Goal: Task Accomplishment & Management: Use online tool/utility

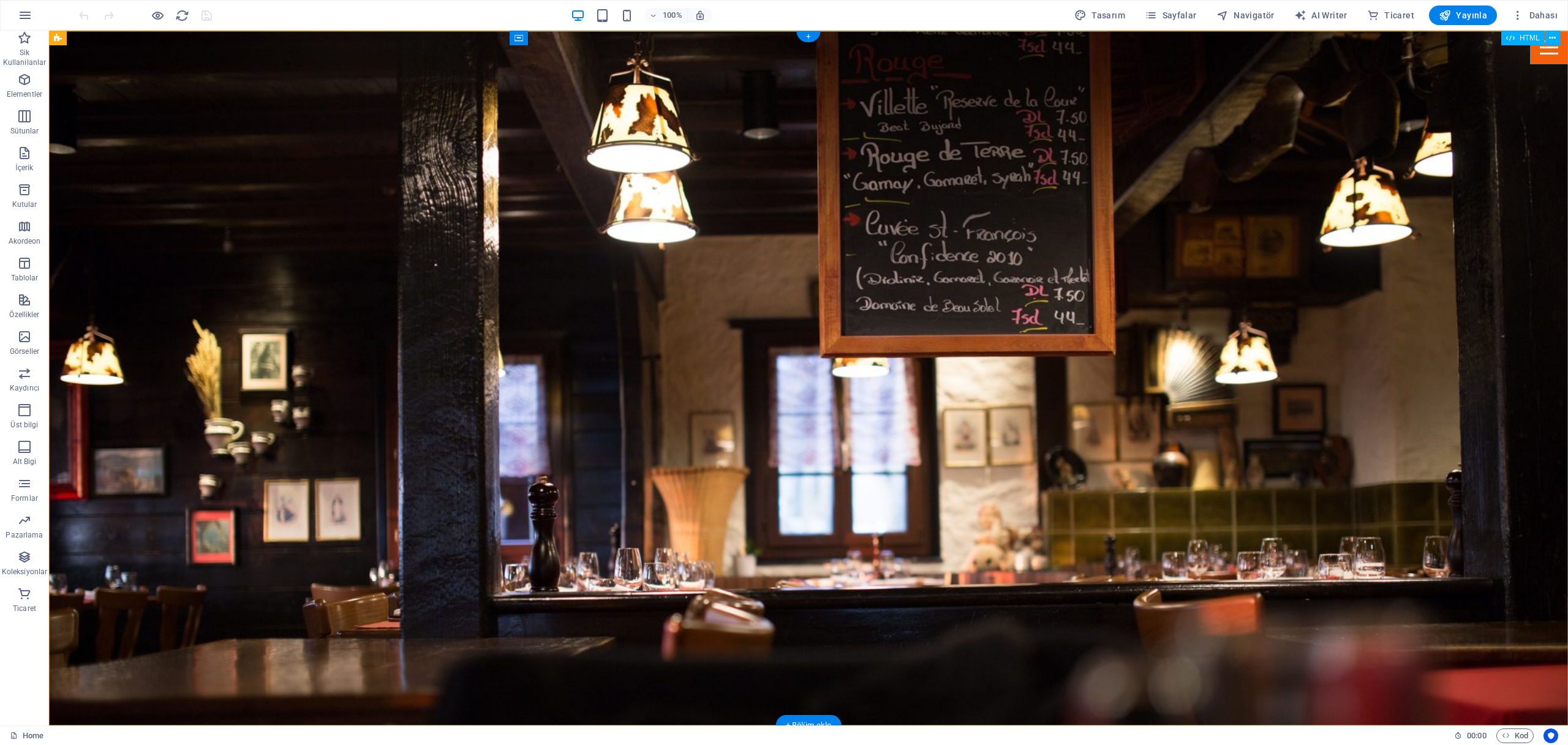
click at [1546, 50] on div "Menu" at bounding box center [1549, 47] width 38 height 34
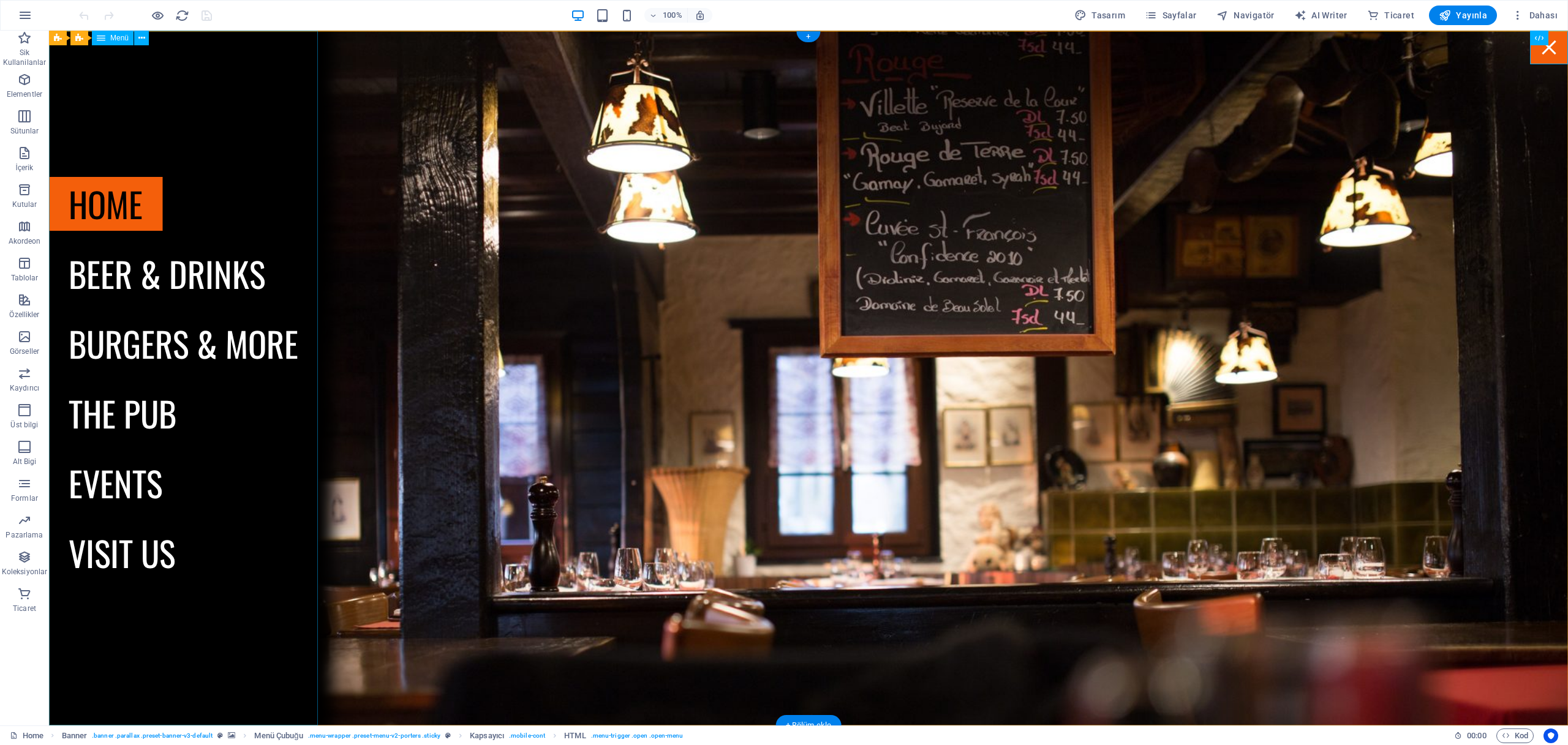
click at [128, 555] on nav "Home Beer & drinks Burgers & more The Pub Events Visit us" at bounding box center [183, 377] width 269 height 695
click at [112, 552] on nav "Home Beer & drinks Burgers & more The Pub Events Visit us" at bounding box center [183, 377] width 269 height 695
click at [142, 279] on nav "Home Beer & drinks Burgers & more The Pub Events Visit us" at bounding box center [183, 377] width 269 height 695
click at [1551, 53] on div "Menu" at bounding box center [1549, 47] width 38 height 34
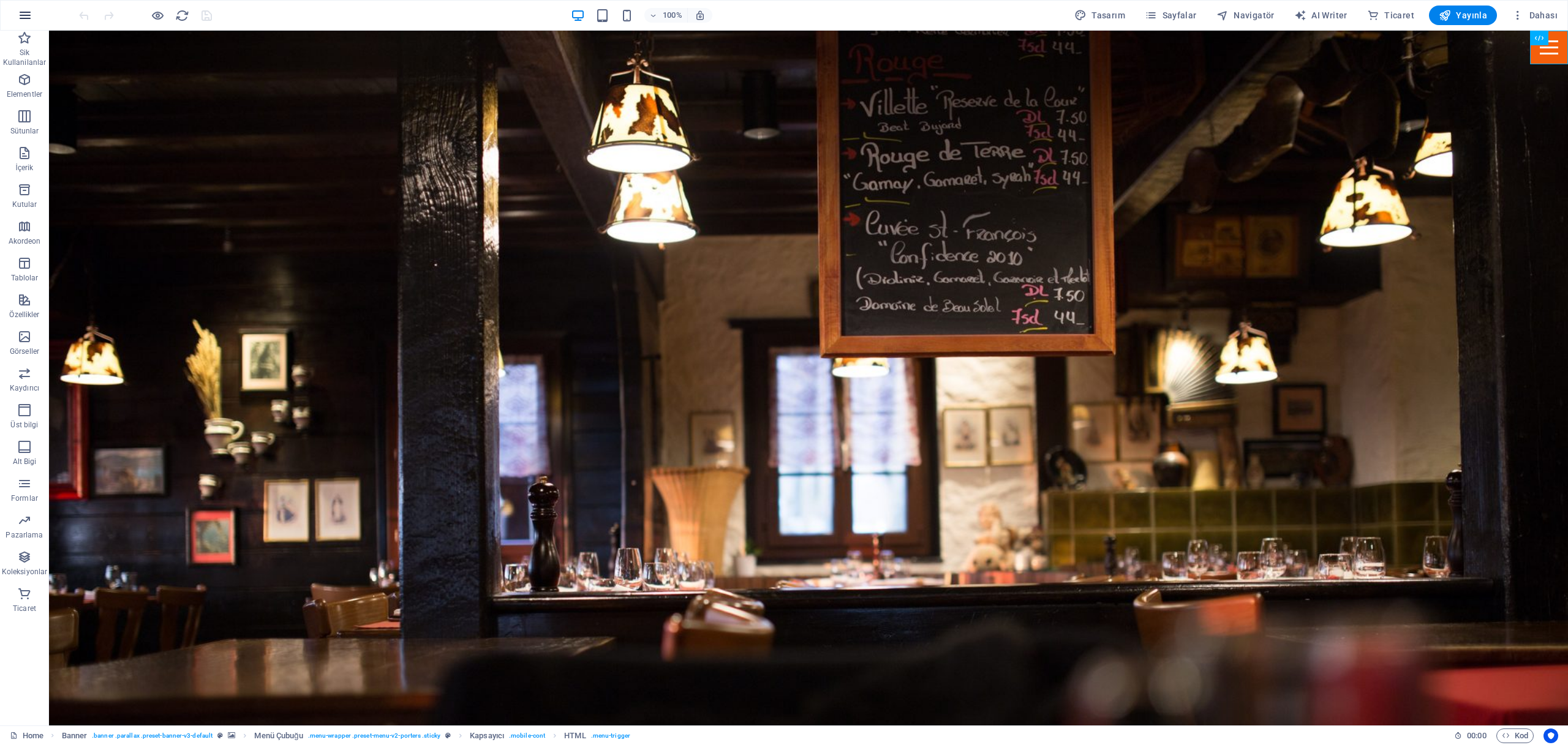
click at [29, 16] on icon "button" at bounding box center [25, 16] width 15 height 15
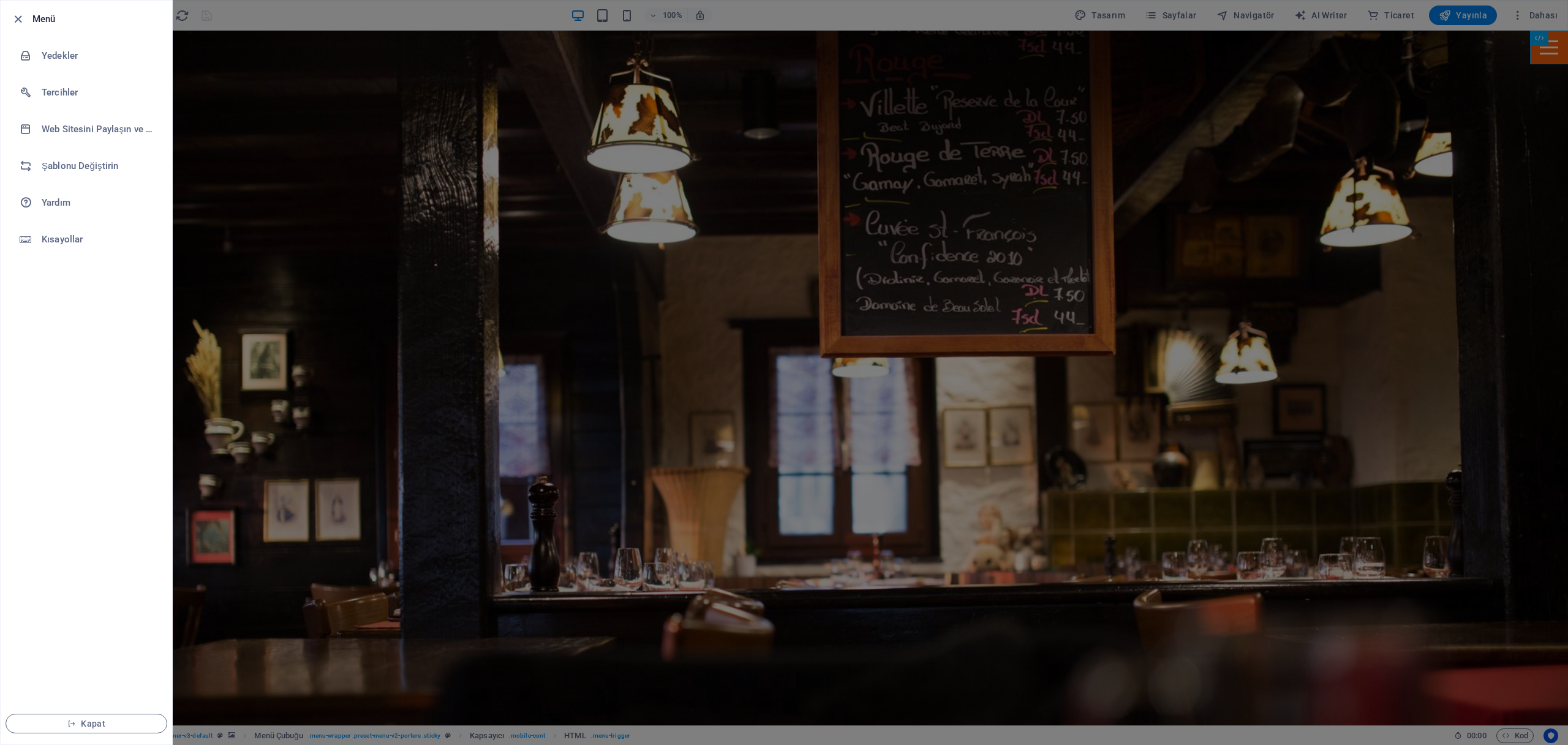
click at [9, 18] on li "Menü" at bounding box center [86, 19] width 171 height 37
click at [20, 19] on icon "button" at bounding box center [18, 19] width 14 height 14
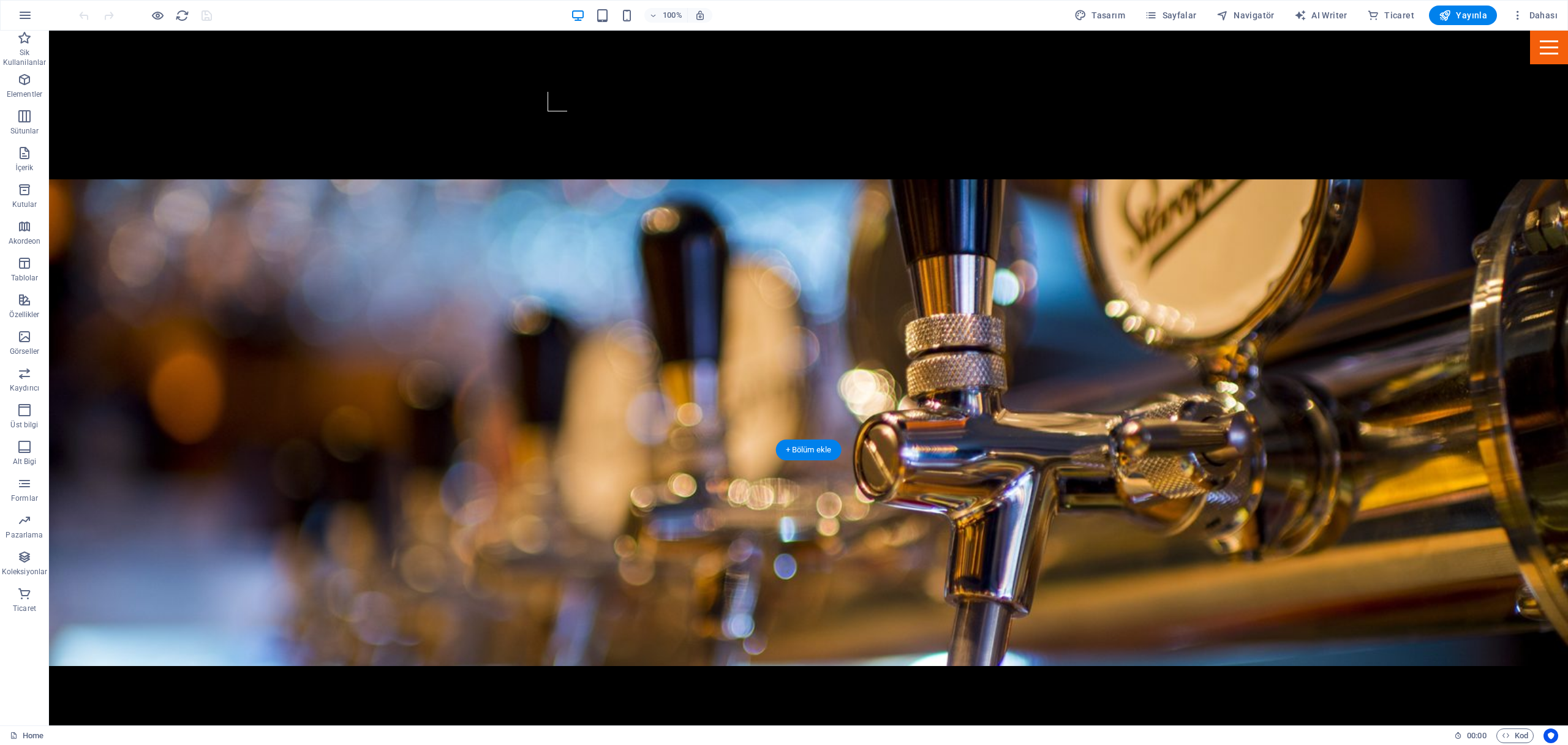
scroll to position [1328, 0]
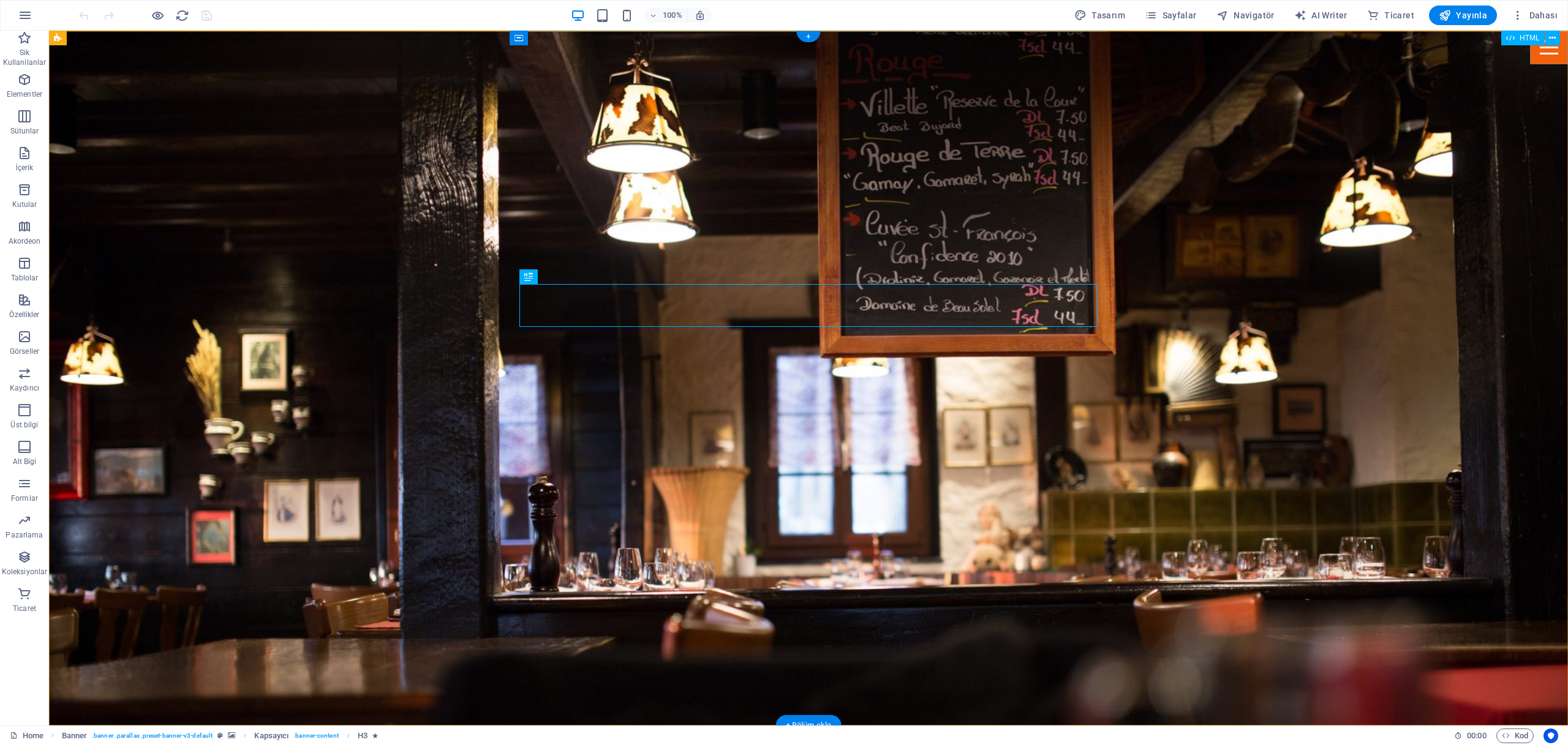
click at [1554, 50] on div "Menu" at bounding box center [1549, 47] width 38 height 34
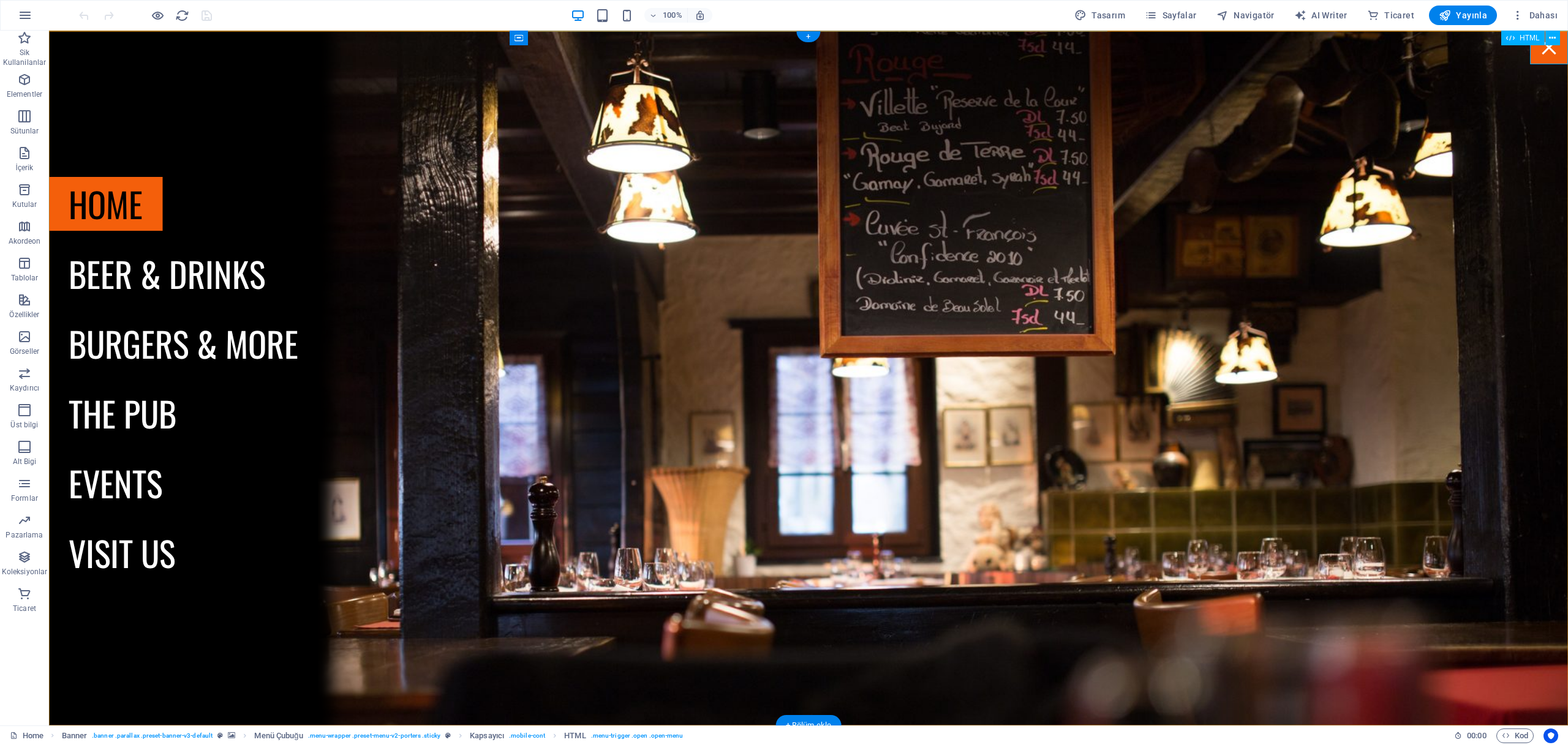
click at [1551, 55] on div "Menu" at bounding box center [1549, 47] width 38 height 34
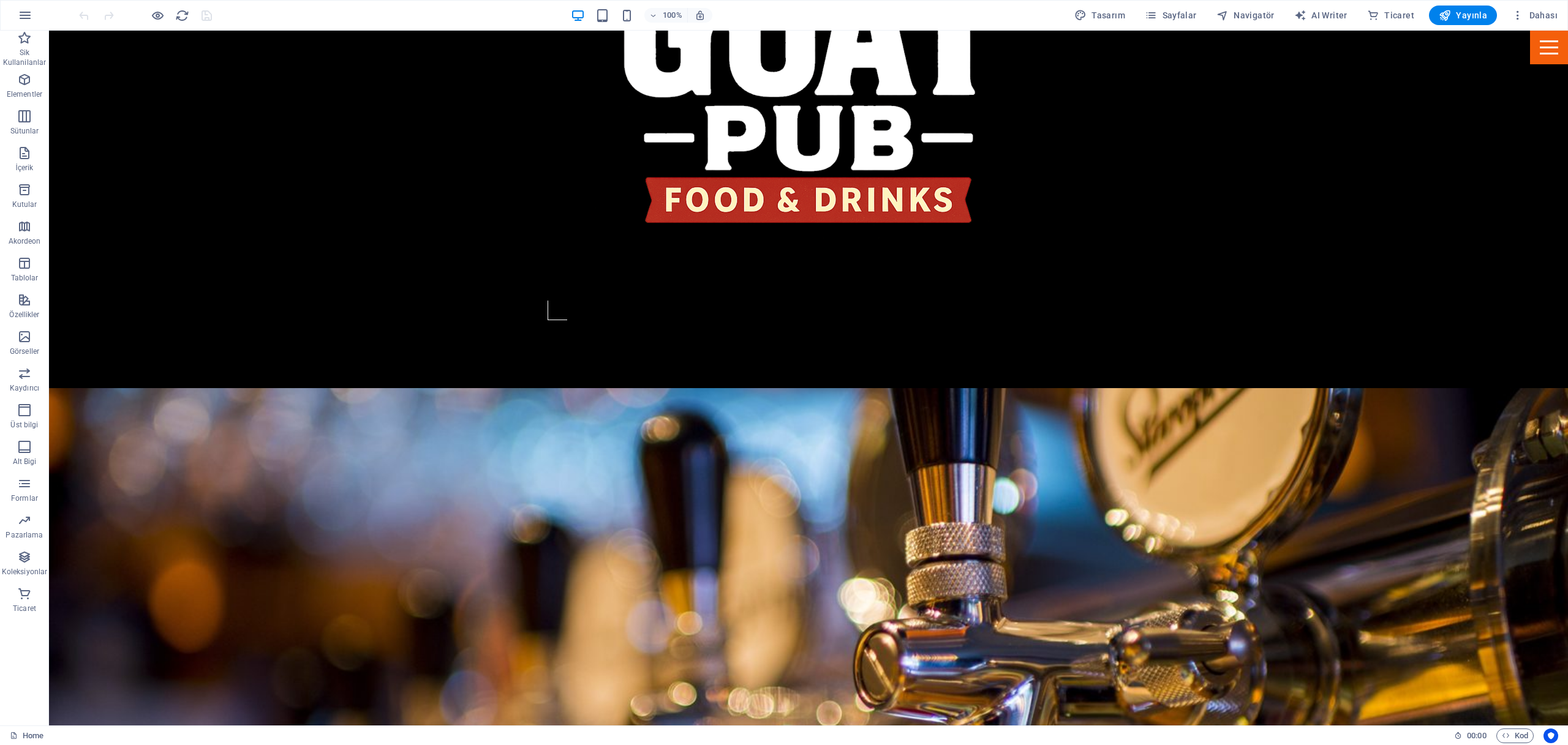
scroll to position [1115, 0]
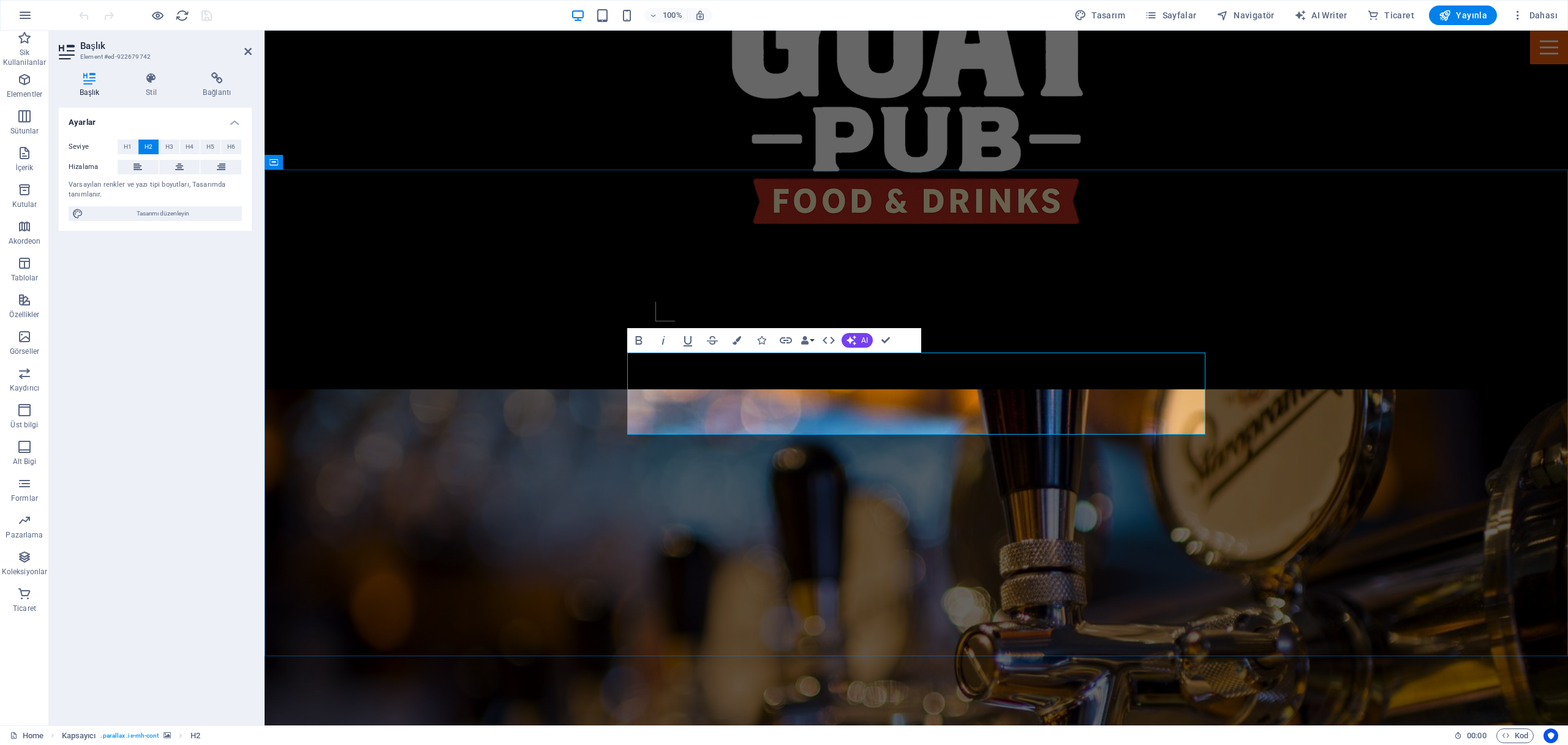
drag, startPoint x: 143, startPoint y: 210, endPoint x: 93, endPoint y: 331, distance: 130.9
click at [143, 210] on span "Tasarımı düzenleyin" at bounding box center [163, 214] width 152 height 15
select select "px"
select select "400"
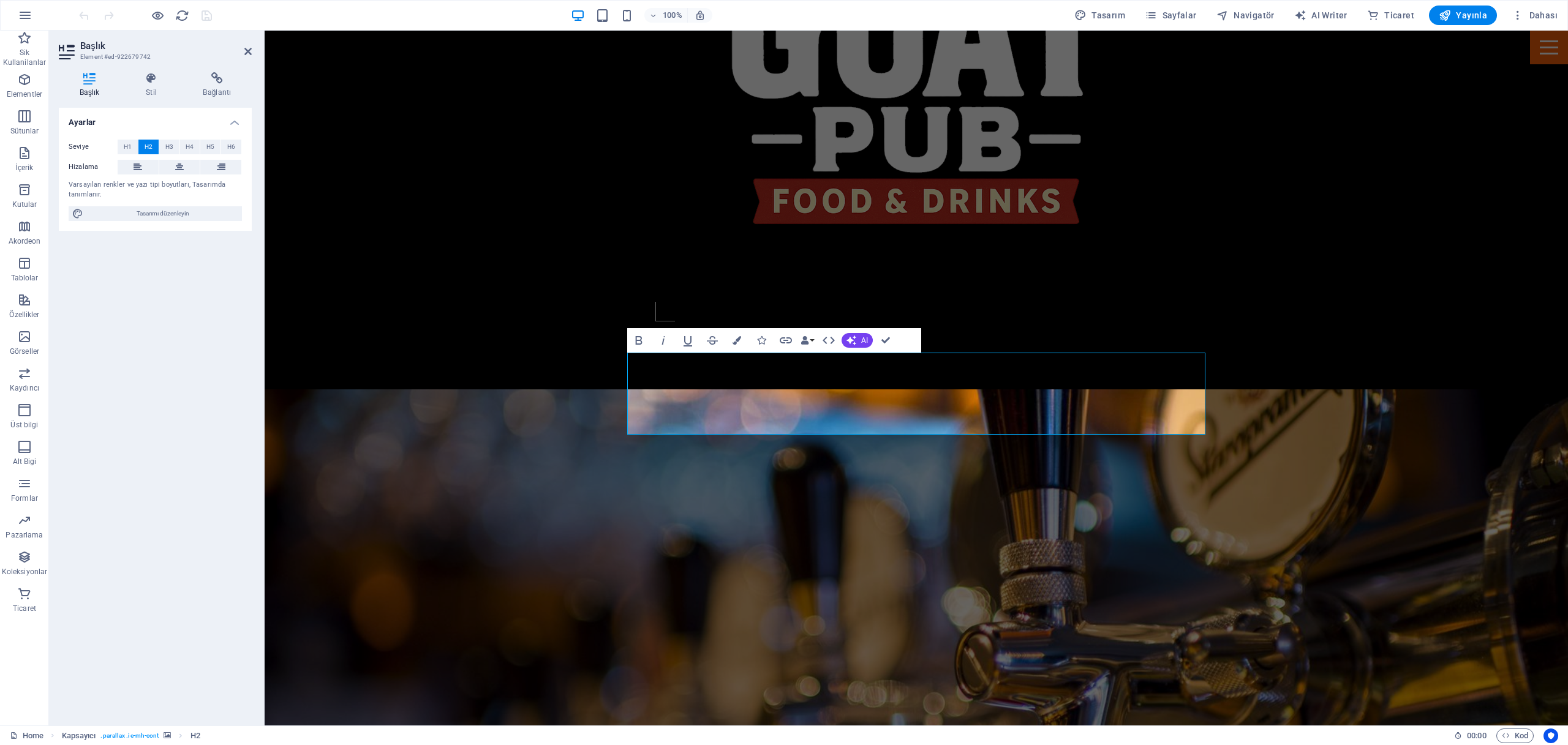
select select "px"
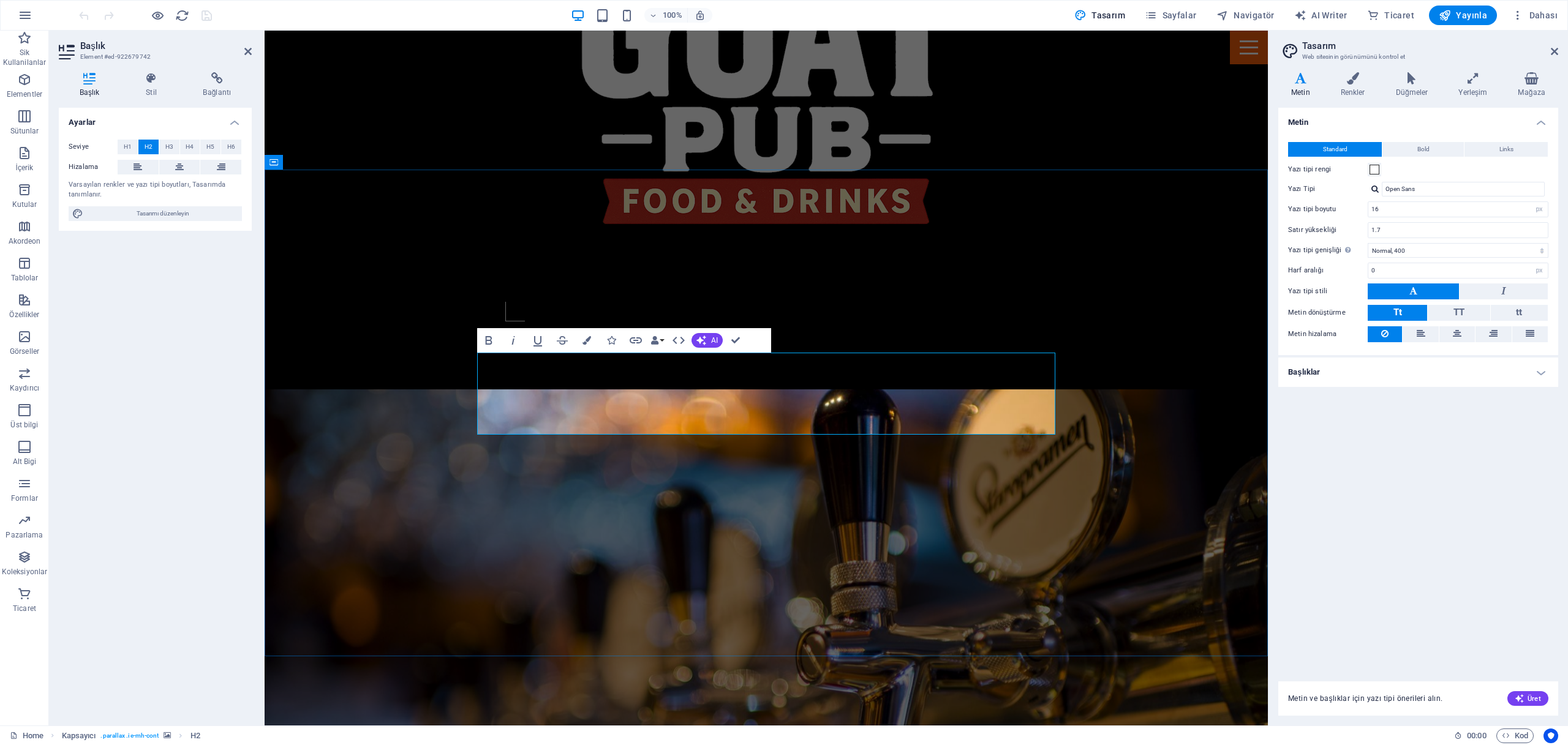
click at [1418, 448] on div "Metin Standard Bold Links Yazı tipi rengi Yazı Tipi Open Sans Yazı tipi boyutu …" at bounding box center [1418, 387] width 280 height 559
click at [1446, 518] on div "Metin Standard Bold Links Yazı tipi rengi Yazı Tipi Open Sans Yazı tipi boyutu …" at bounding box center [1418, 387] width 280 height 559
click at [1459, 428] on div "Metin Standard Bold Links Yazı tipi rengi Yazı Tipi Open Sans Yazı tipi boyutu …" at bounding box center [1418, 387] width 280 height 559
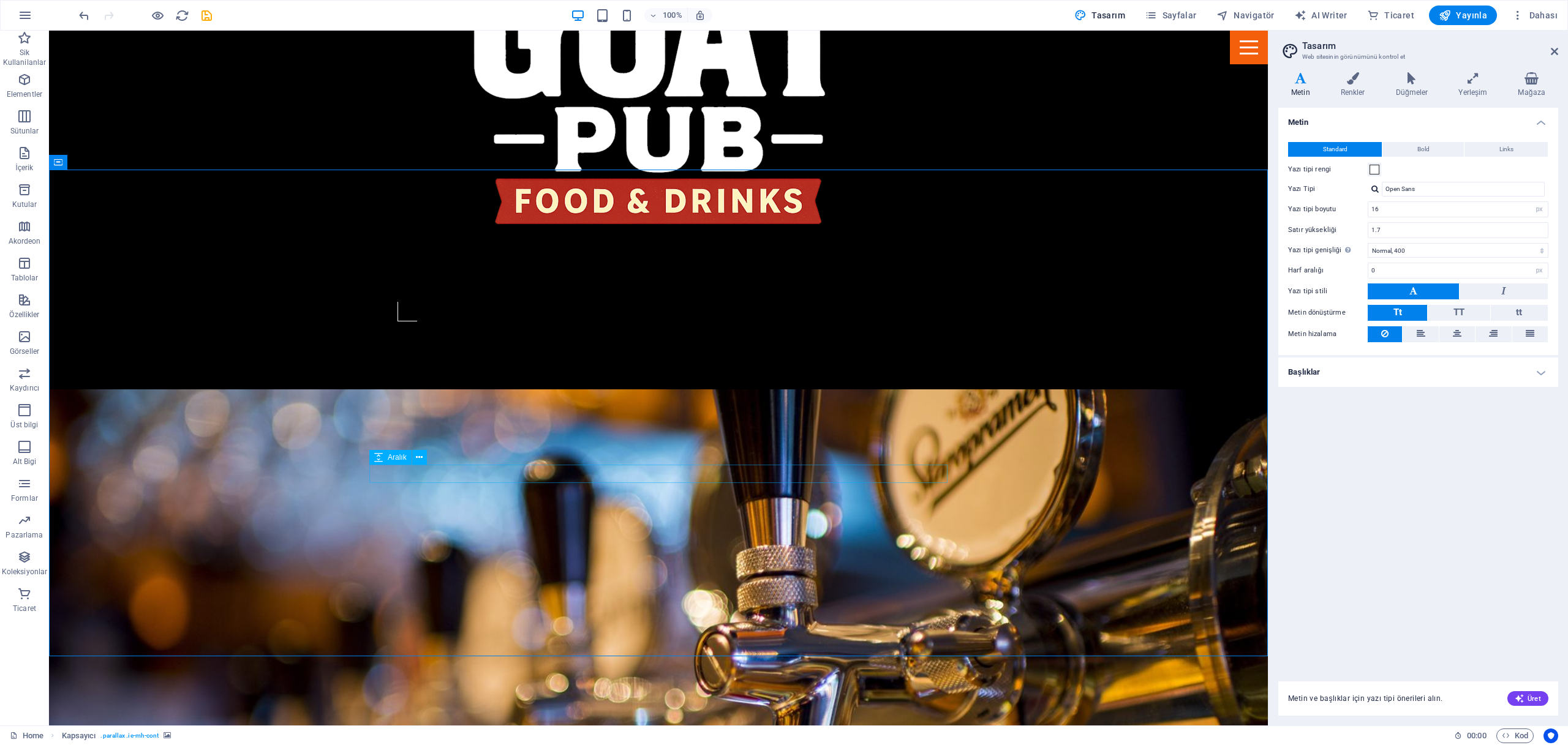
click at [1249, 57] on div "Menu" at bounding box center [1249, 47] width 38 height 34
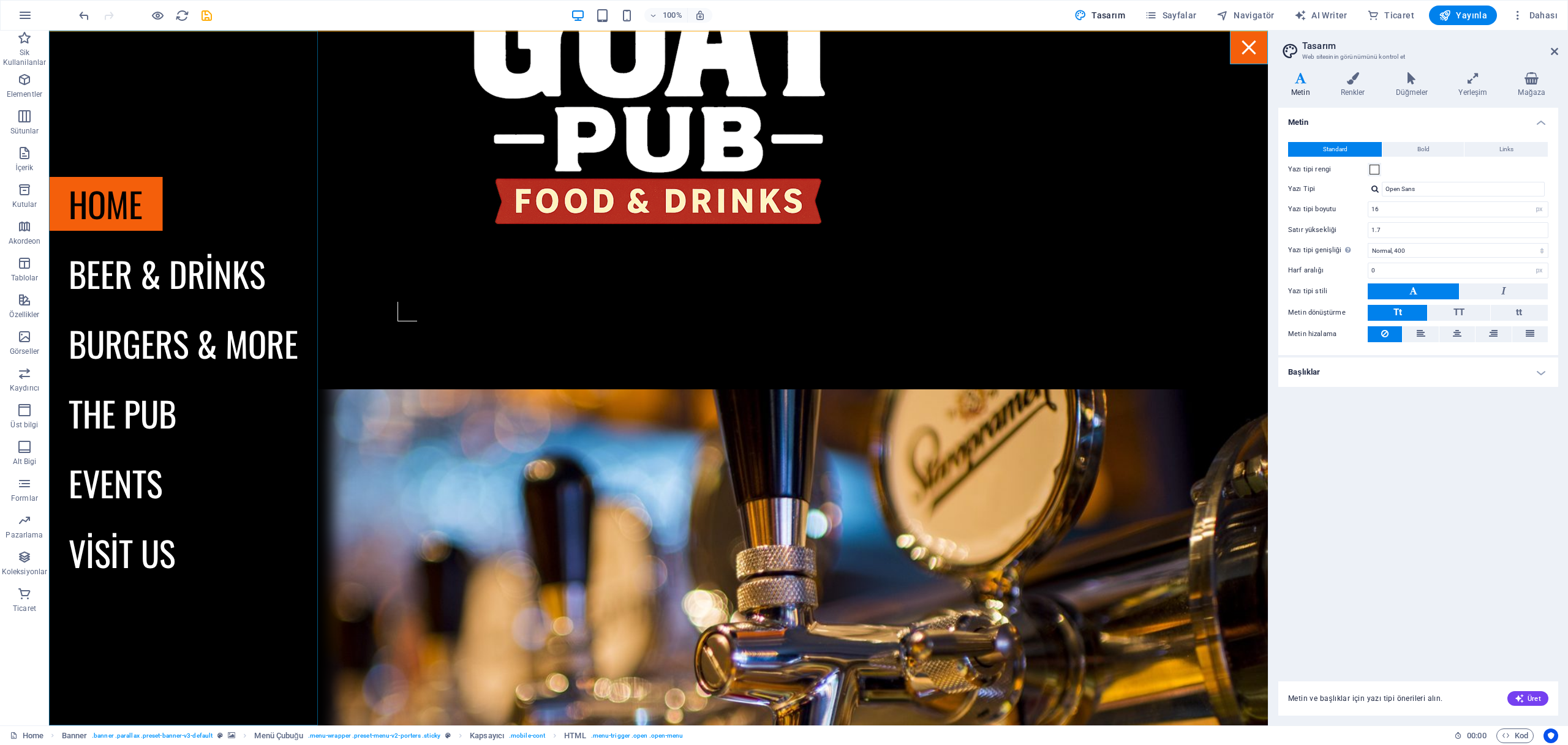
click at [115, 350] on nav "Home Beer & drinks Burgers & more The Pub Events Visit us" at bounding box center [183, 377] width 269 height 695
drag, startPoint x: 1415, startPoint y: 519, endPoint x: 1482, endPoint y: 415, distance: 123.7
click at [1415, 517] on div "Metin Standard Bold Links Yazı tipi rengi Yazı Tipi Open Sans Yazı tipi boyutu …" at bounding box center [1418, 387] width 280 height 559
click at [1558, 51] on icon at bounding box center [1555, 52] width 7 height 10
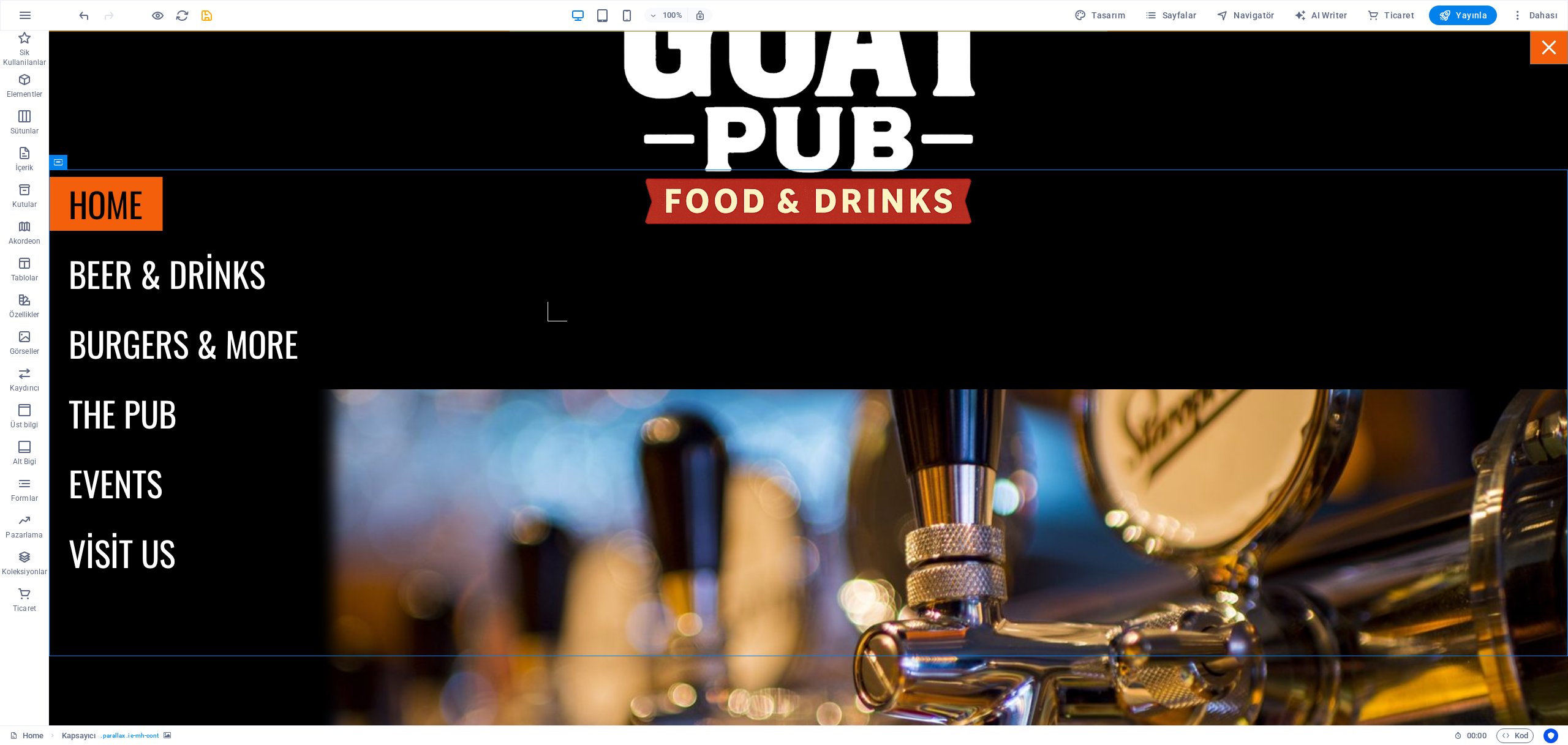
click at [1546, 55] on div "Menu" at bounding box center [1549, 47] width 38 height 34
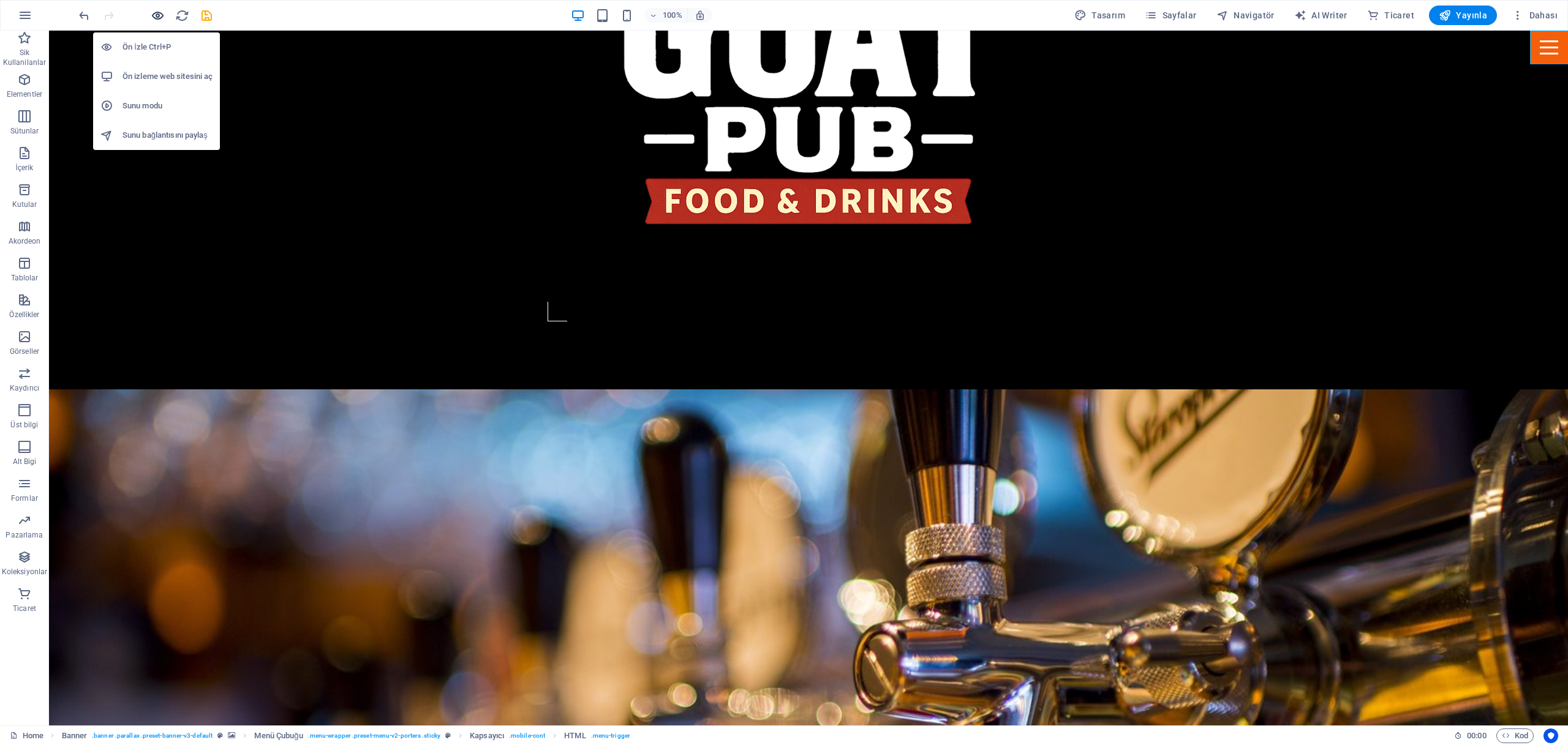
click at [159, 14] on icon "button" at bounding box center [158, 16] width 14 height 14
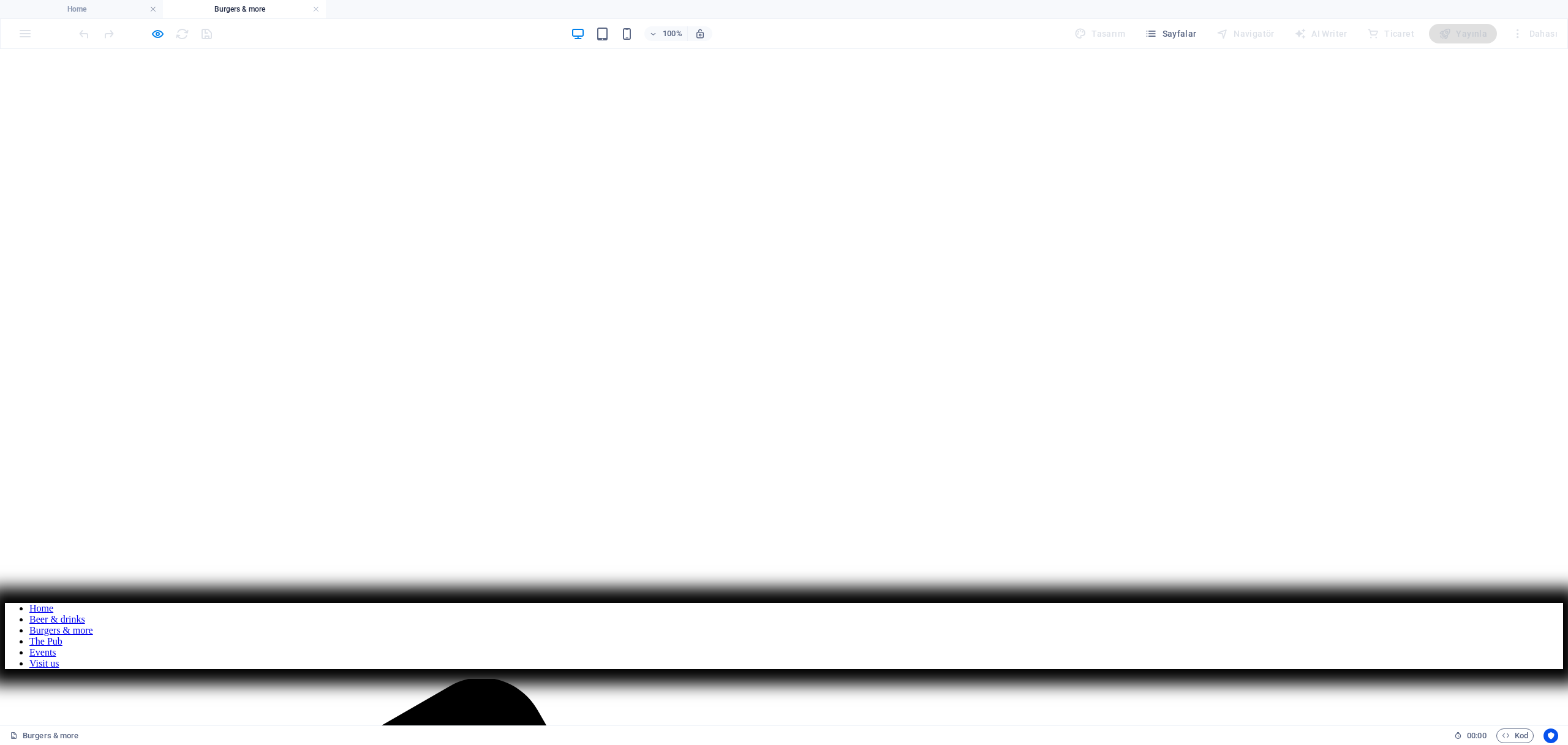
scroll to position [0, 0]
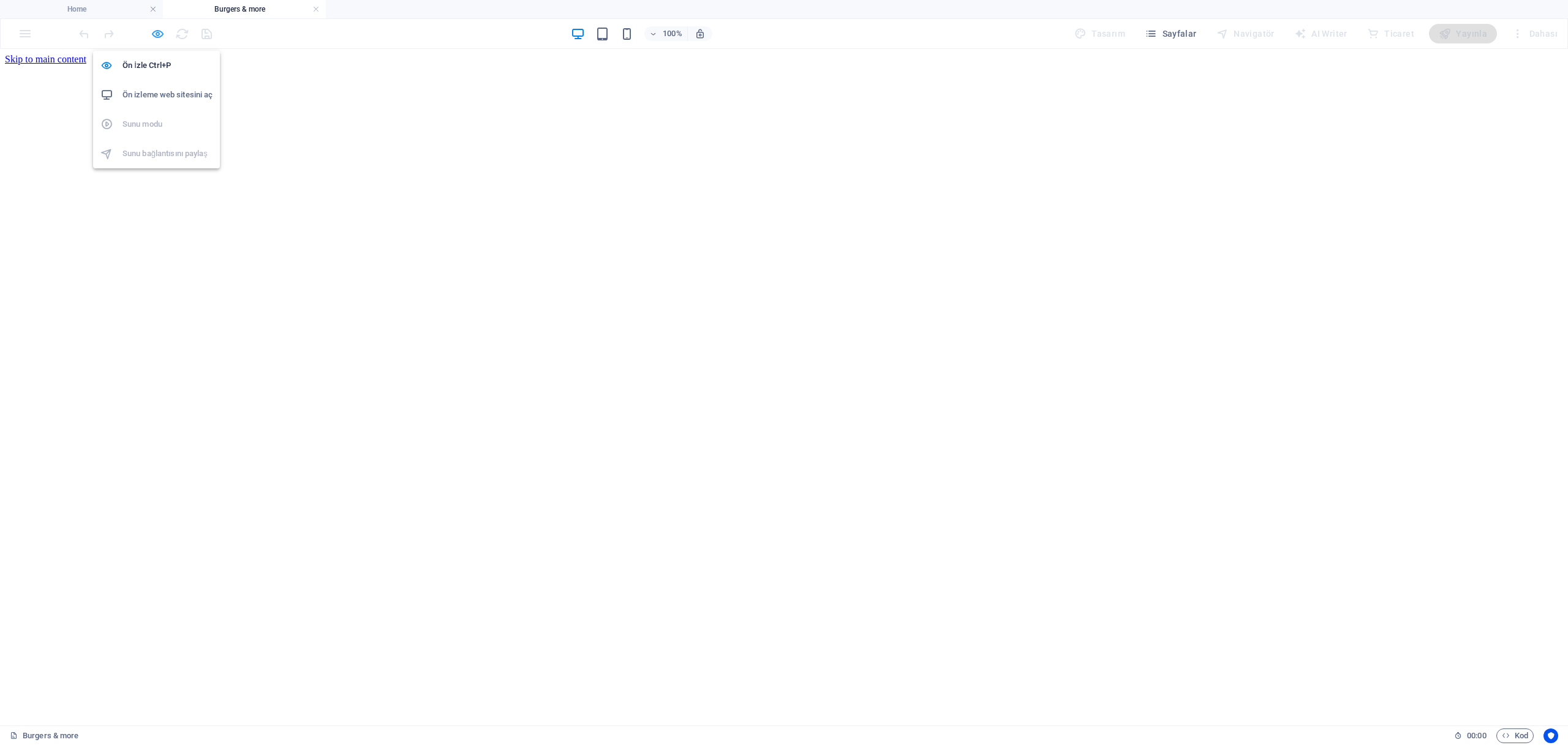
click at [162, 32] on icon "button" at bounding box center [158, 34] width 14 height 14
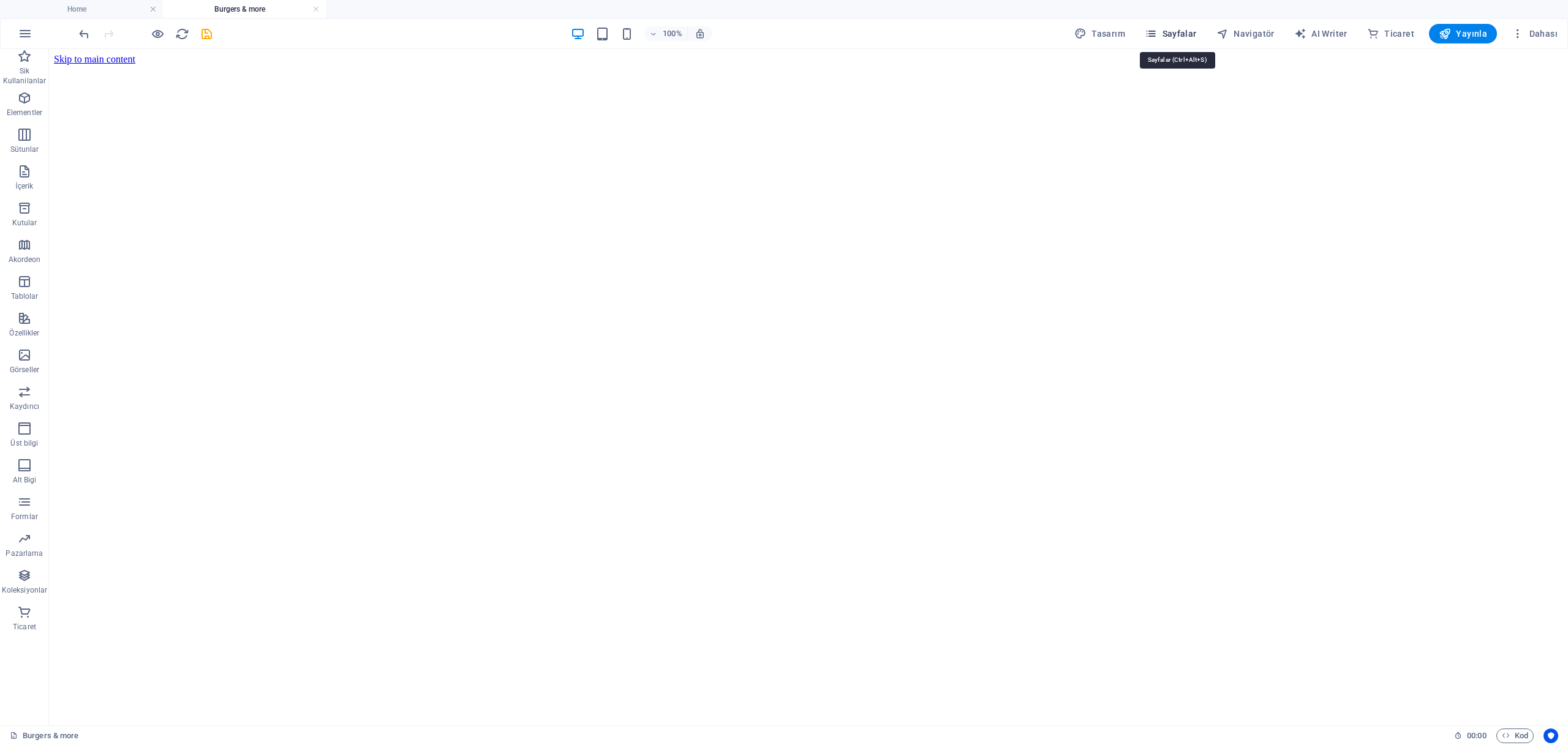
click at [1169, 32] on span "Sayfalar" at bounding box center [1171, 34] width 52 height 12
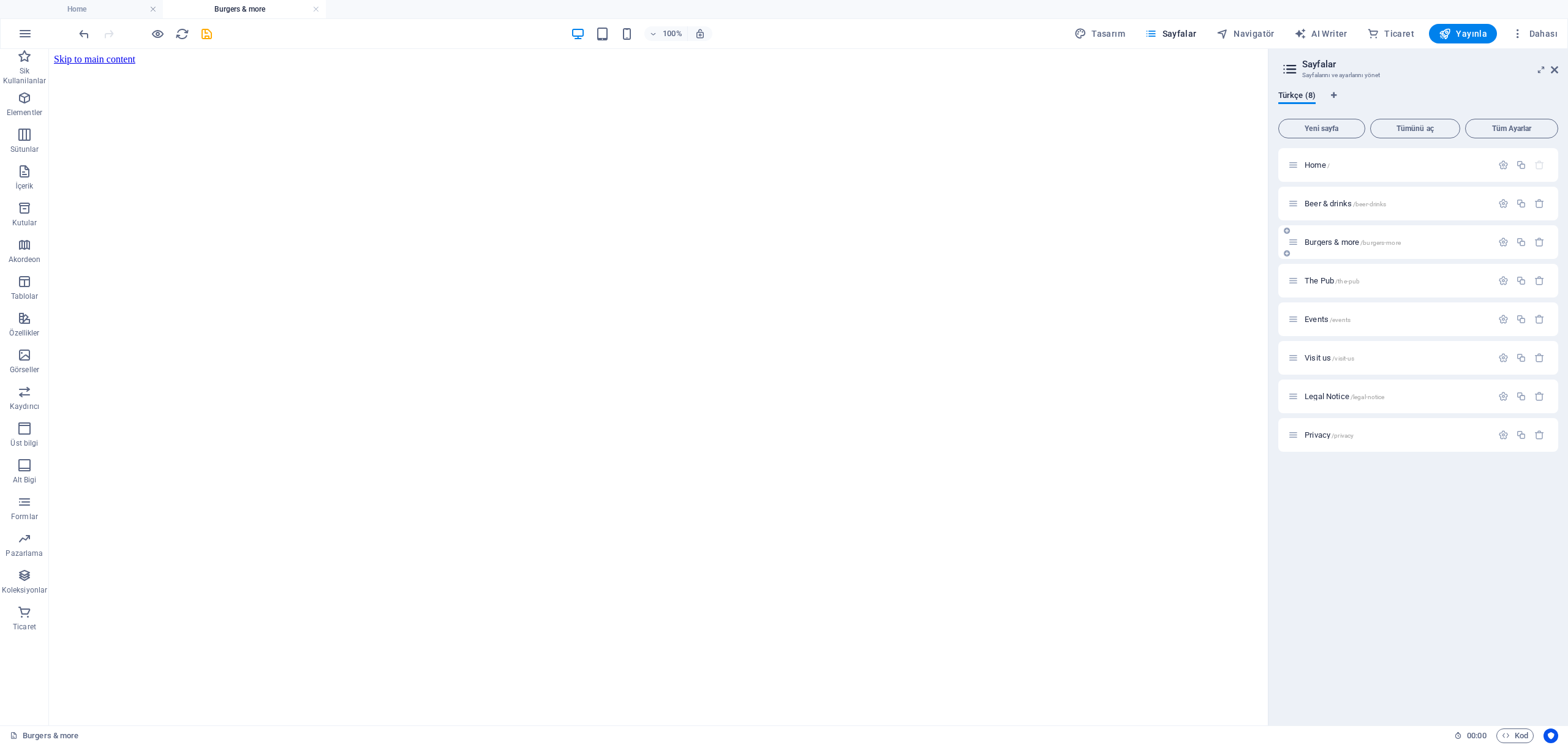
click at [1324, 245] on span "Burgers & more /burgers-more" at bounding box center [1352, 242] width 96 height 9
click at [1308, 243] on span "Burgers & more /burgers-more" at bounding box center [1352, 242] width 96 height 9
click at [1360, 242] on span "Burgers & more /burgers-more" at bounding box center [1352, 242] width 96 height 9
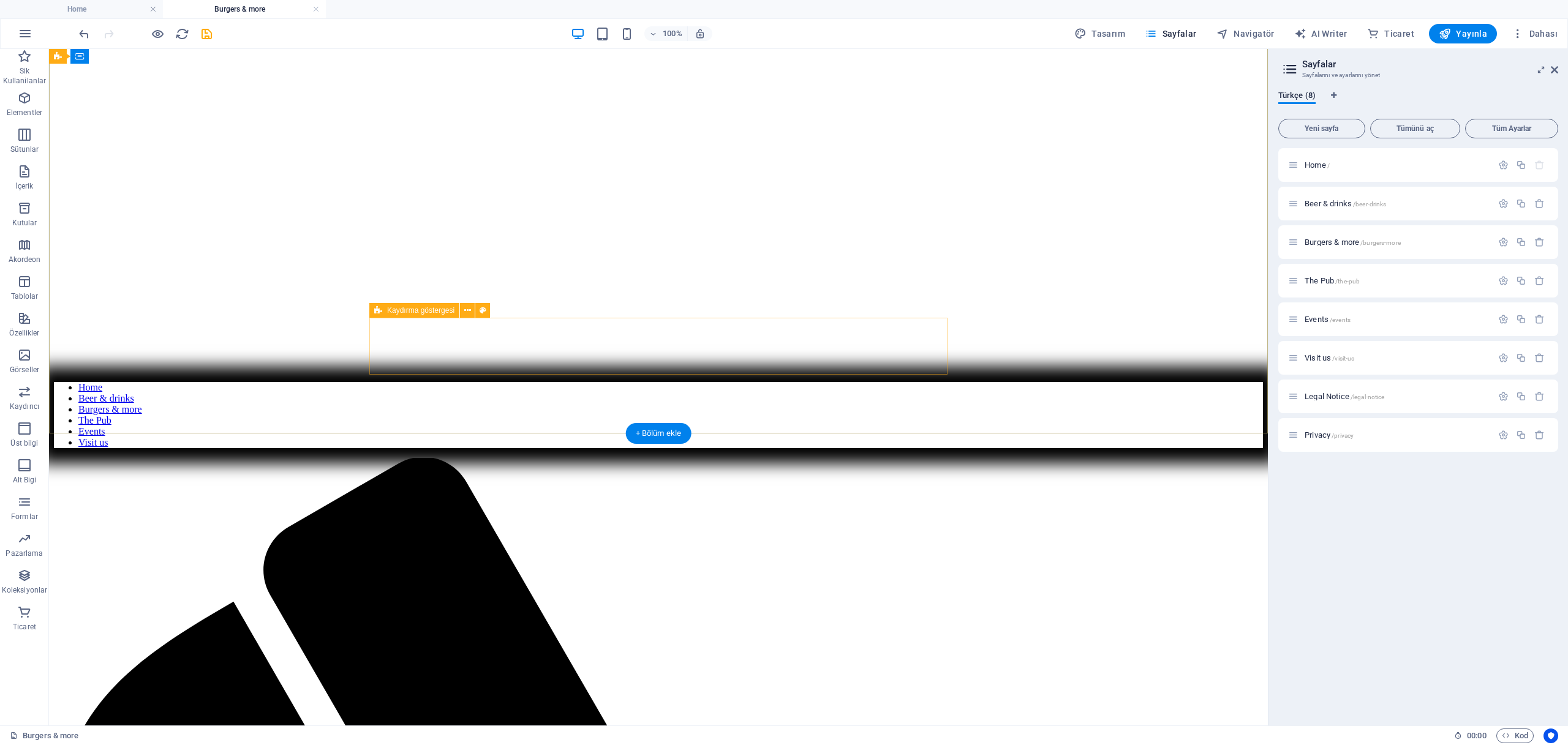
scroll to position [744, 0]
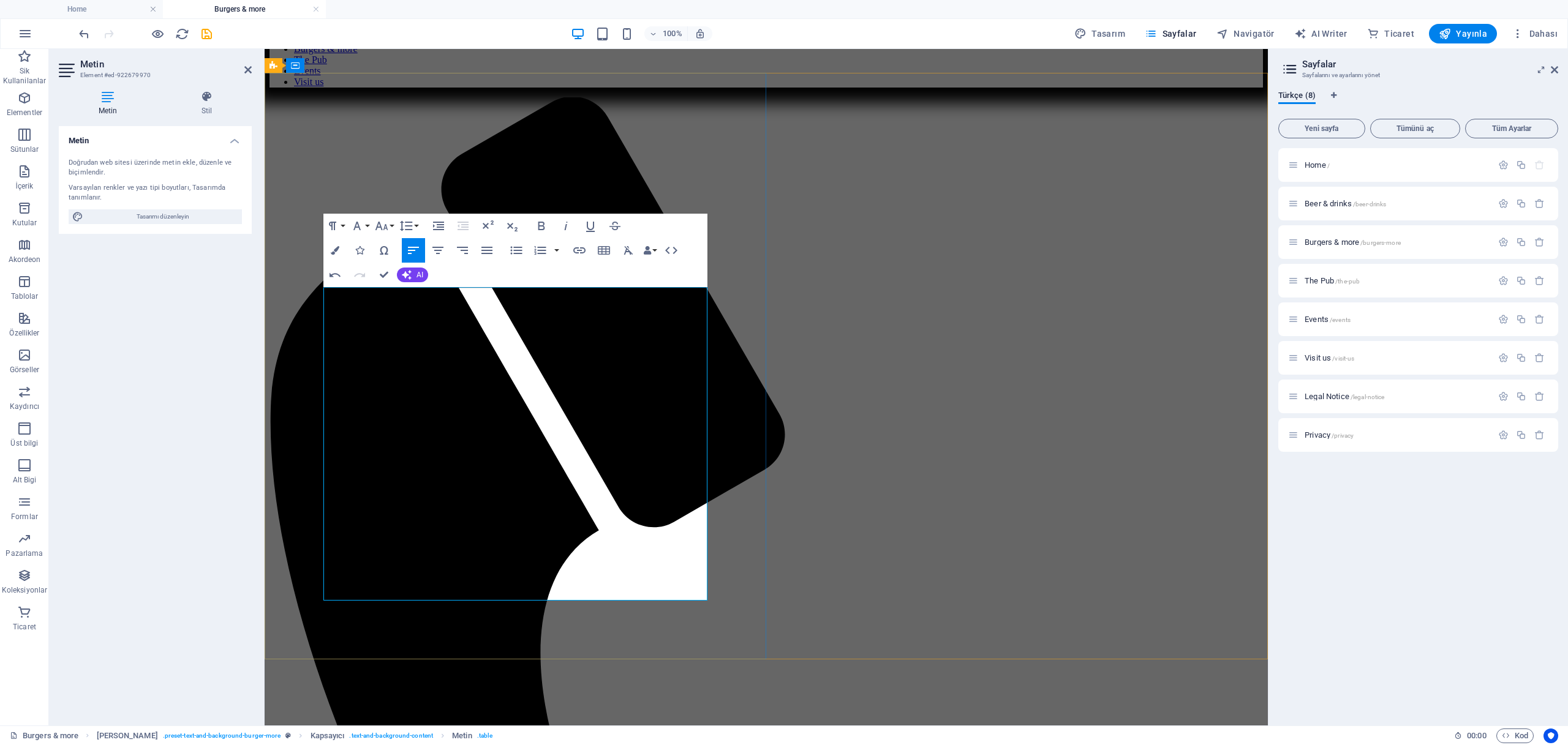
drag, startPoint x: 372, startPoint y: 370, endPoint x: 376, endPoint y: 387, distance: 17.5
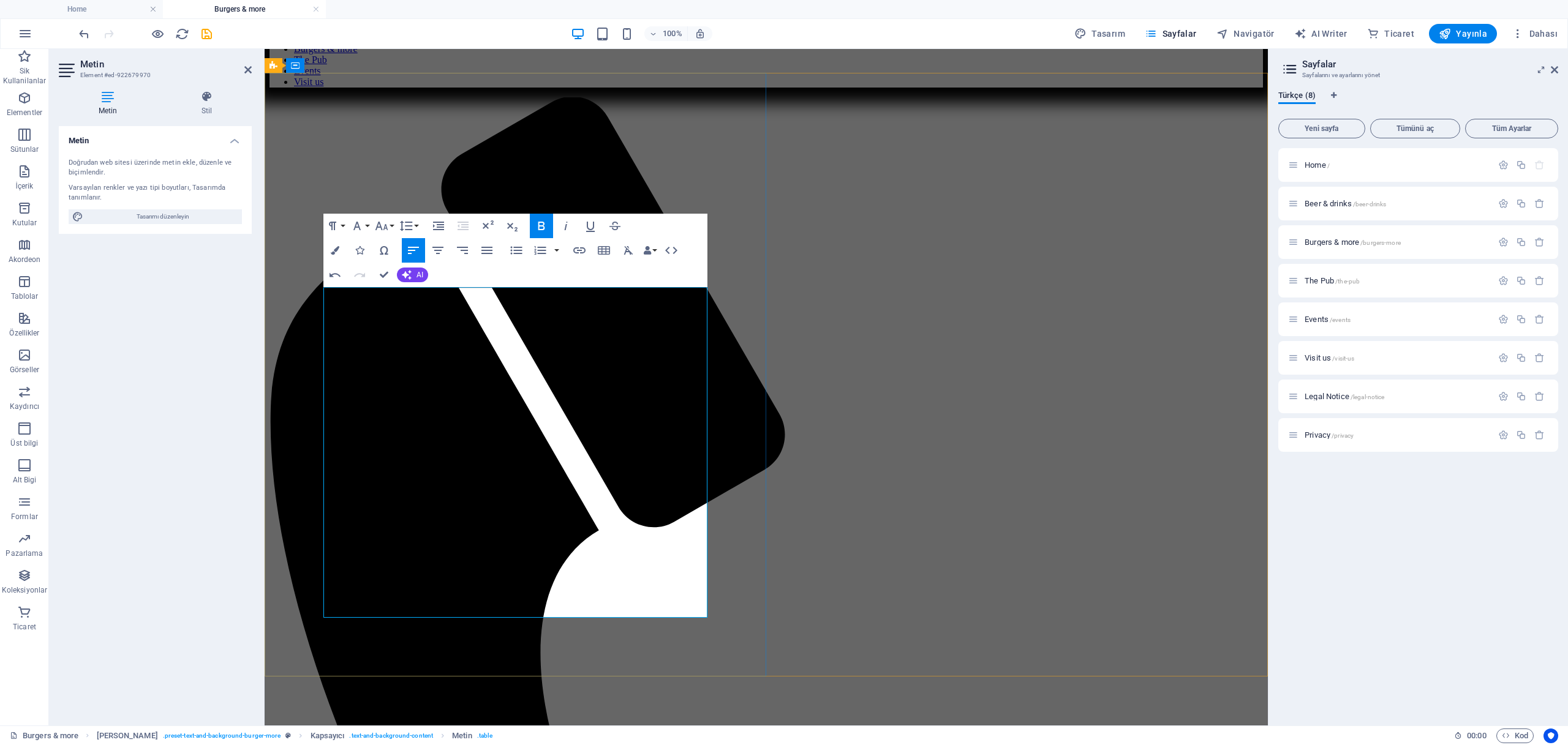
drag, startPoint x: 455, startPoint y: 464, endPoint x: 297, endPoint y: 466, distance: 158.0
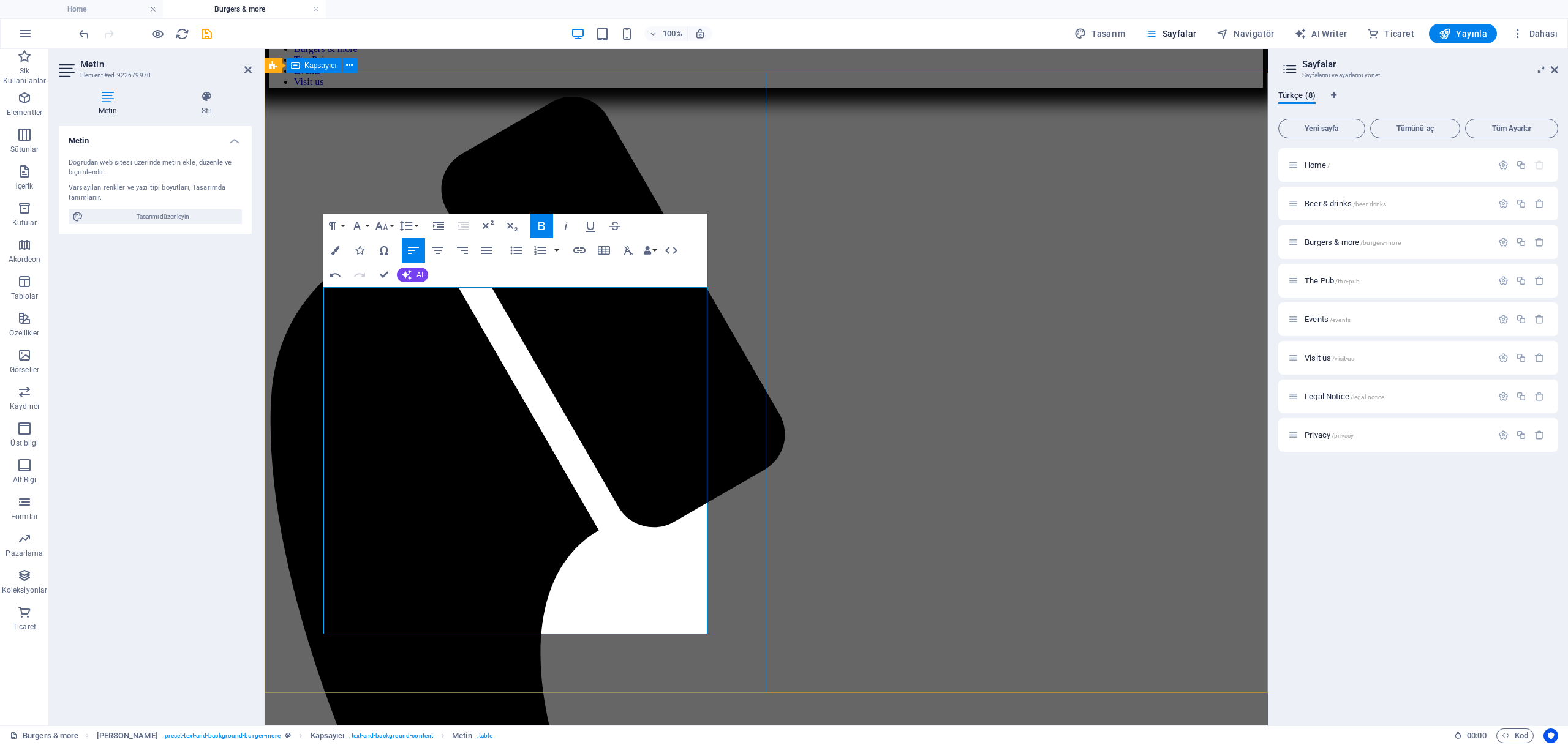
drag, startPoint x: 583, startPoint y: 461, endPoint x: 540, endPoint y: 464, distance: 43.1
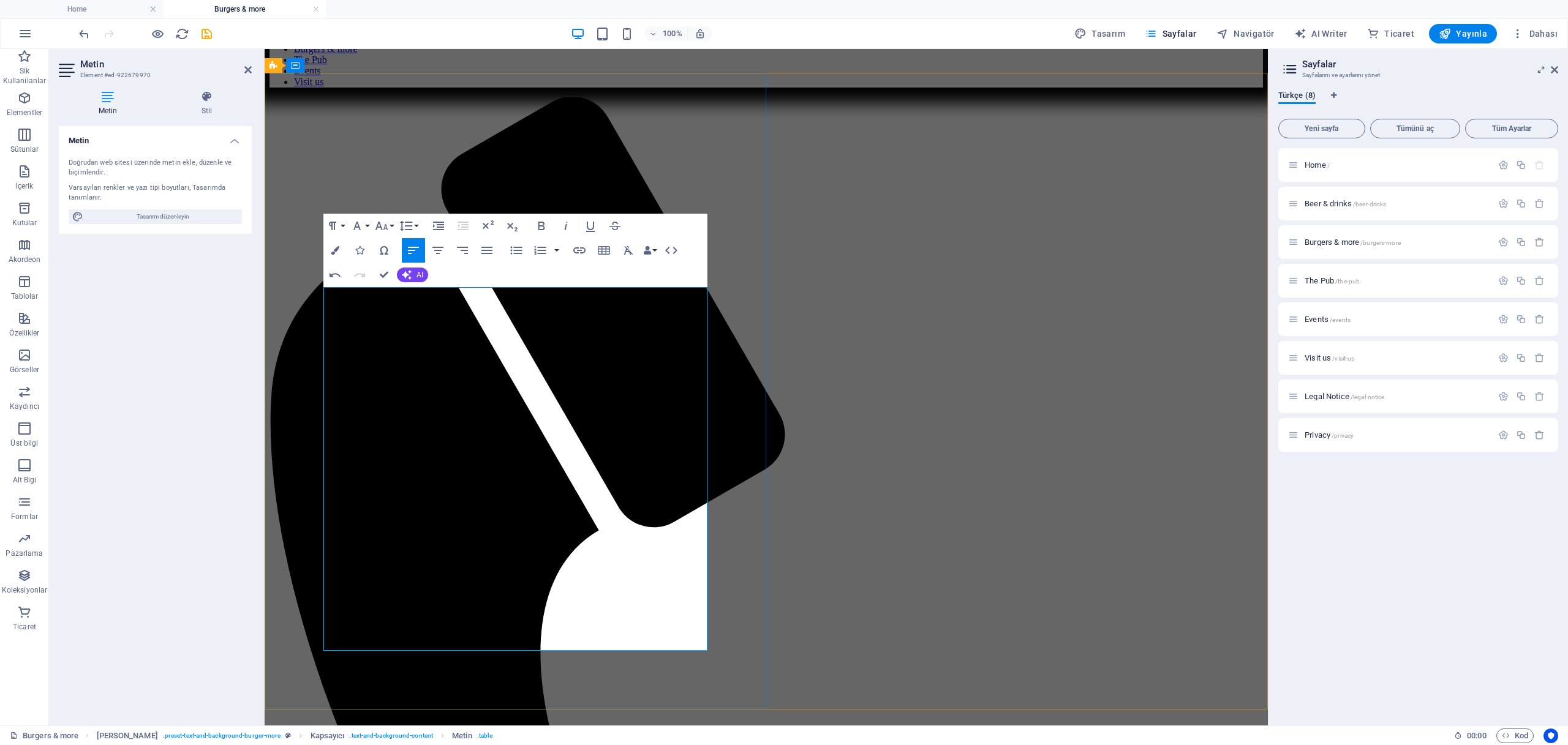
copy td "coleslaw salata"
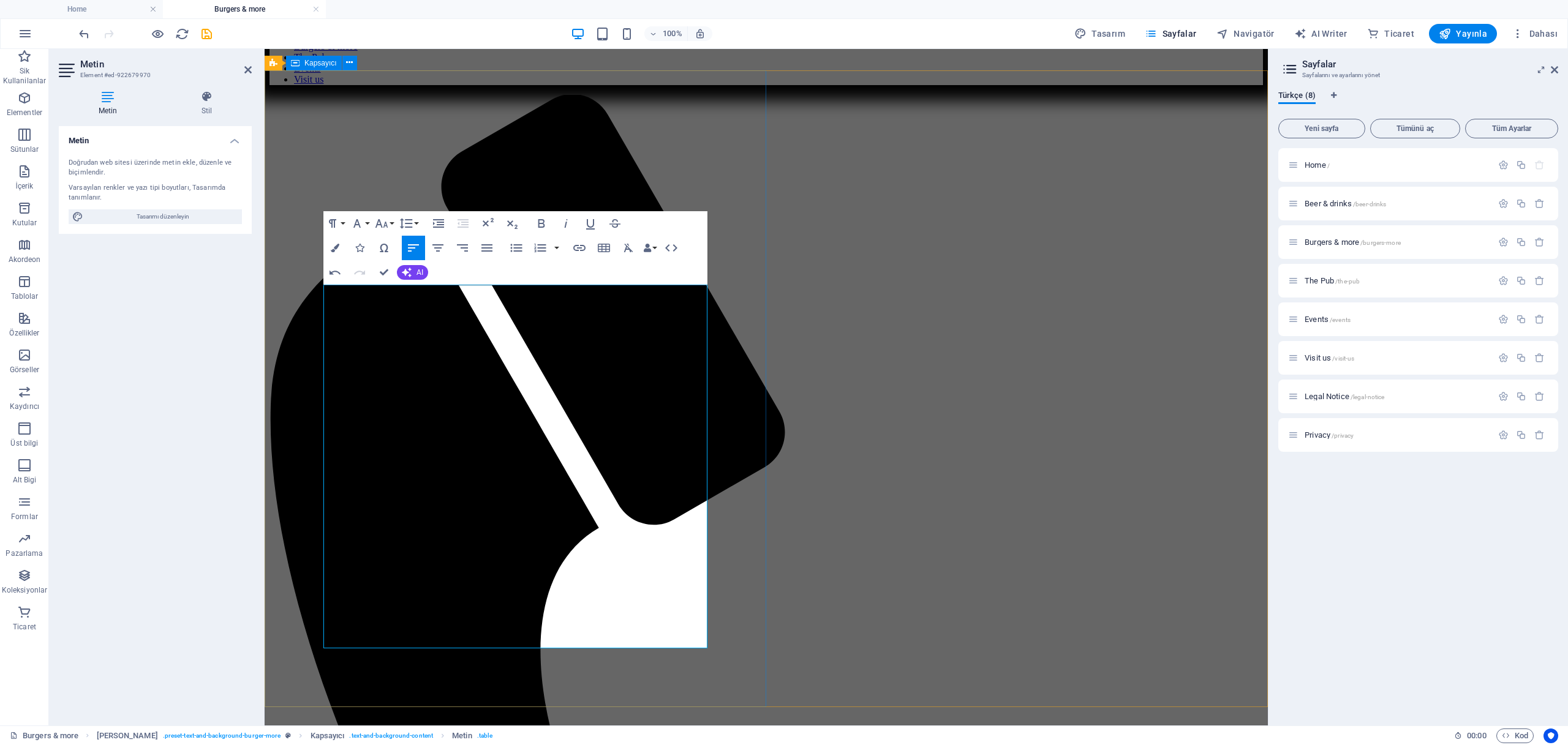
drag, startPoint x: 380, startPoint y: 511, endPoint x: 279, endPoint y: 510, distance: 101.0
drag, startPoint x: 468, startPoint y: 532, endPoint x: 329, endPoint y: 532, distance: 139.0
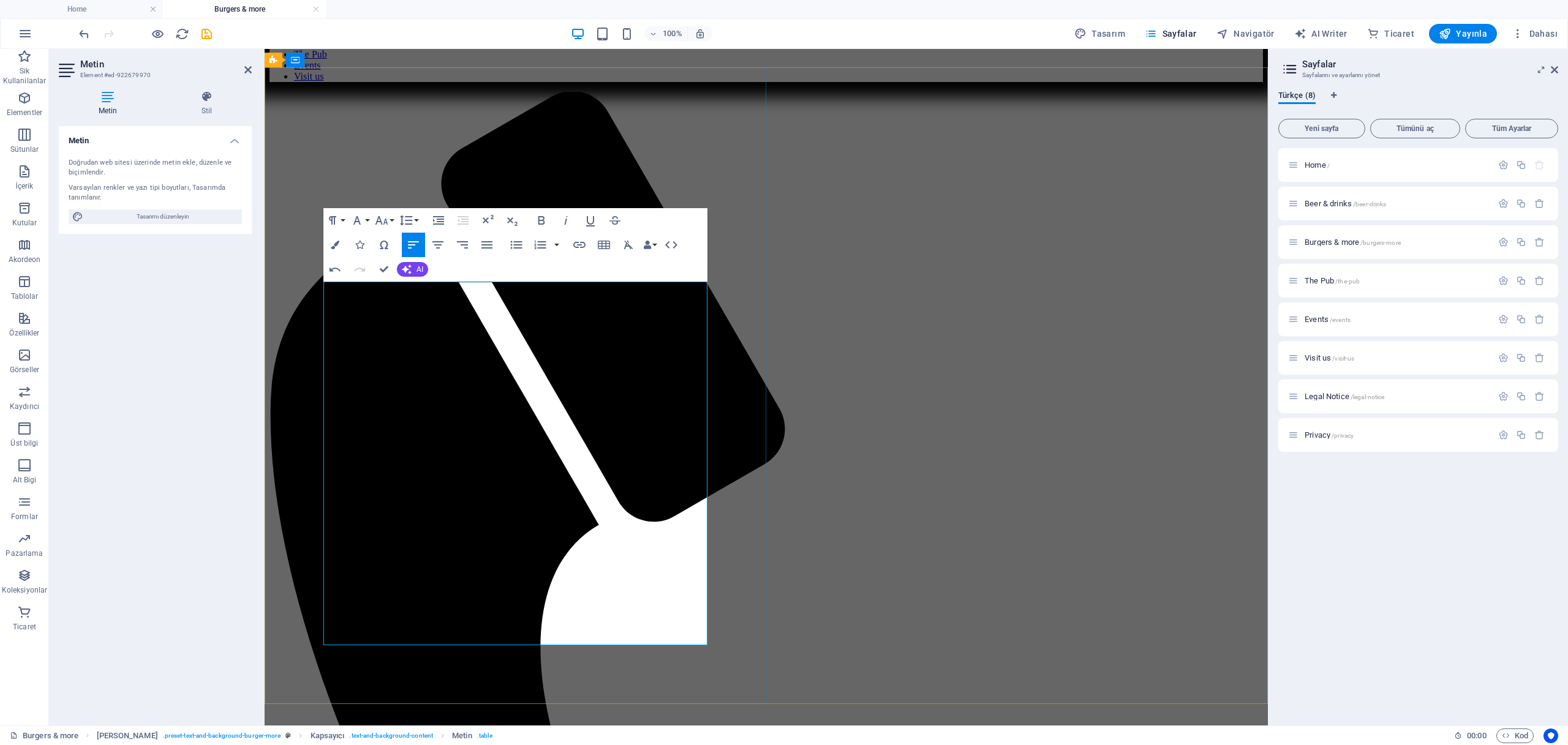
scroll to position [749, 0]
drag, startPoint x: 366, startPoint y: 561, endPoint x: 347, endPoint y: 584, distance: 29.8
drag, startPoint x: 465, startPoint y: 585, endPoint x: 289, endPoint y: 591, distance: 176.1
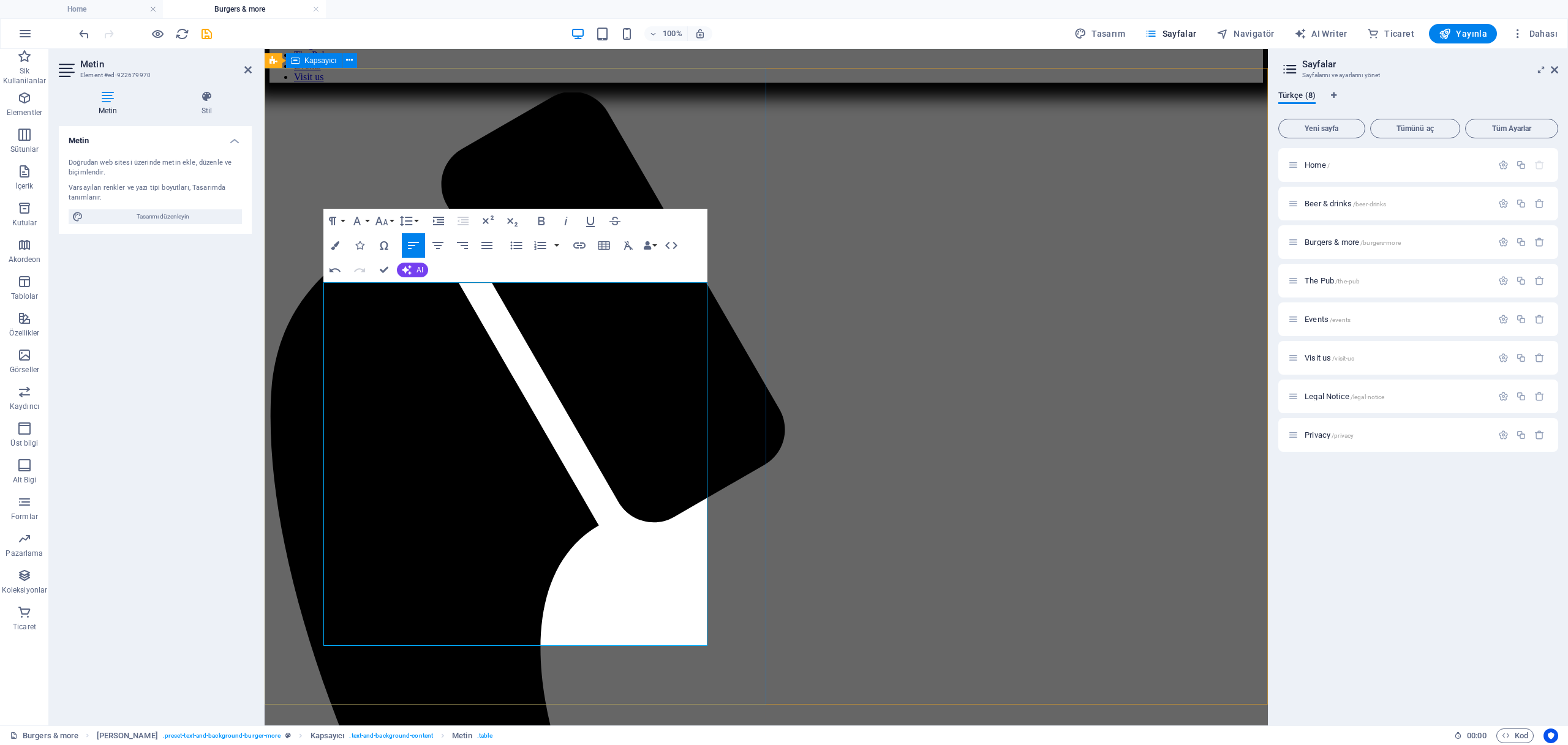
click at [1536, 36] on span "Dahası" at bounding box center [1535, 34] width 46 height 12
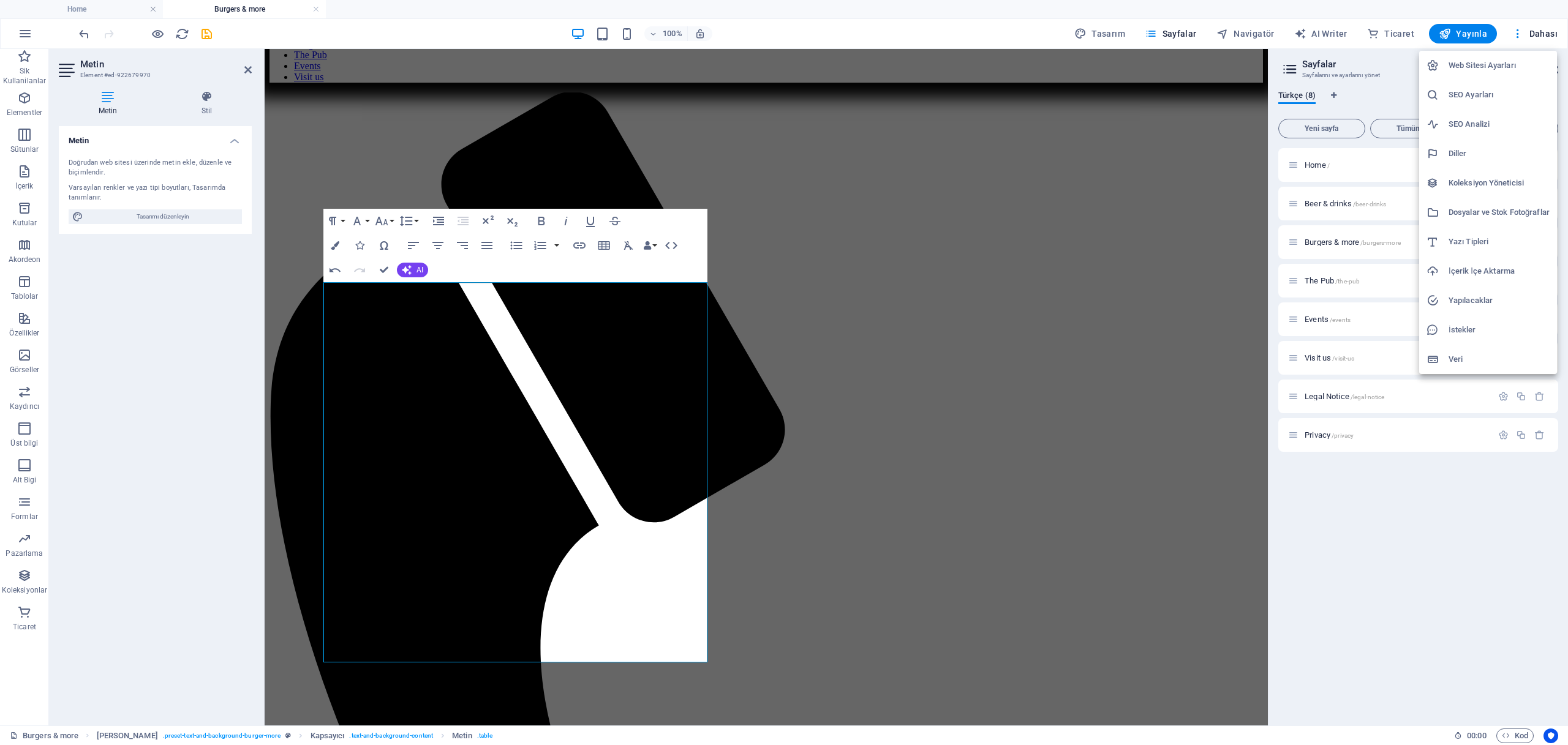
click at [1392, 538] on div at bounding box center [784, 372] width 1568 height 745
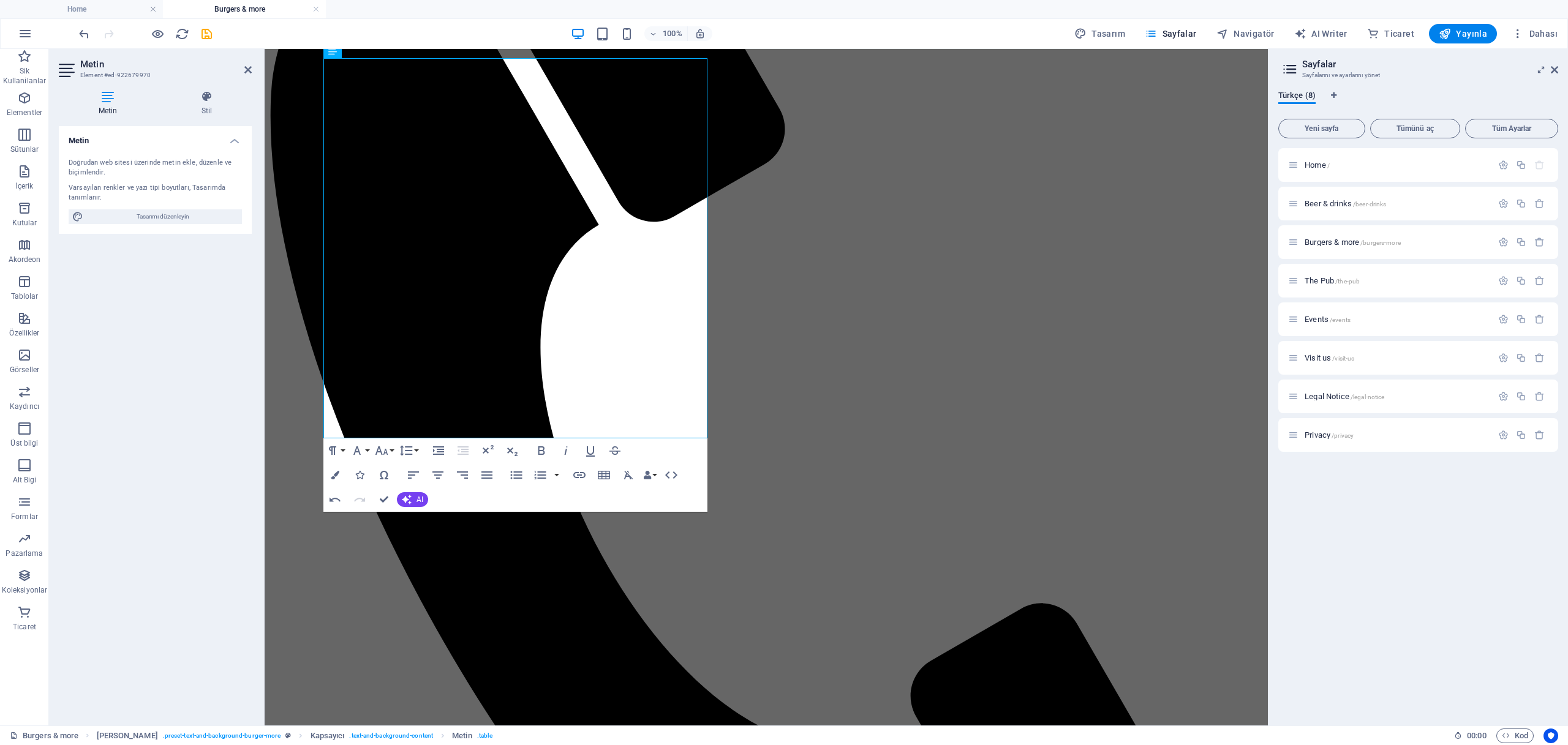
scroll to position [1130, 0]
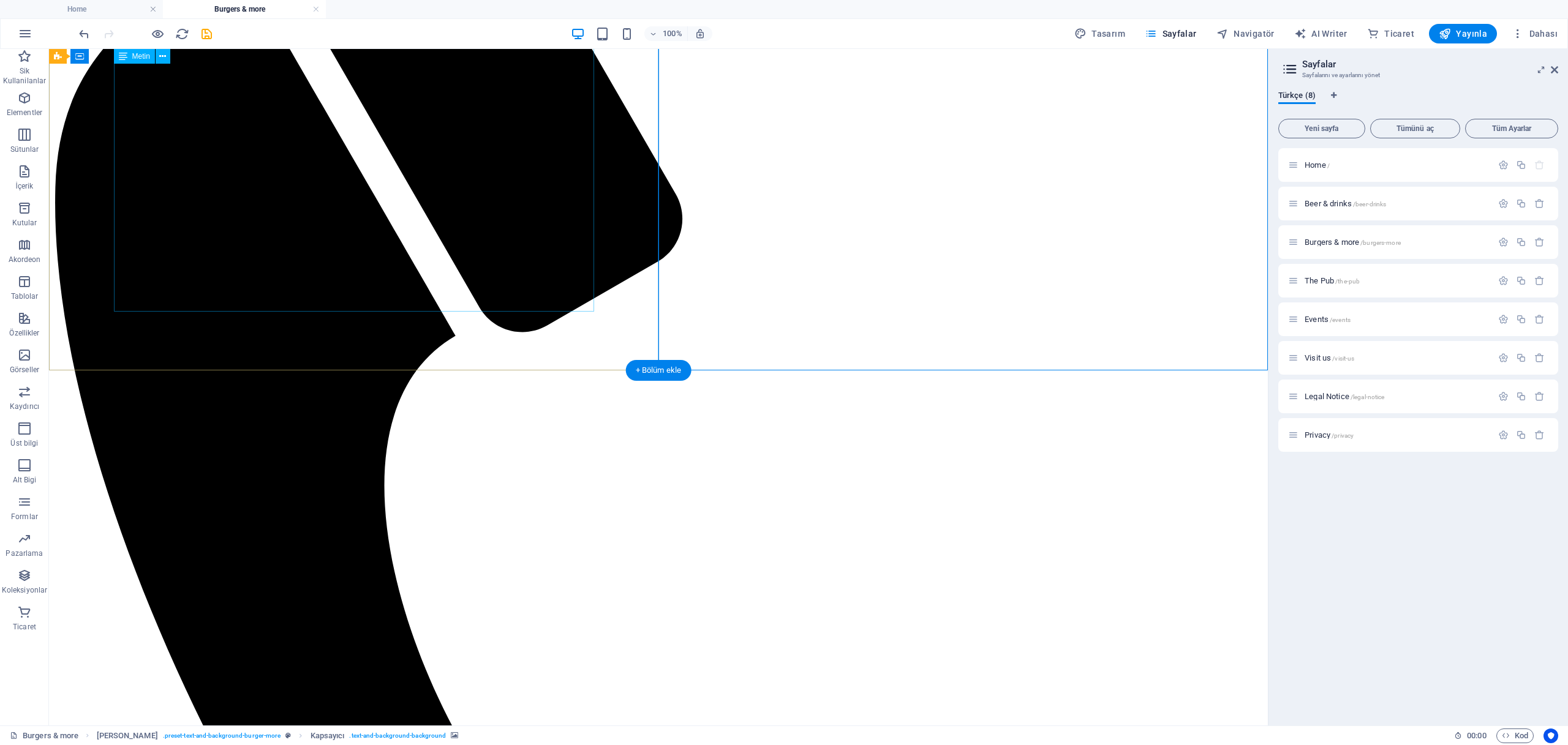
scroll to position [887, 0]
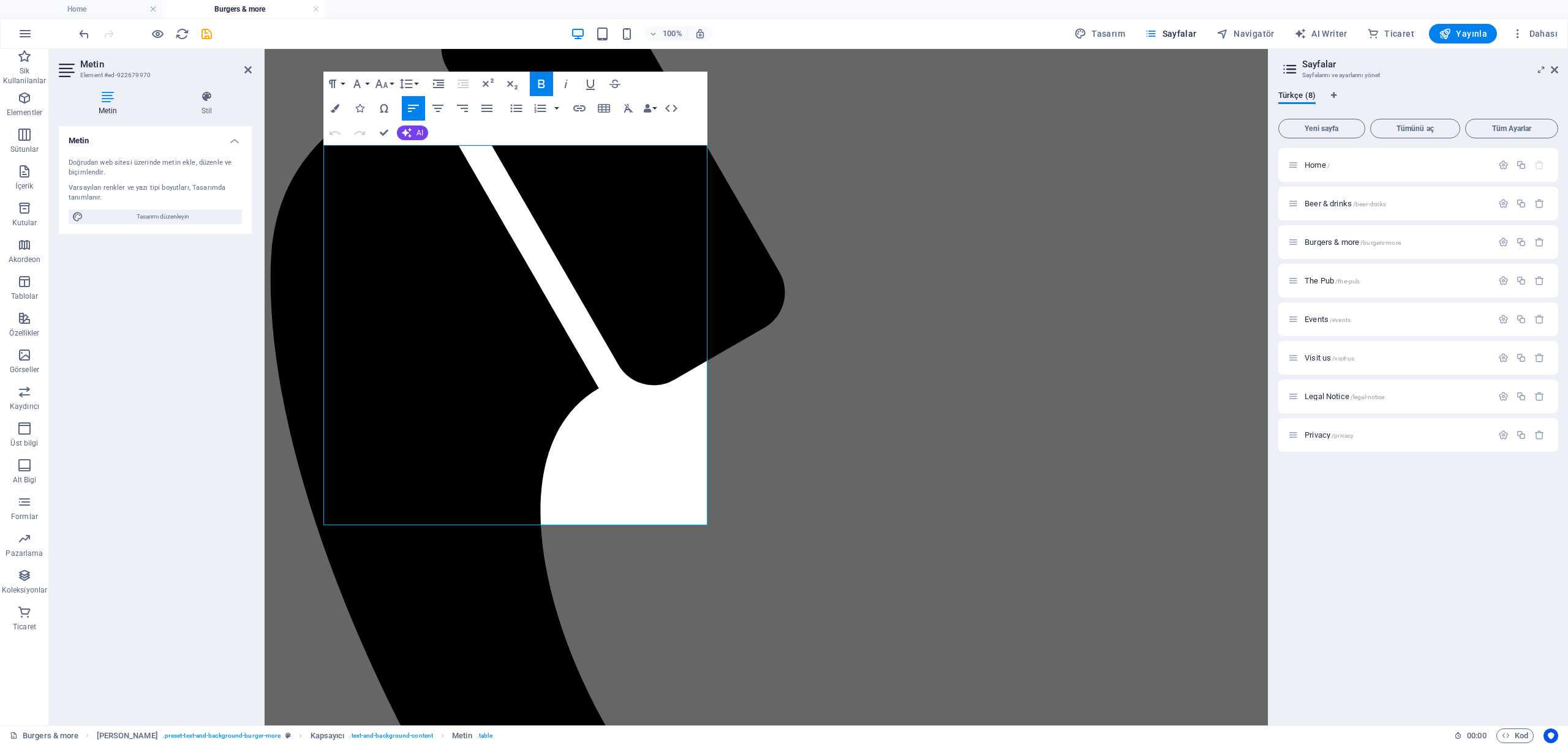
scroll to position [889, 0]
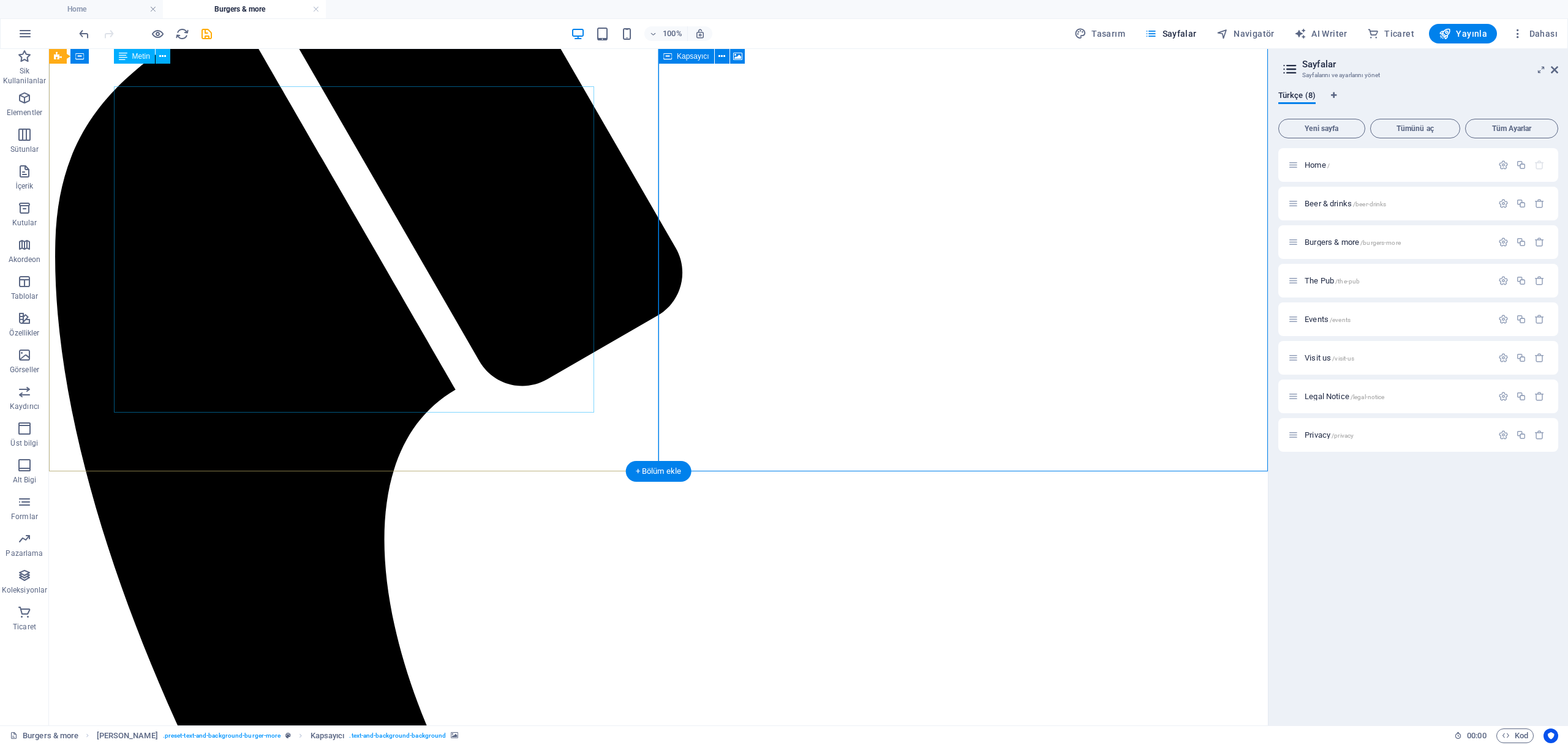
scroll to position [867, 0]
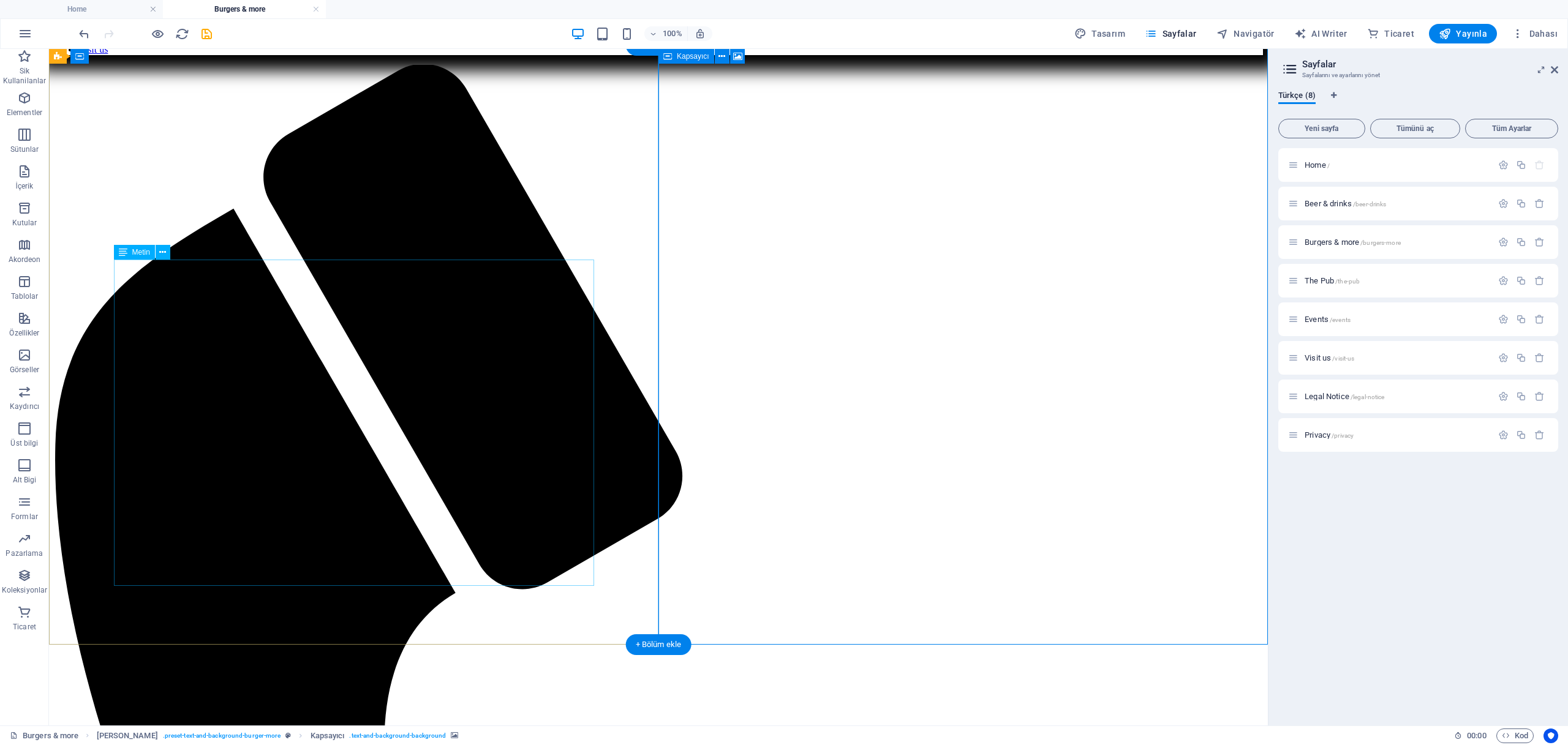
scroll to position [766, 0]
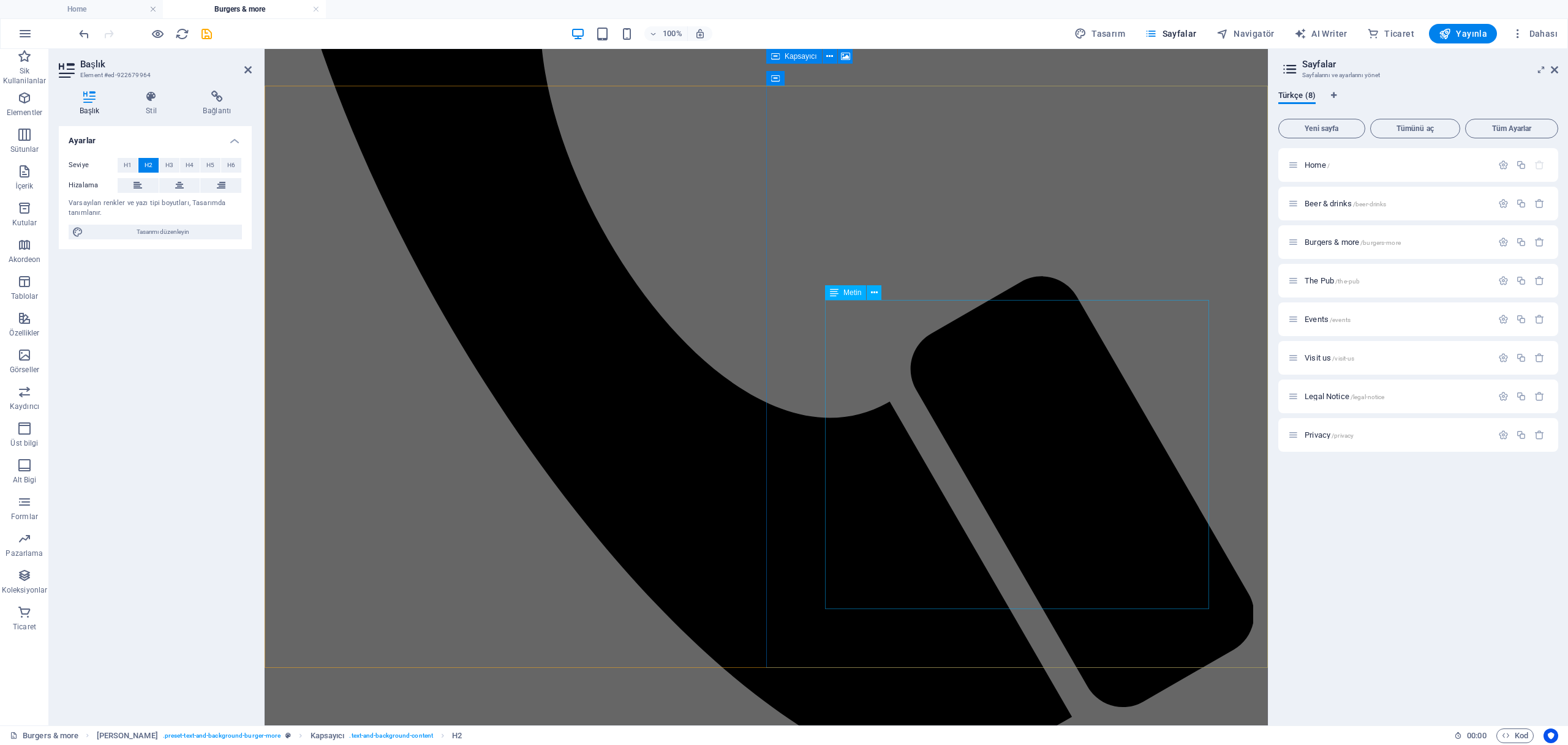
scroll to position [1380, 0]
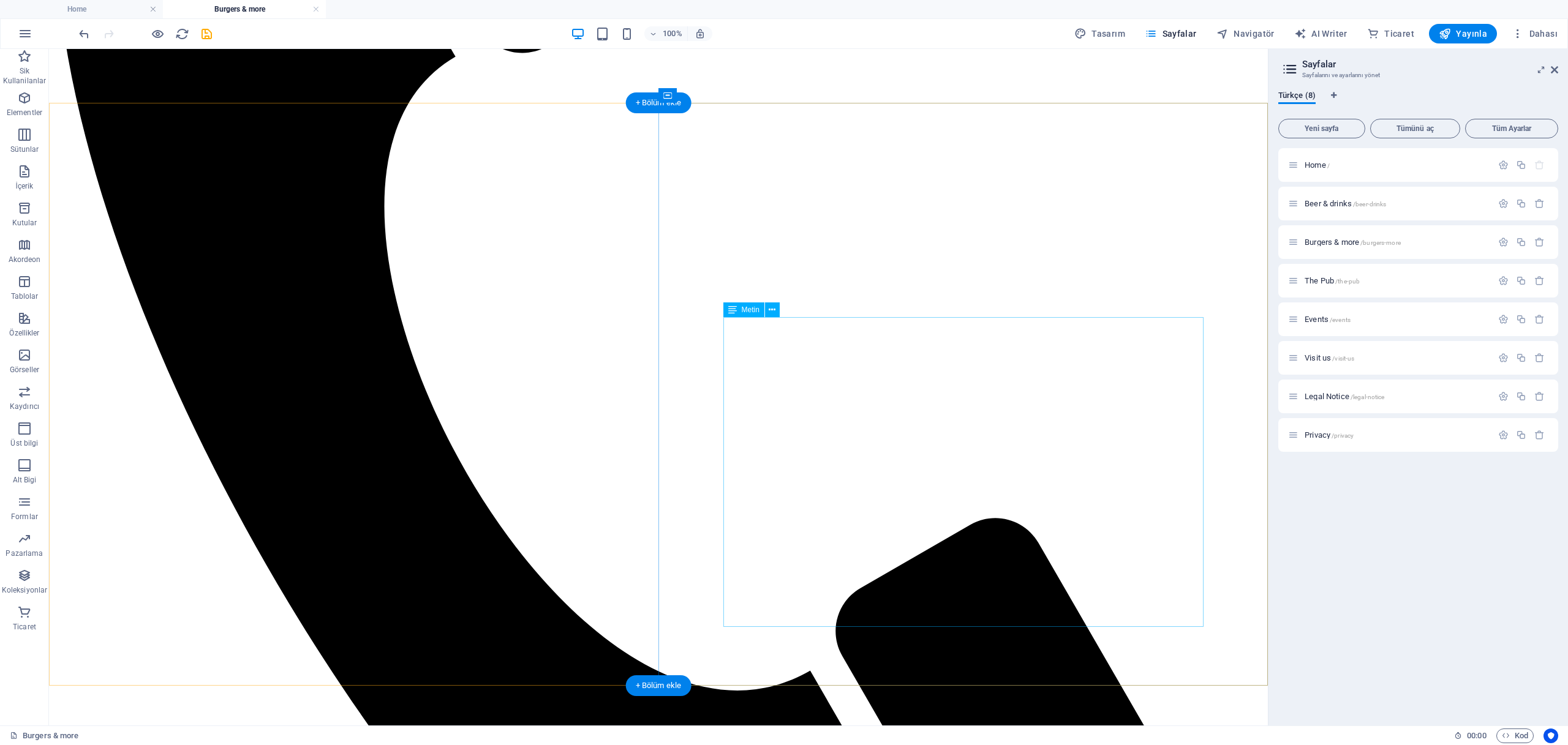
scroll to position [1309, 0]
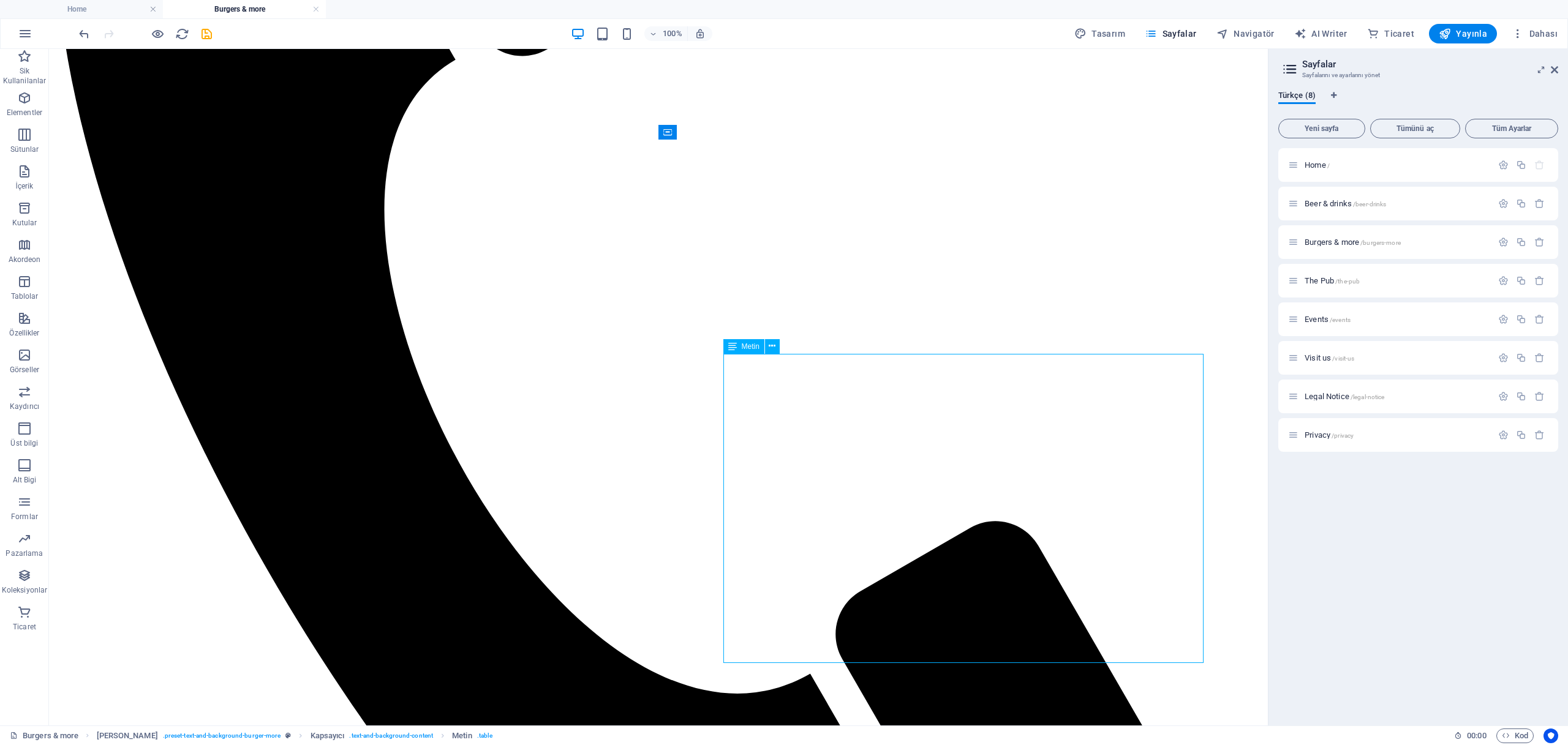
scroll to position [1276, 0]
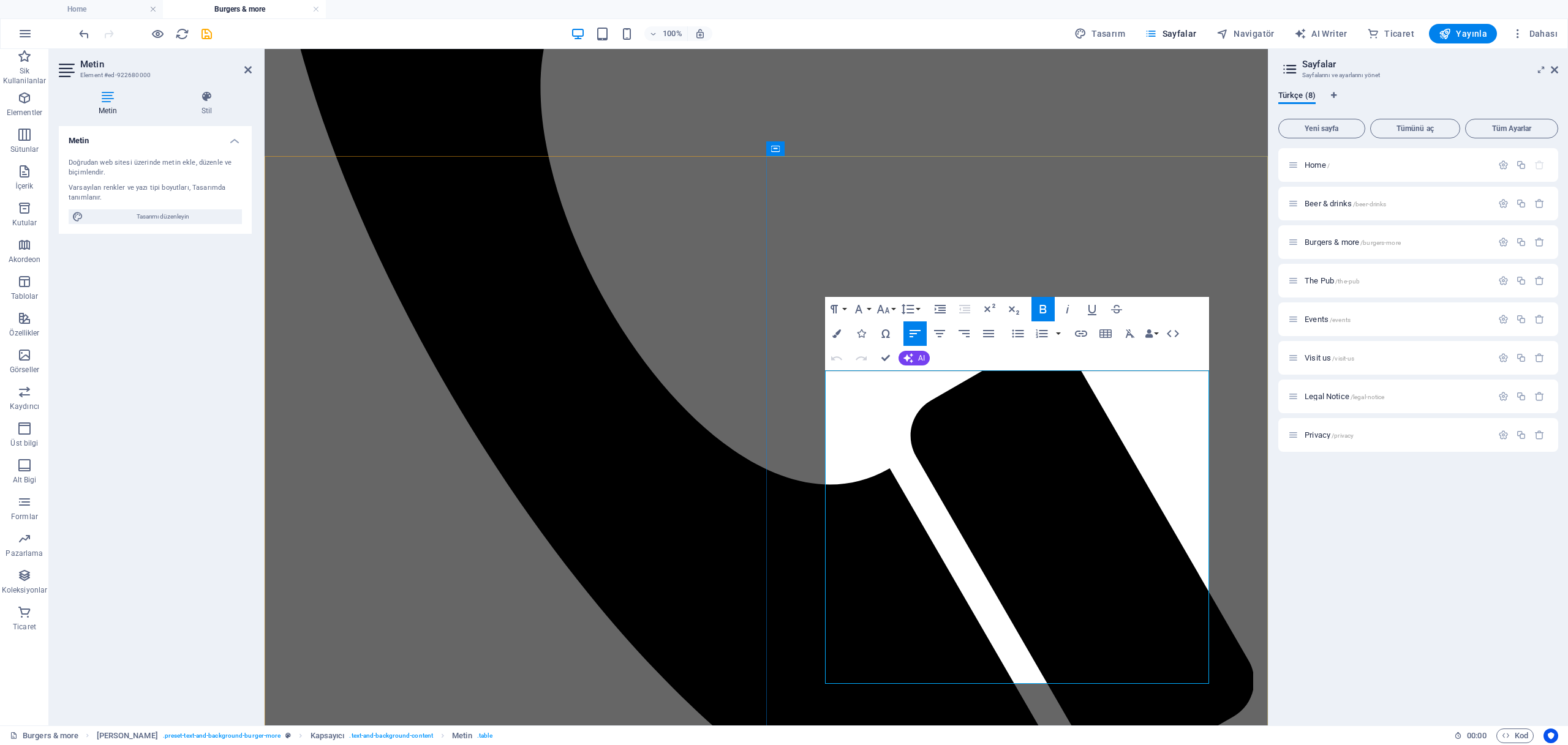
drag, startPoint x: 892, startPoint y: 382, endPoint x: 926, endPoint y: 431, distance: 59.6
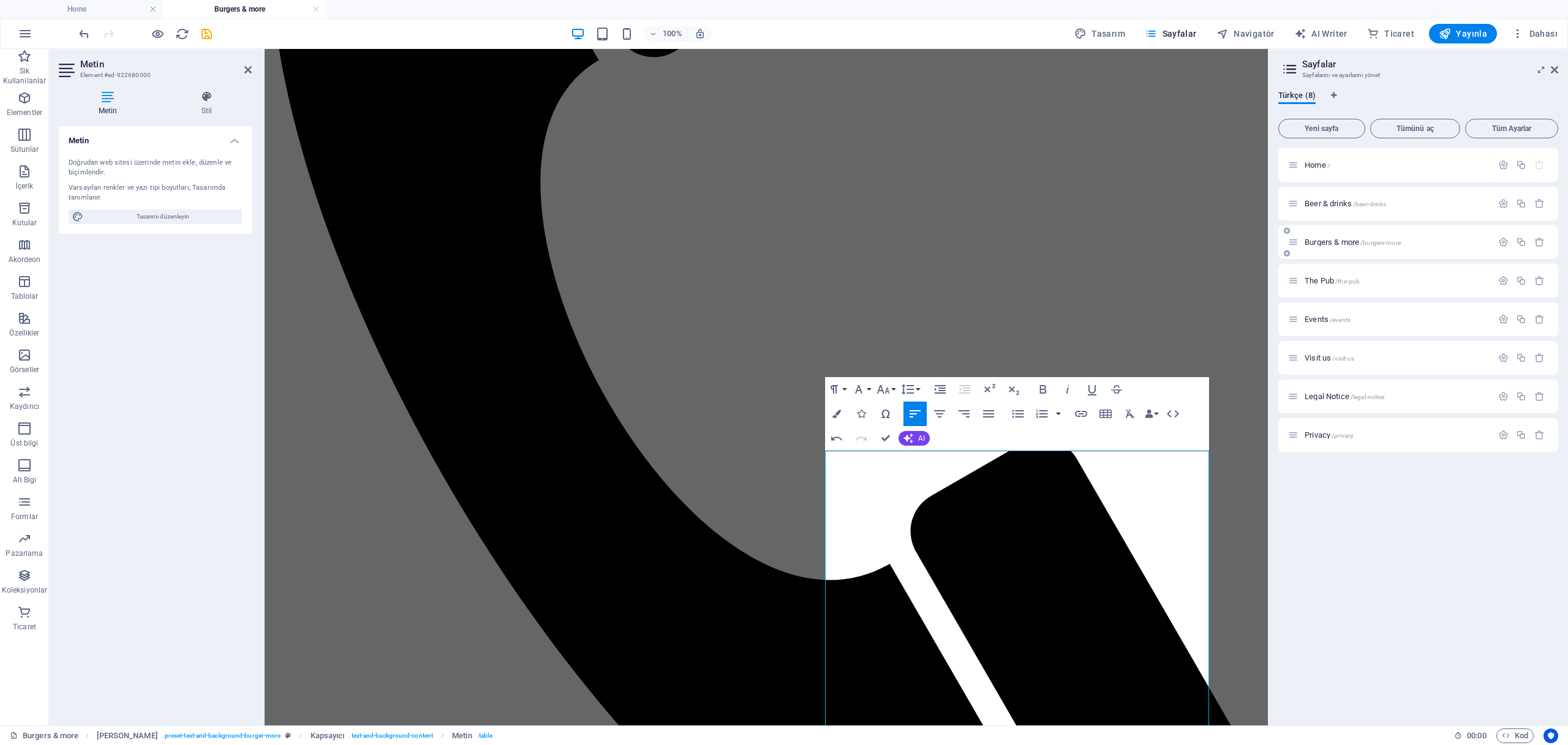
scroll to position [1211, 0]
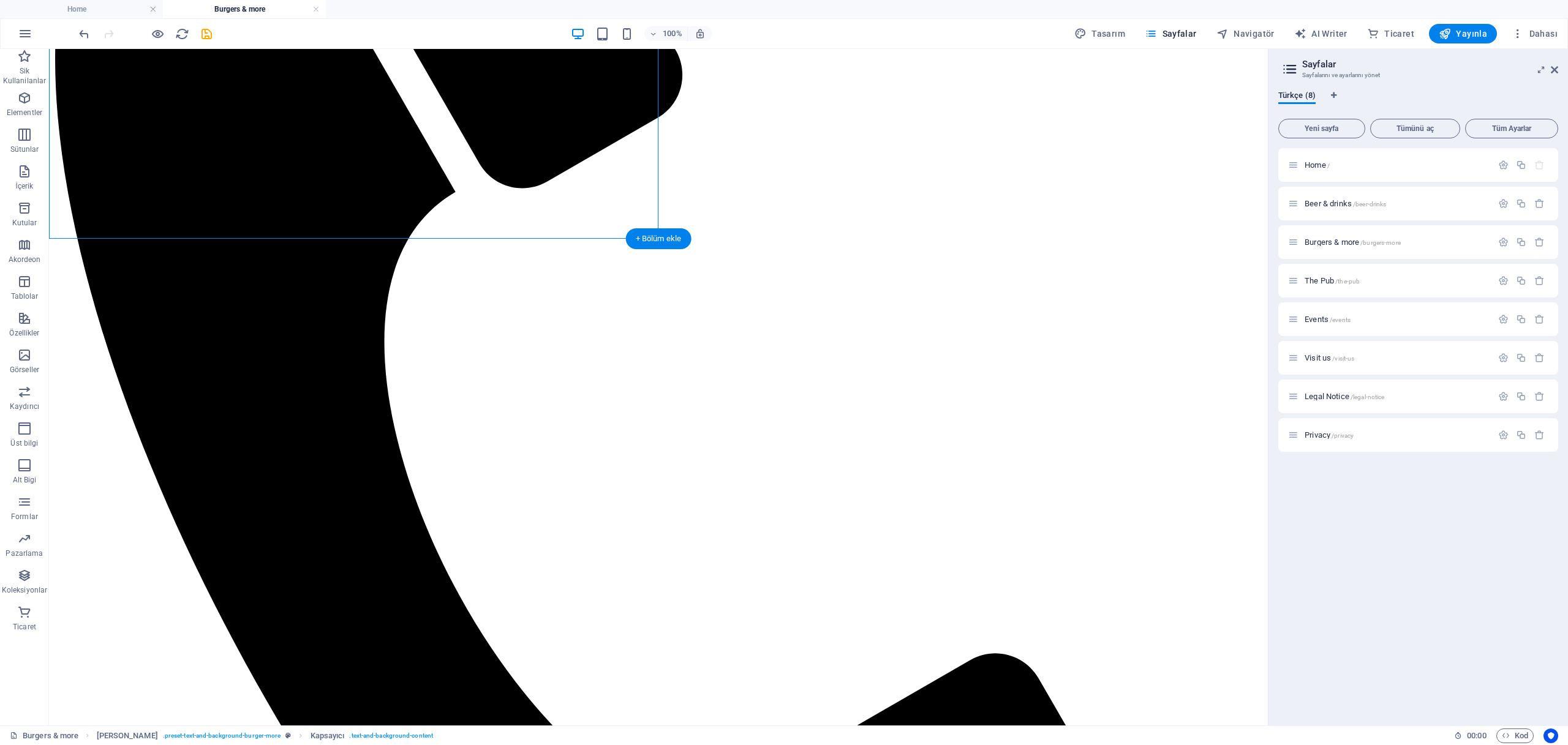
scroll to position [1180, 0]
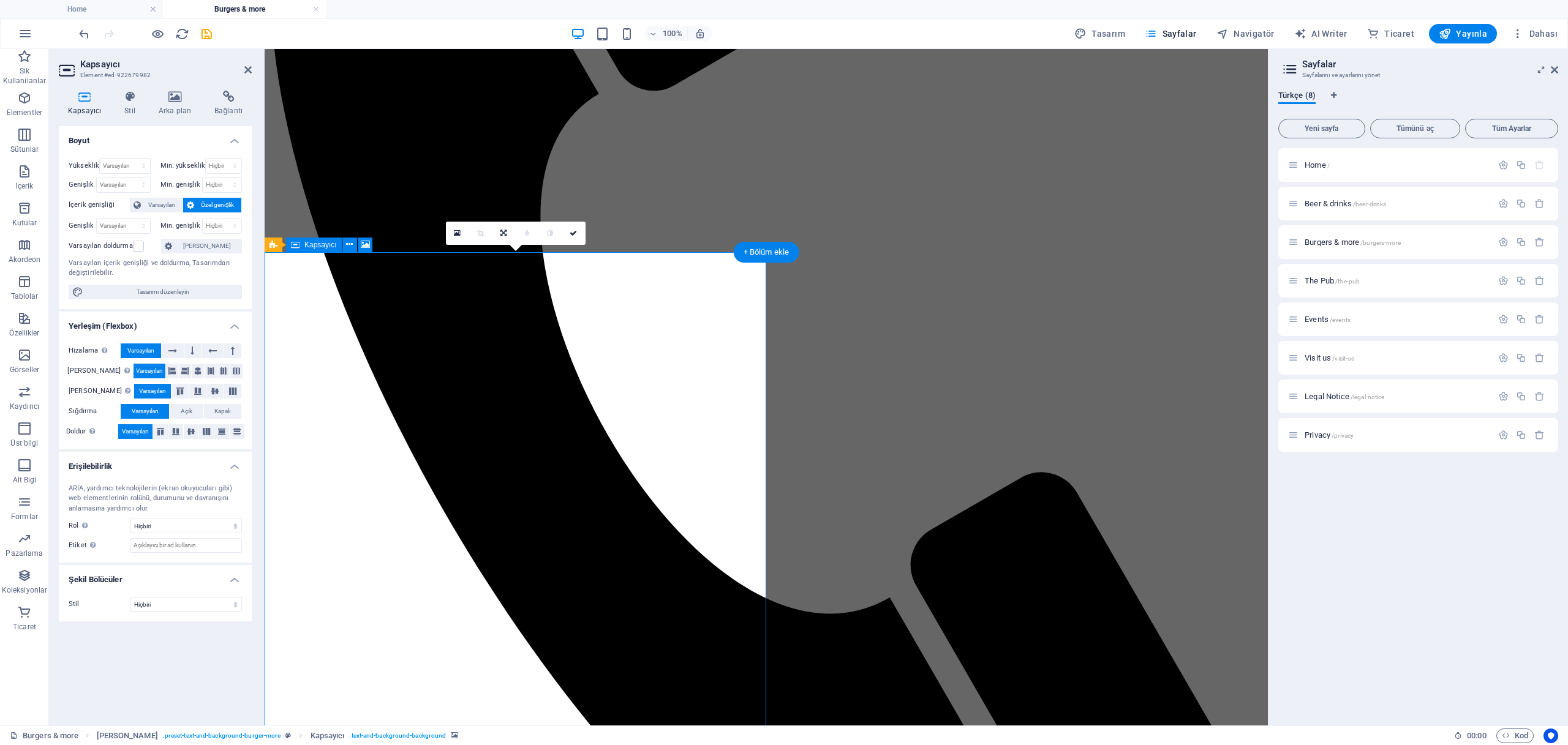
scroll to position [1213, 0]
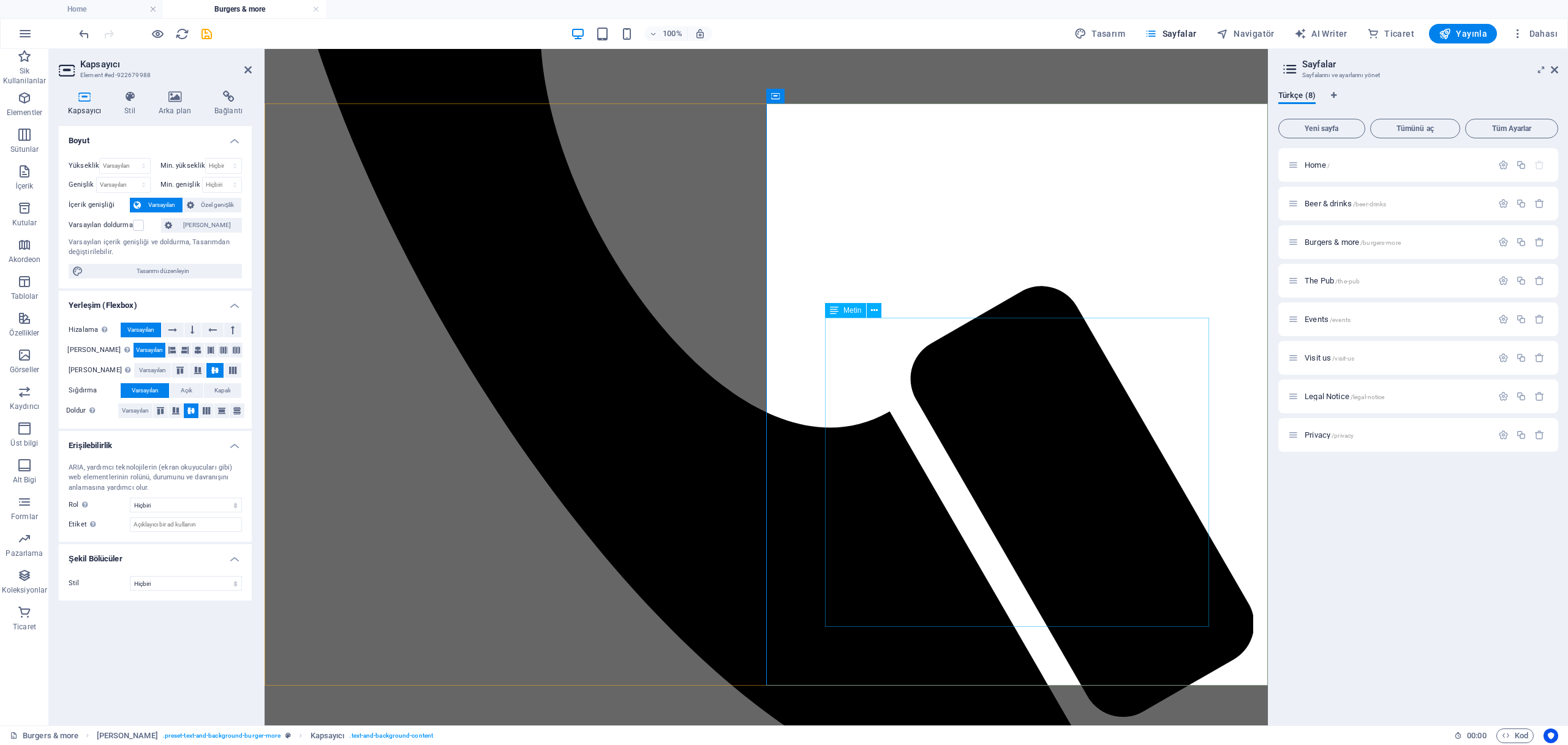
scroll to position [1380, 0]
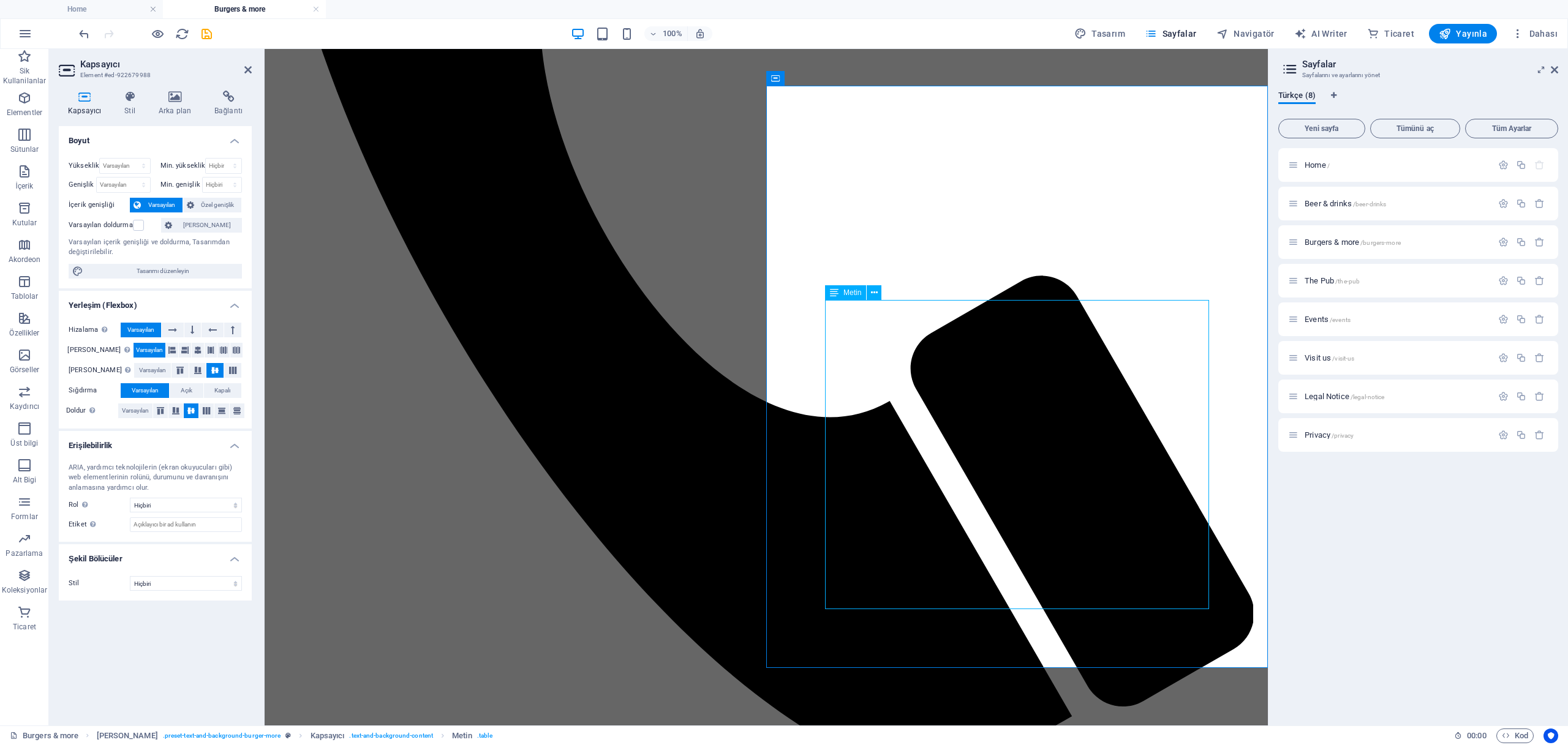
scroll to position [1373, 0]
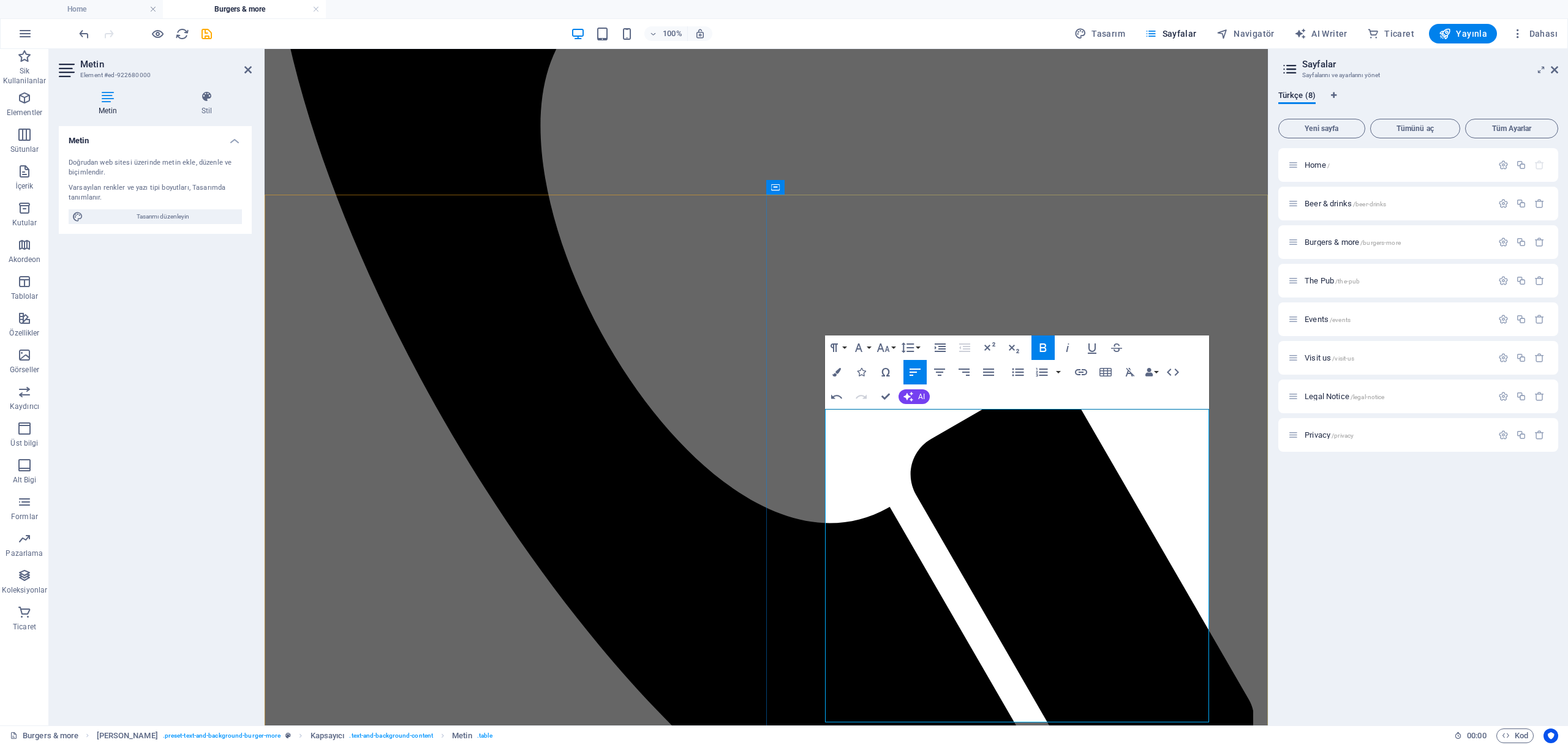
scroll to position [1270, 0]
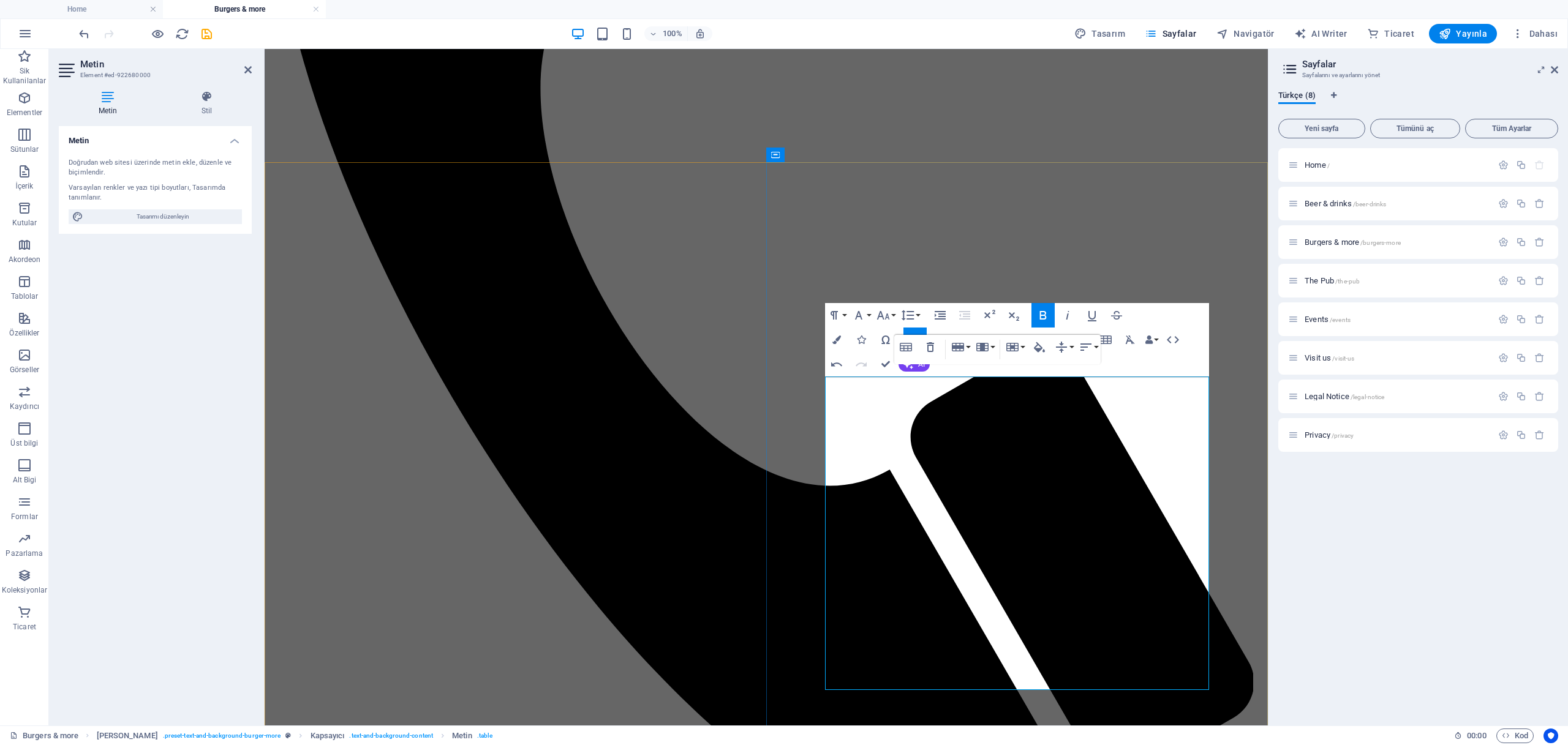
scroll to position [1309, 0]
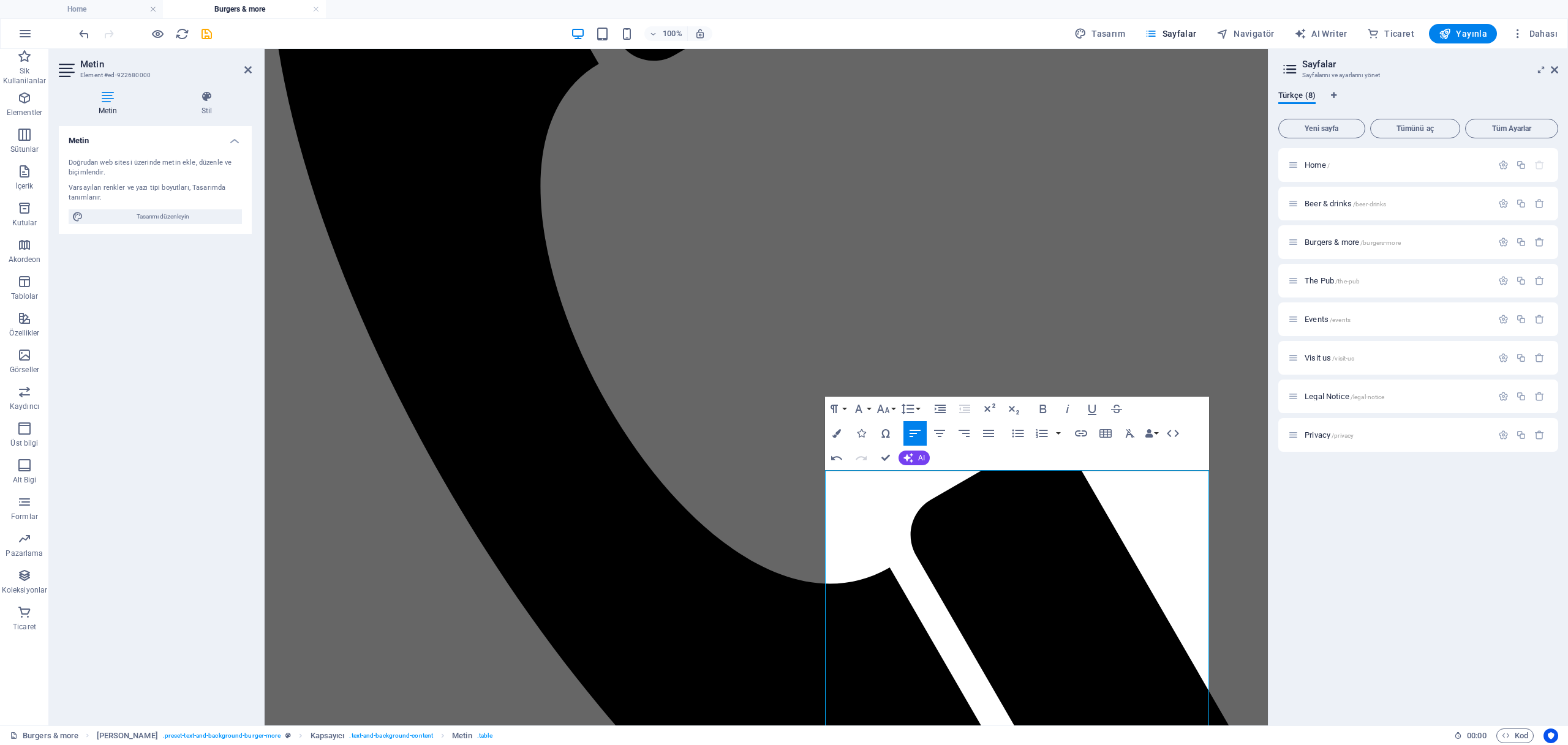
scroll to position [1241, 0]
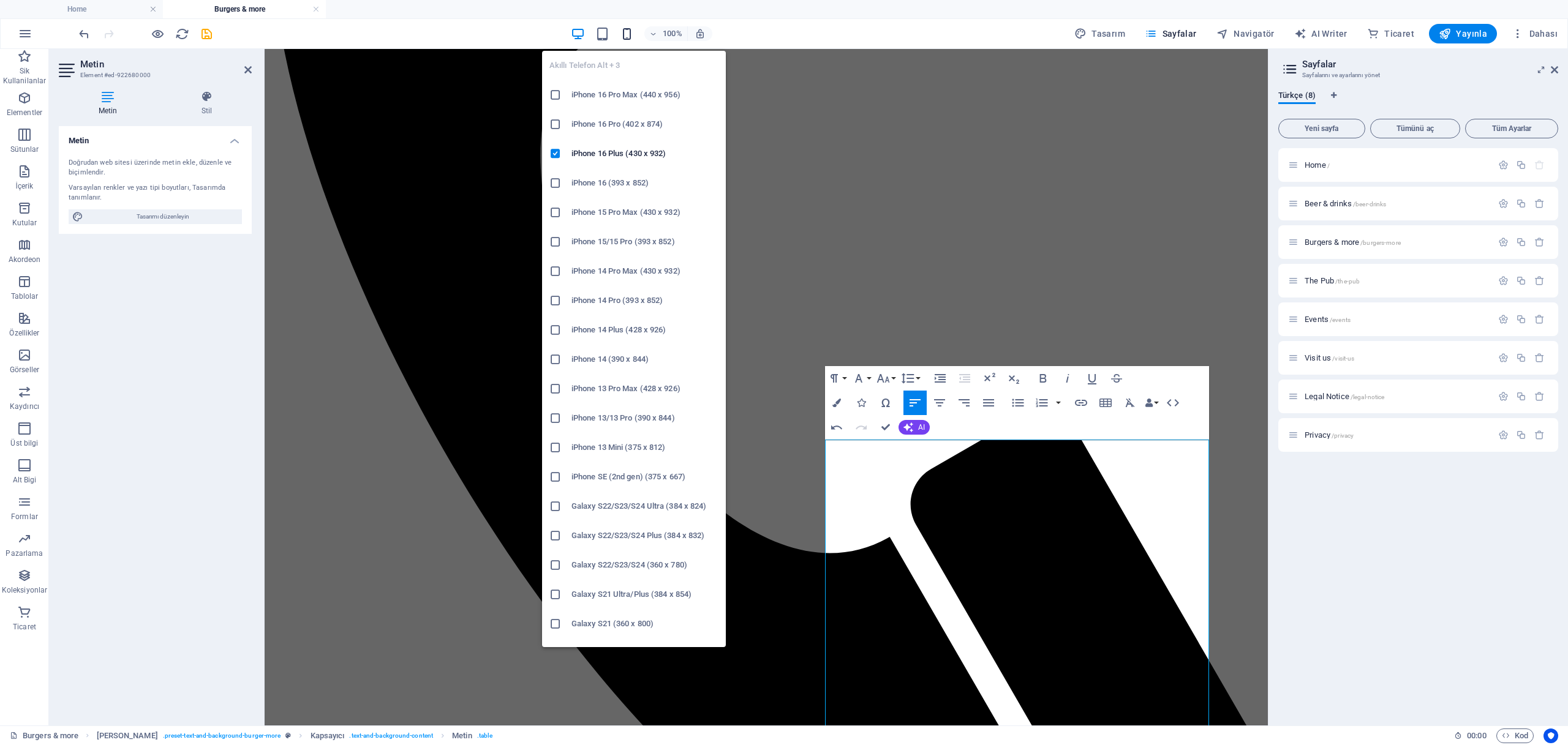
click at [630, 32] on icon "button" at bounding box center [627, 34] width 14 height 14
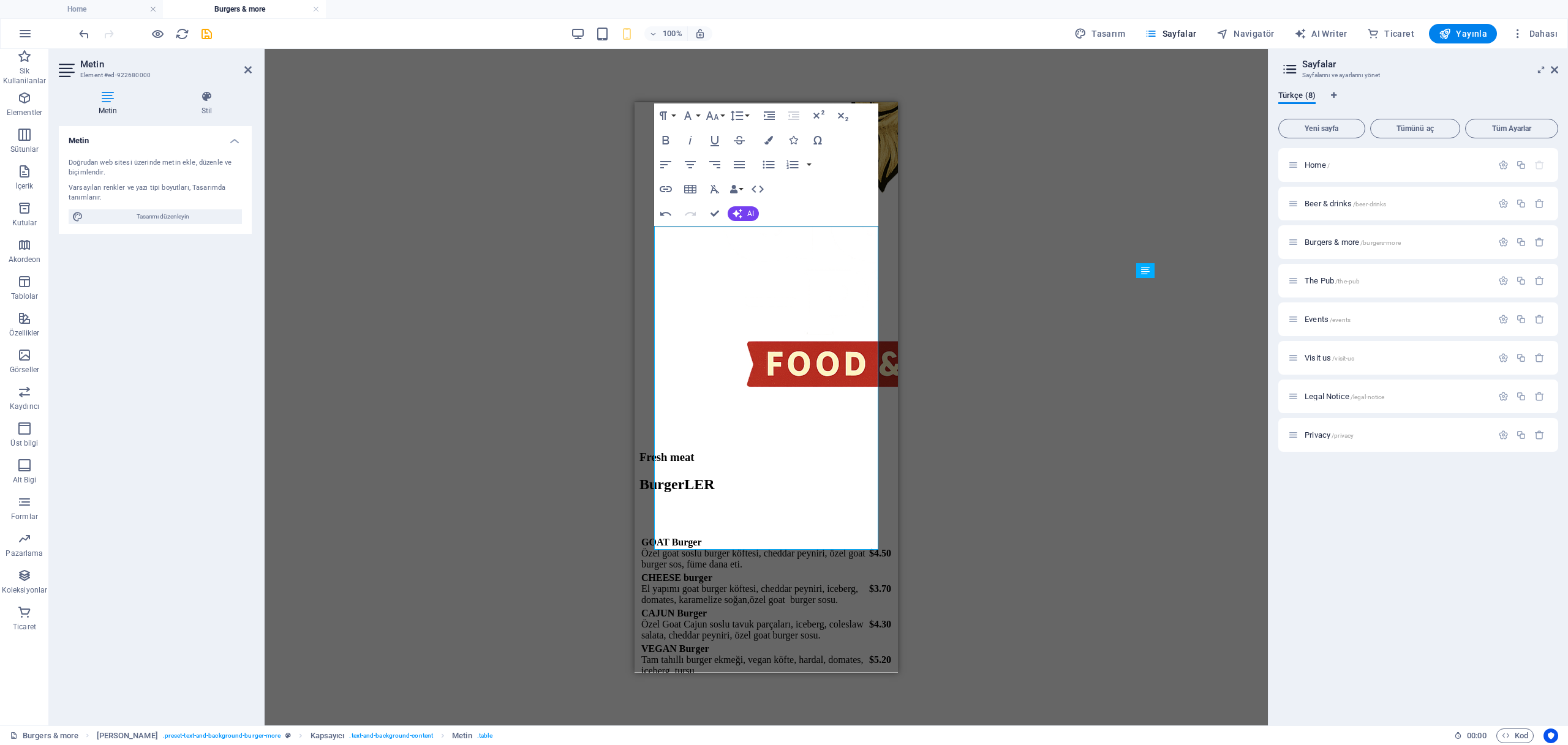
click at [1034, 169] on div "Mevcut içeriği değiştirmek için buraya sürükleyin. Yeni bir element oluşturmak …" at bounding box center [766, 387] width 1003 height 677
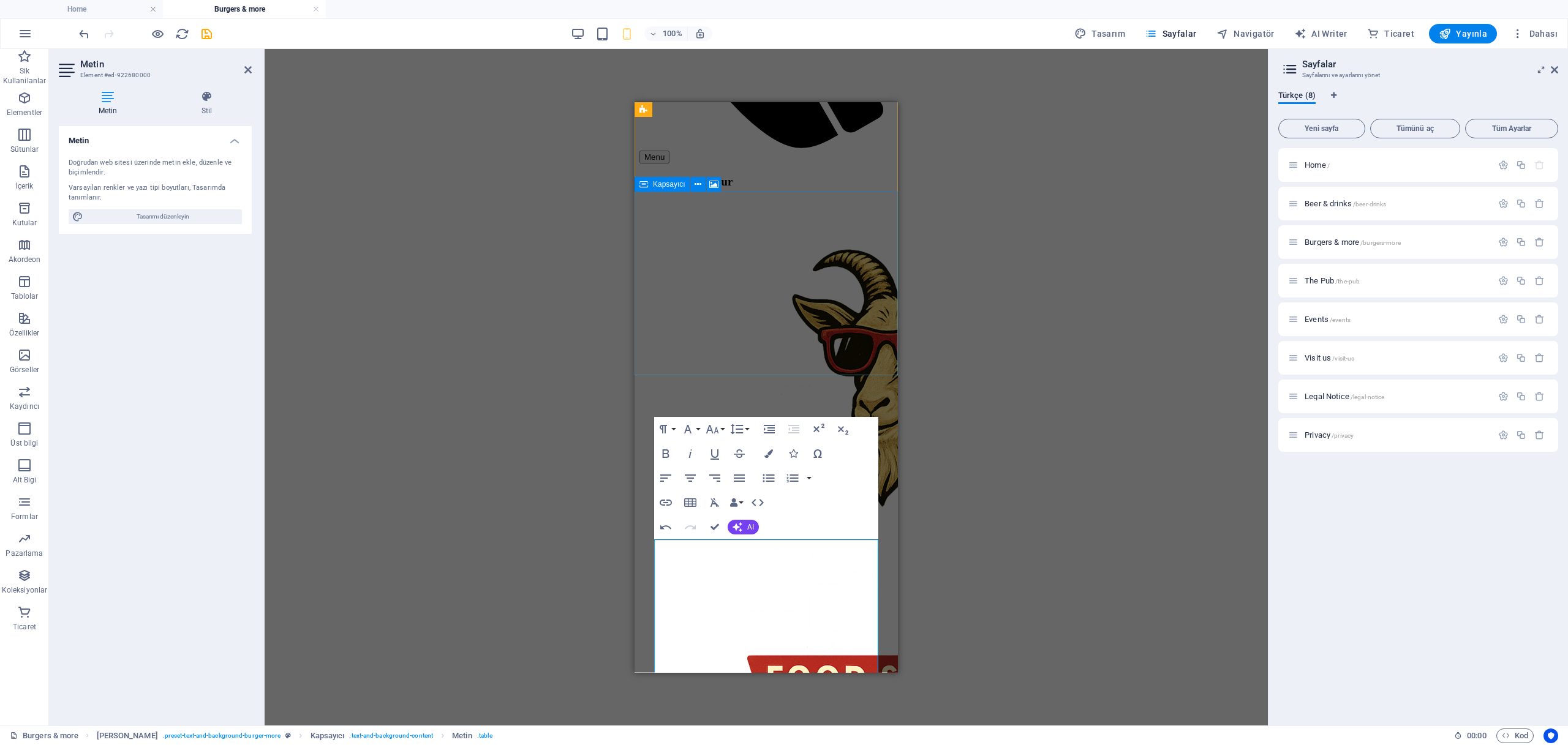
scroll to position [929, 0]
drag, startPoint x: 1047, startPoint y: 466, endPoint x: 964, endPoint y: 435, distance: 88.6
click at [1047, 466] on div "Mevcut içeriği değiştirmek için buraya sürükleyin. Yeni bir element oluşturmak …" at bounding box center [766, 387] width 1003 height 677
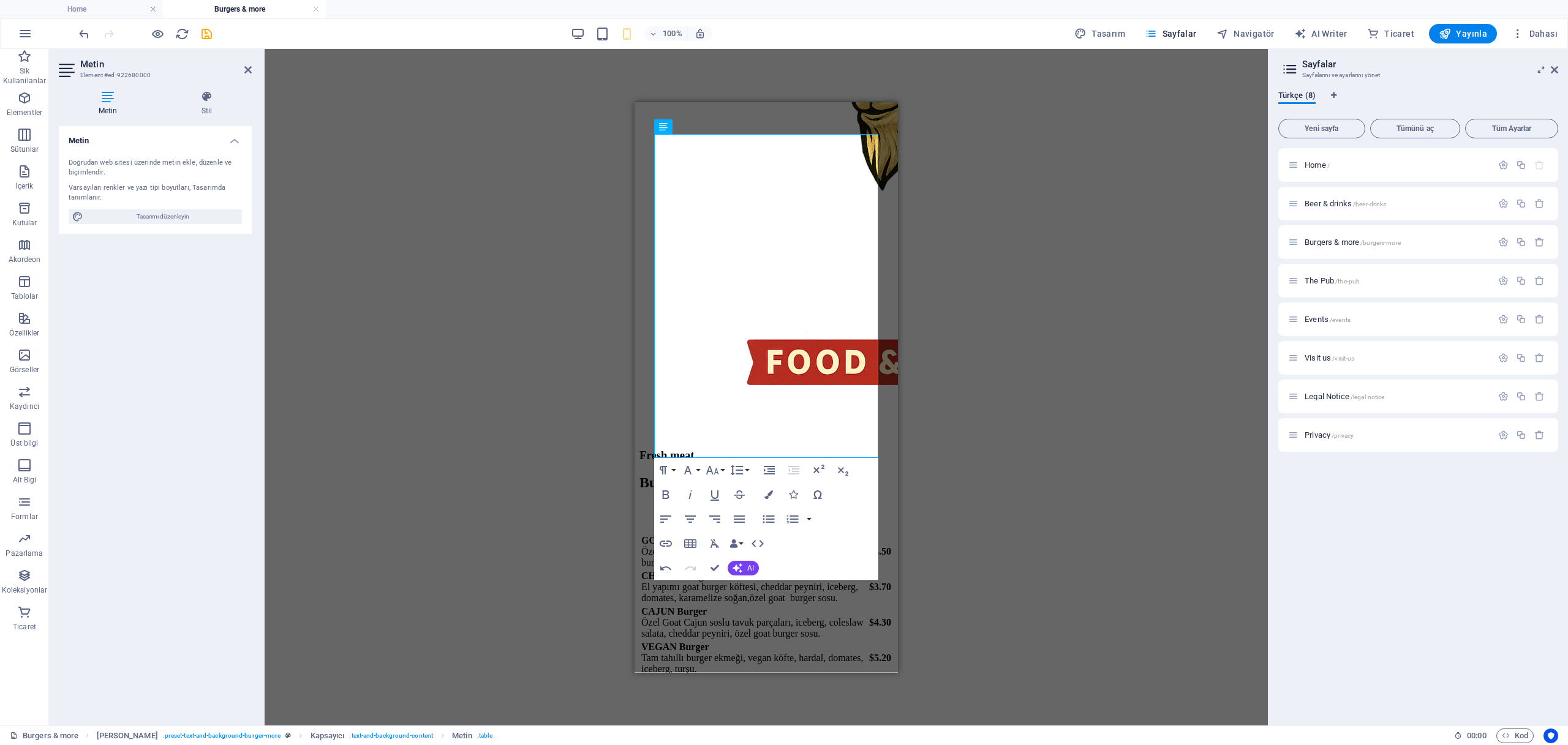
scroll to position [1214, 0]
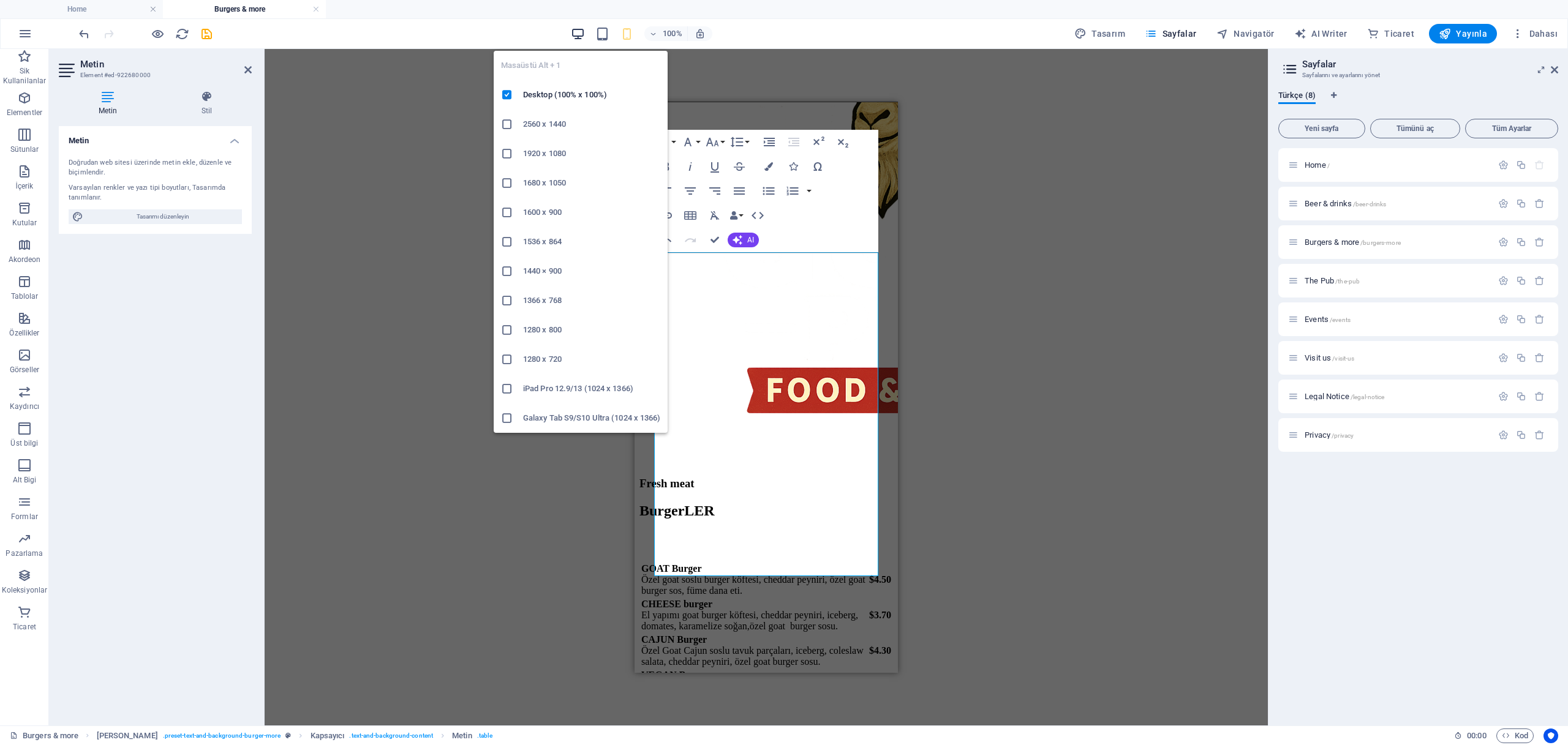
click at [583, 32] on icon "button" at bounding box center [578, 34] width 14 height 14
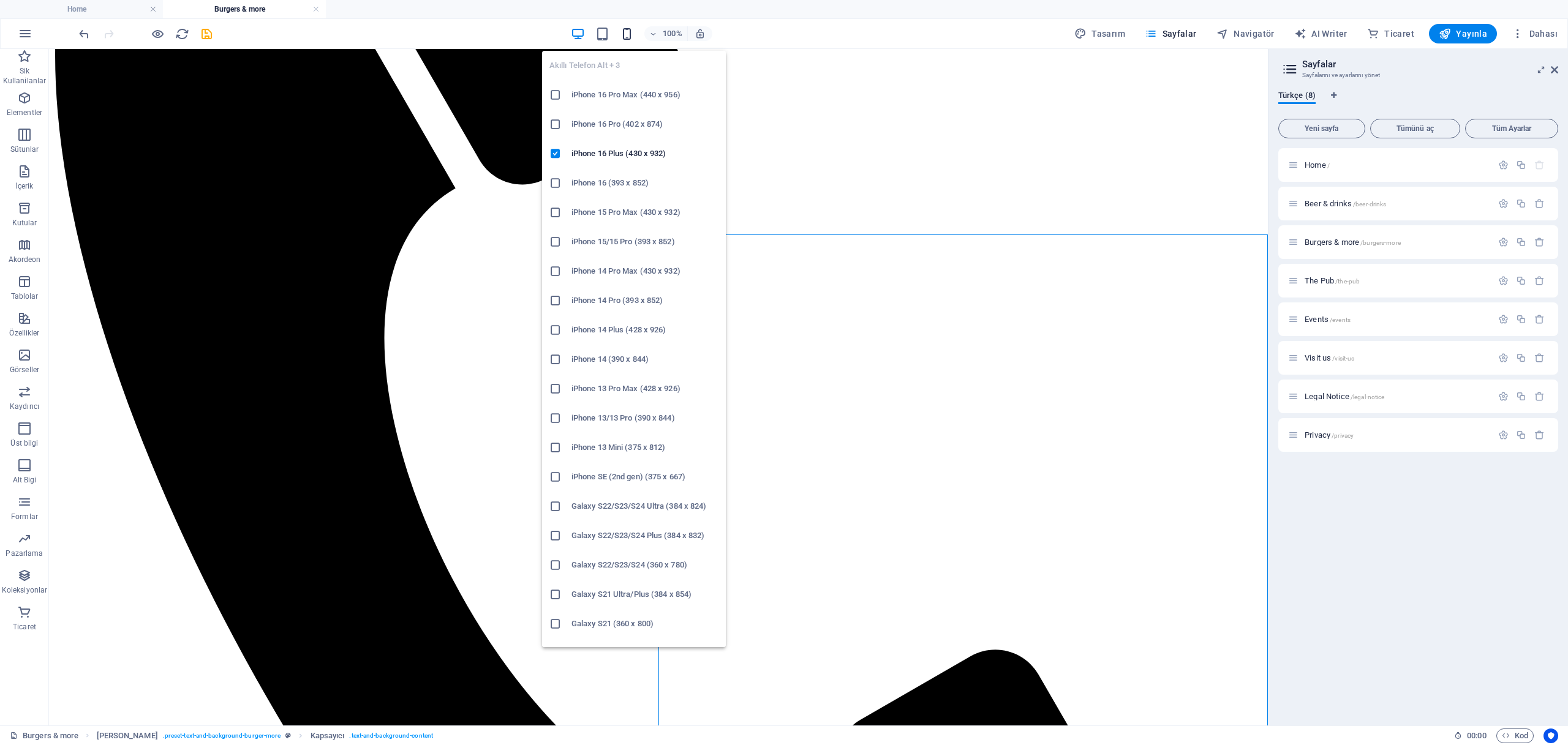
click at [634, 29] on icon "button" at bounding box center [627, 34] width 14 height 14
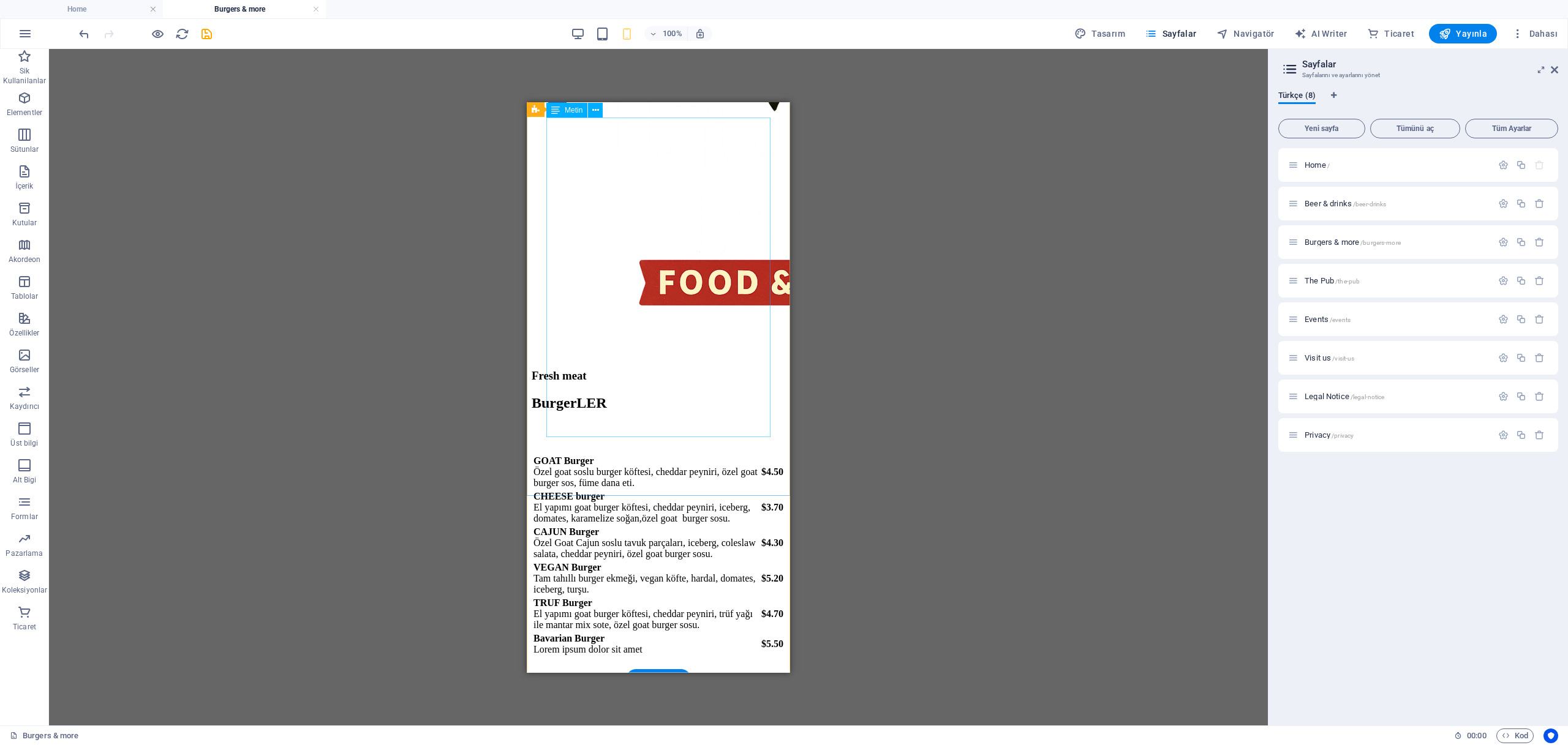
scroll to position [1461, 0]
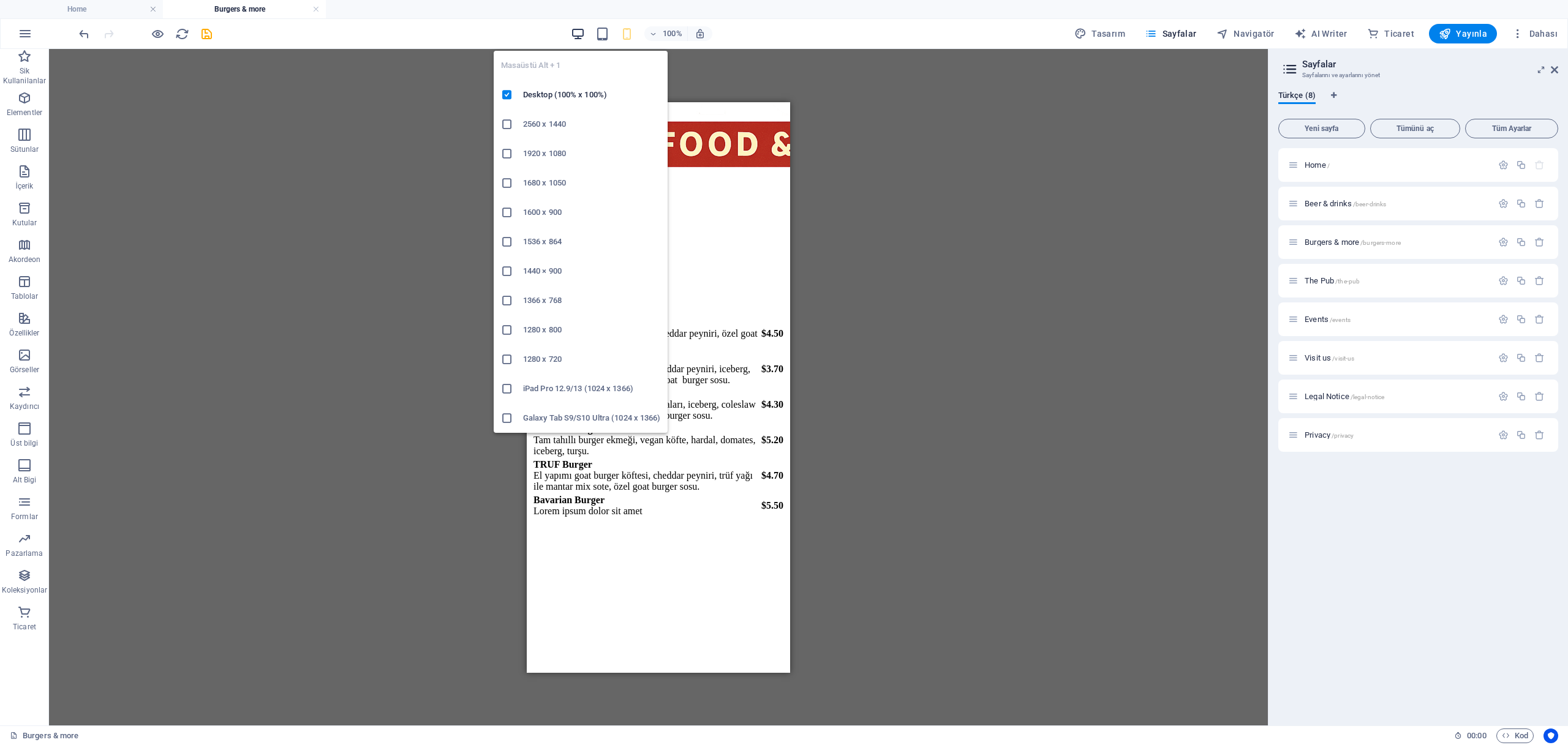
click at [583, 29] on icon "button" at bounding box center [578, 34] width 14 height 14
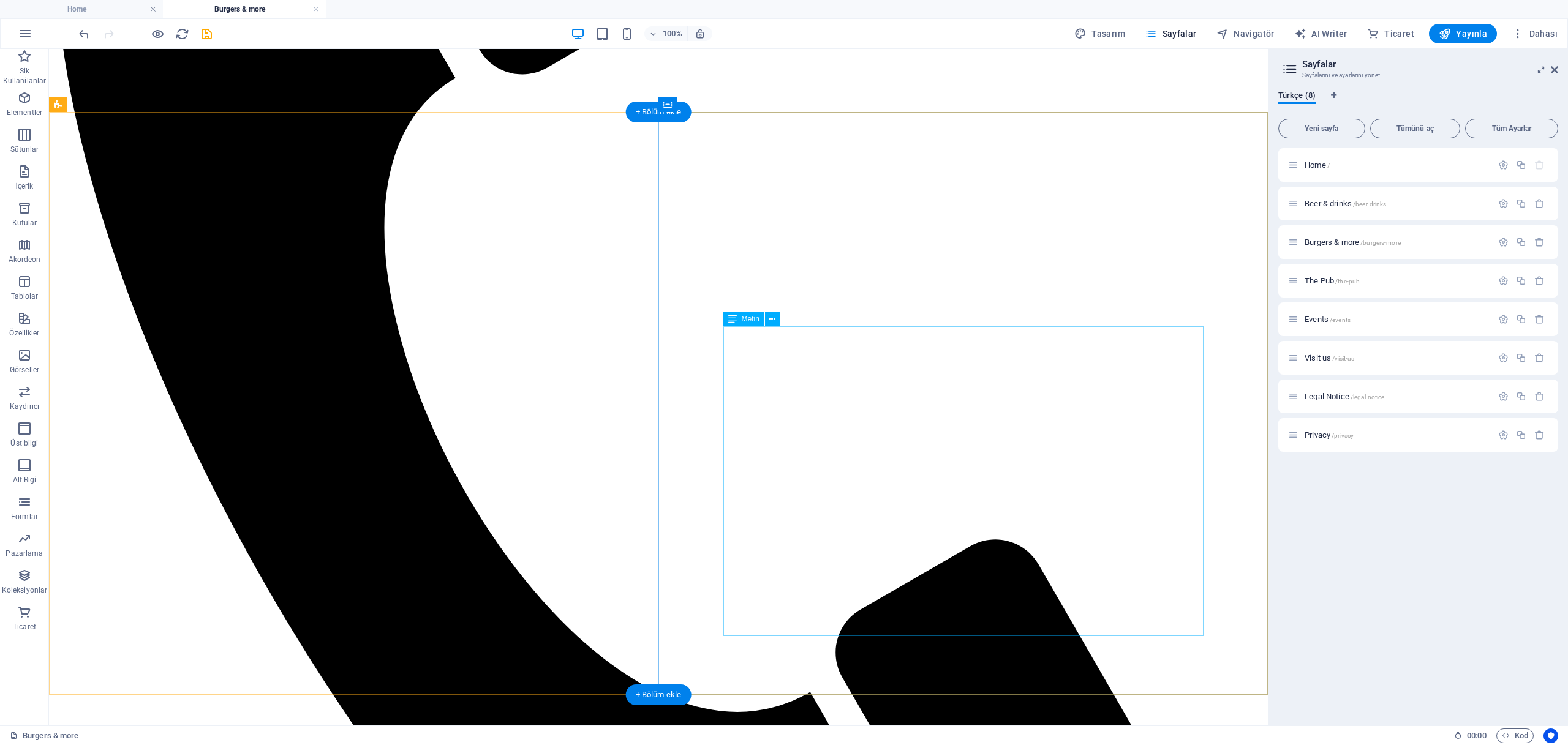
scroll to position [1330, 0]
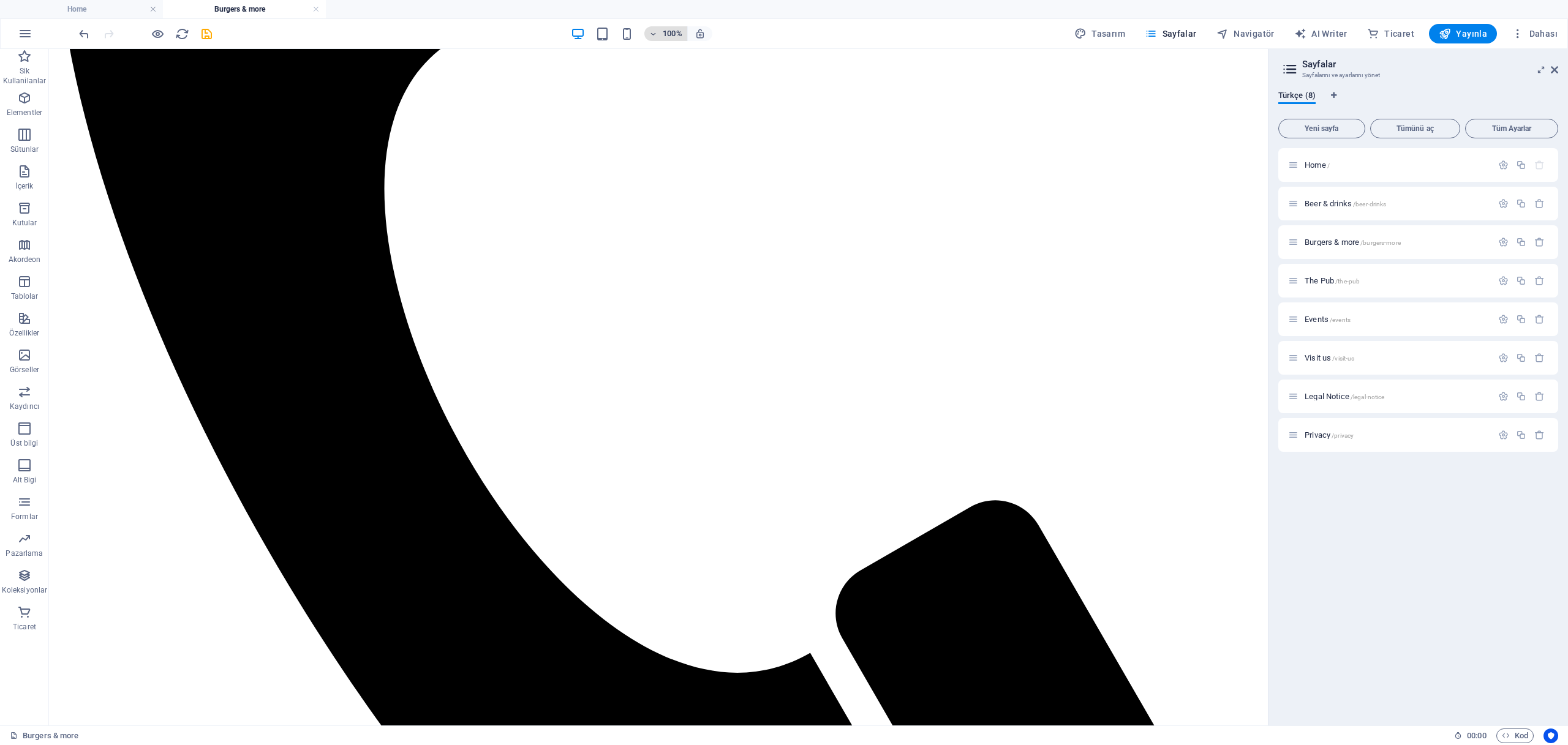
click at [658, 34] on icon "button" at bounding box center [654, 34] width 9 height 8
click at [659, 34] on div at bounding box center [784, 372] width 1568 height 745
drag, startPoint x: 299, startPoint y: 36, endPoint x: 203, endPoint y: 37, distance: 96.0
click at [297, 37] on div "100% Tasarım [PERSON_NAME] AI Writer Ticaret Yayınla Dahası" at bounding box center [819, 34] width 1486 height 20
click at [200, 33] on icon "save" at bounding box center [206, 34] width 14 height 14
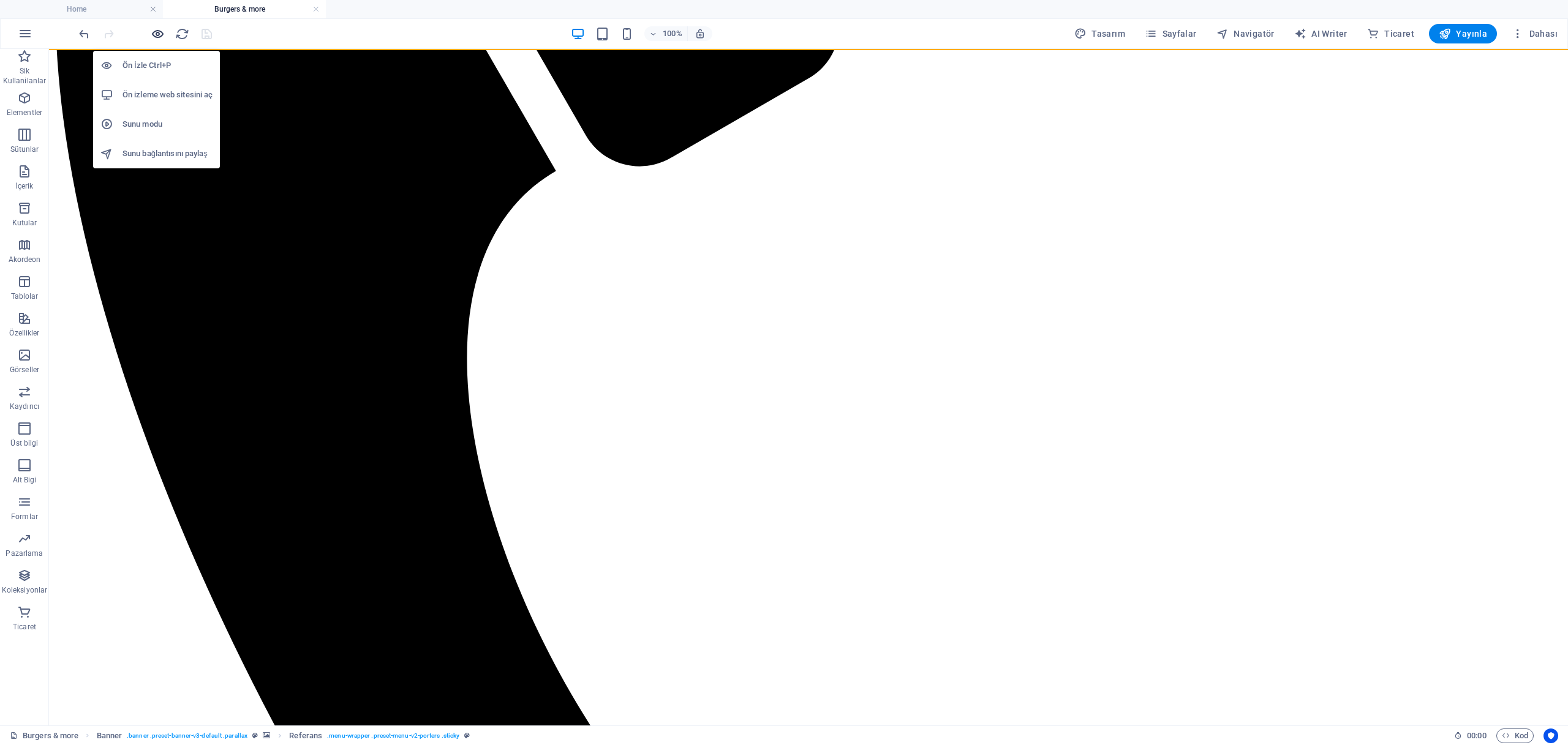
click at [157, 34] on icon "button" at bounding box center [158, 34] width 14 height 14
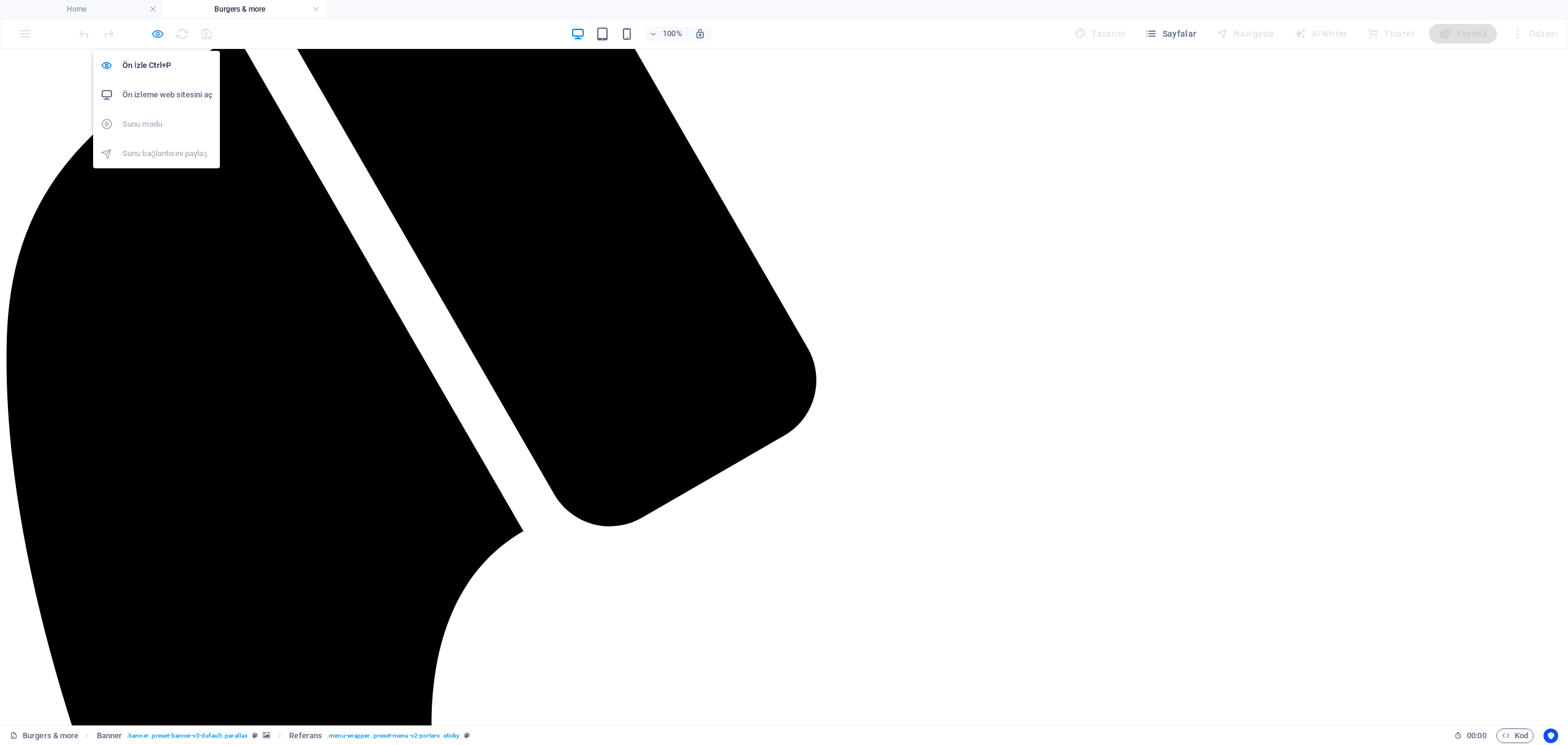
scroll to position [654, 0]
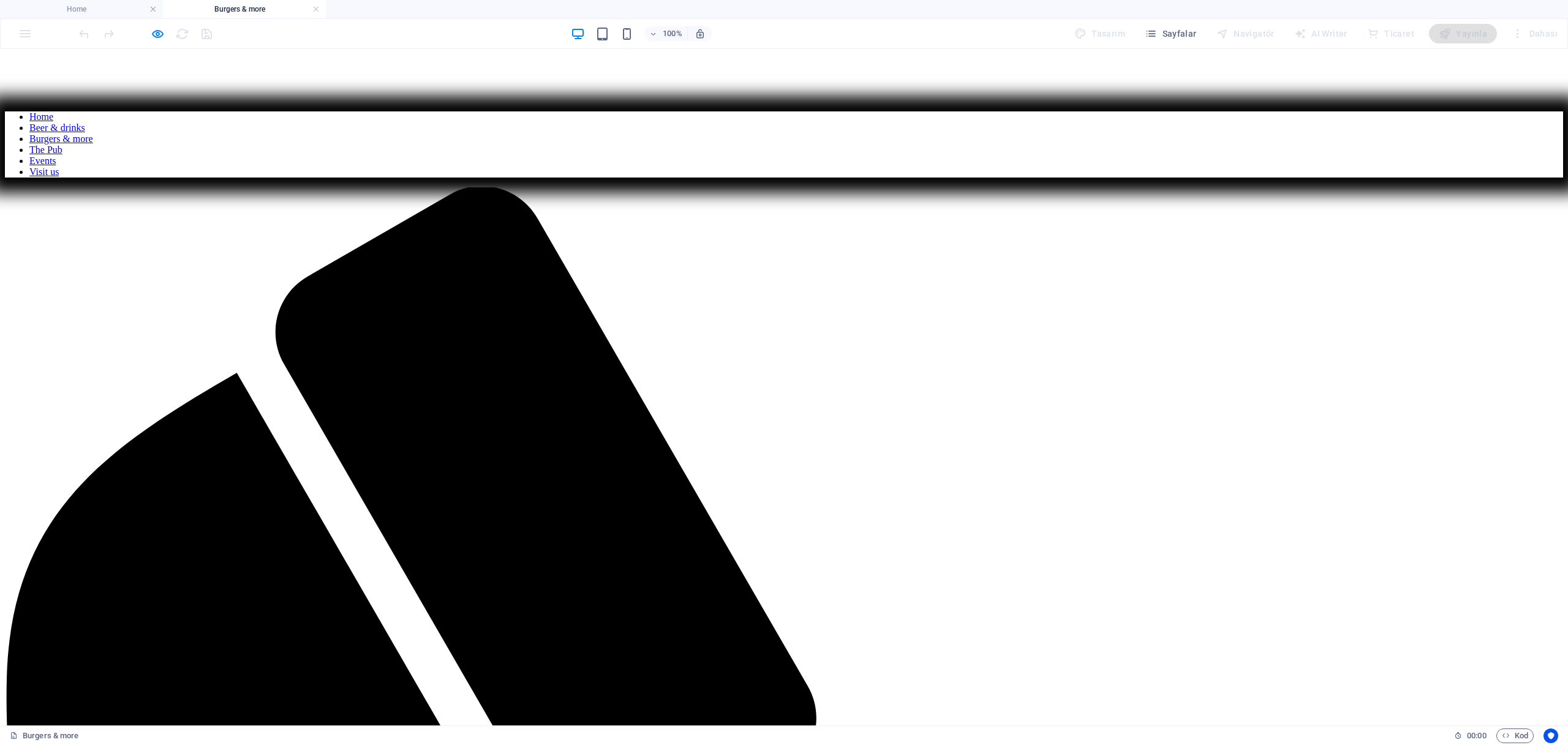
click at [70, 133] on link "Beer & drinks" at bounding box center [57, 127] width 56 height 11
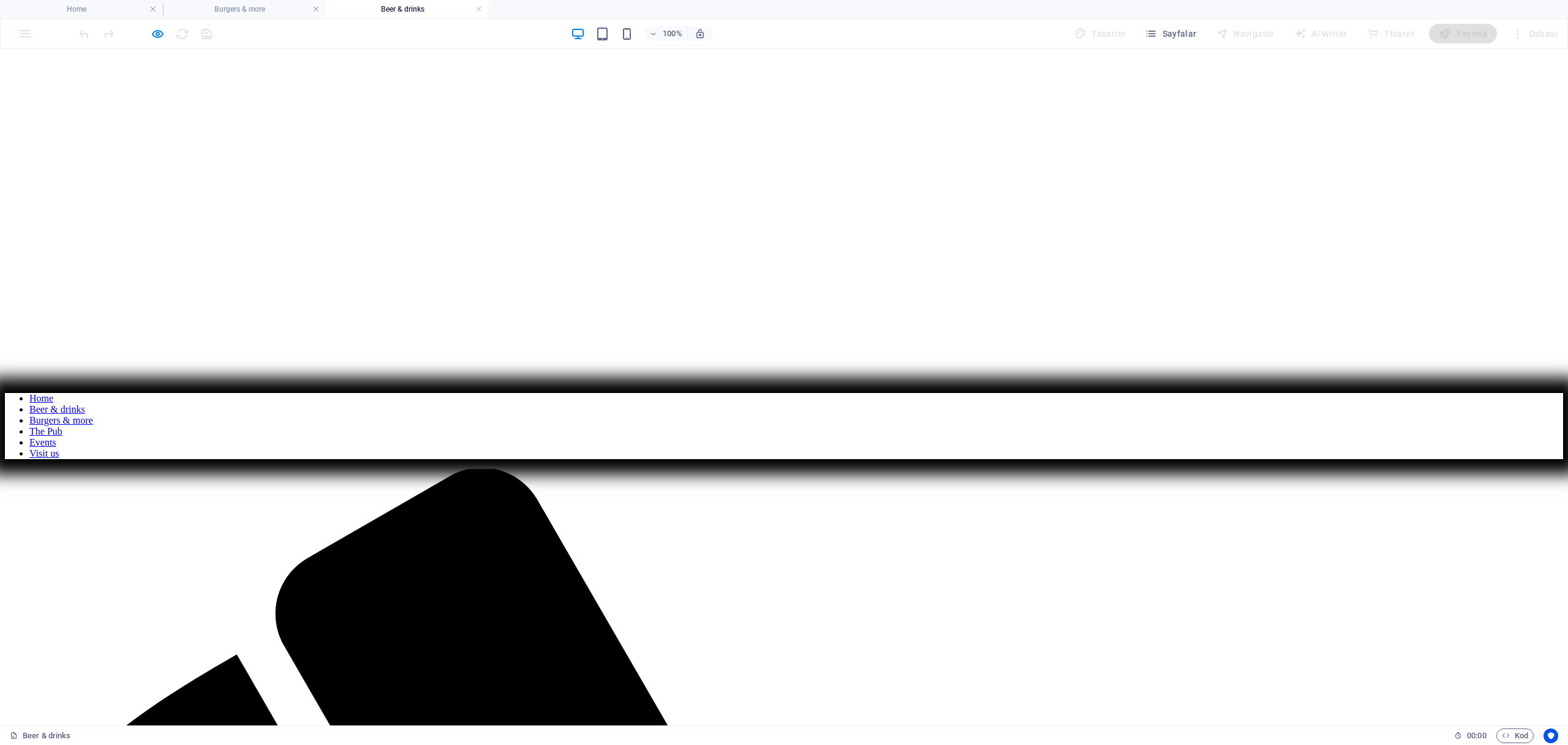
scroll to position [307, 0]
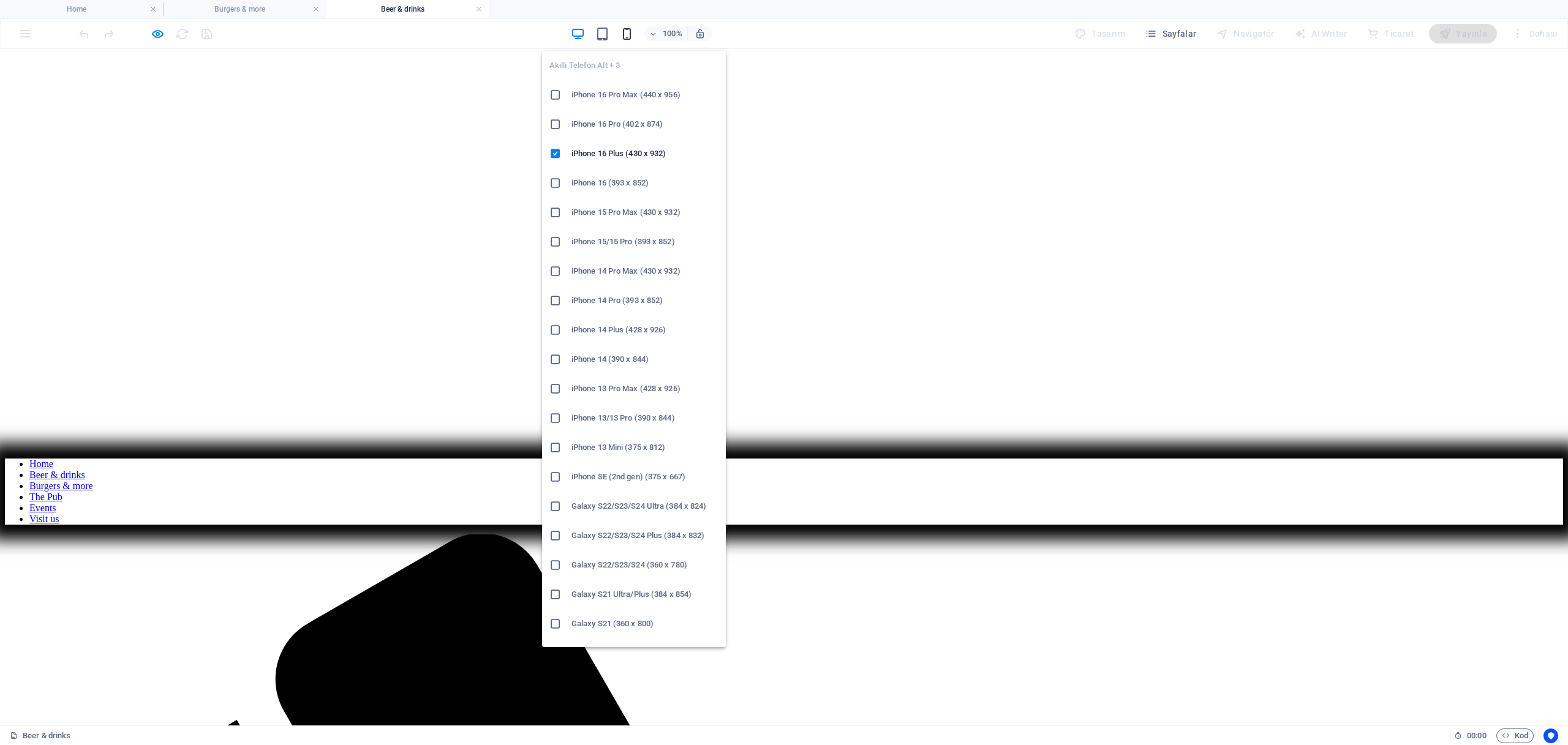
click at [631, 32] on icon "button" at bounding box center [627, 34] width 14 height 14
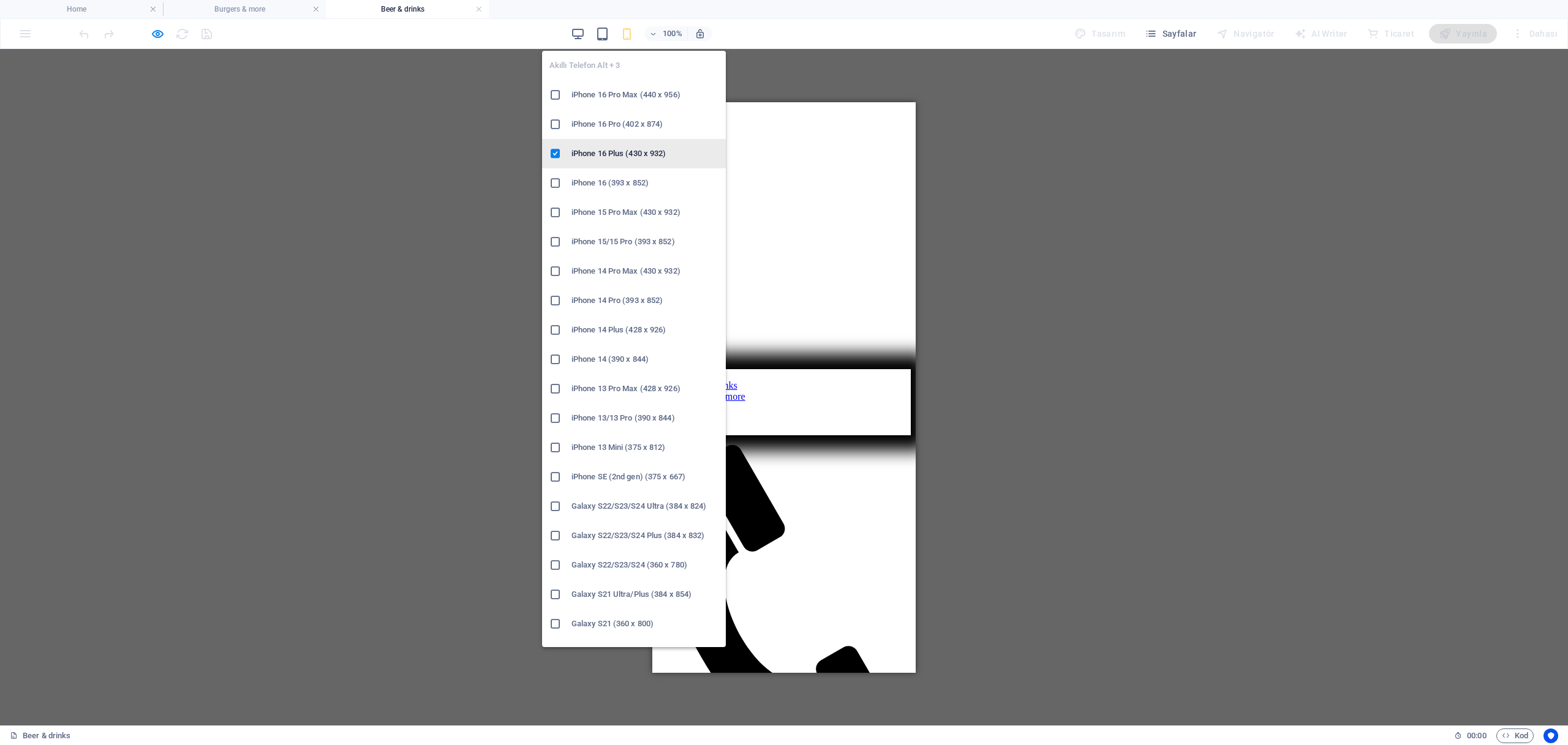
click at [586, 152] on h6 "iPhone 16 Plus (430 x 932)" at bounding box center [645, 154] width 147 height 15
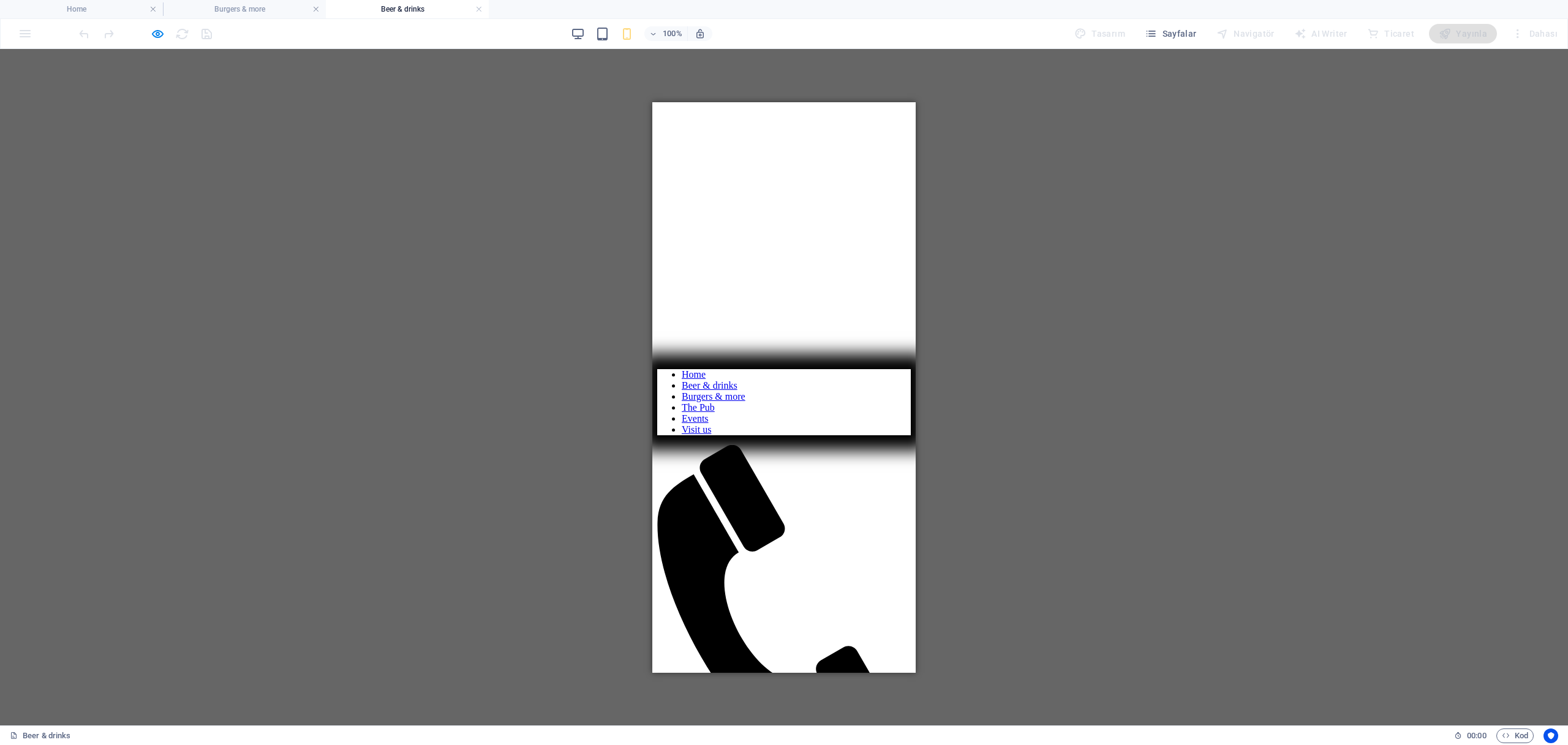
click at [709, 369] on nav "Home Beer & drinks Burgers & more The Pub Events Visit us" at bounding box center [784, 402] width 253 height 66
click at [693, 369] on nav "Home Beer & drinks Burgers & more The Pub Events Visit us" at bounding box center [784, 402] width 253 height 66
drag, startPoint x: 905, startPoint y: 119, endPoint x: 1609, endPoint y: 267, distance: 719.4
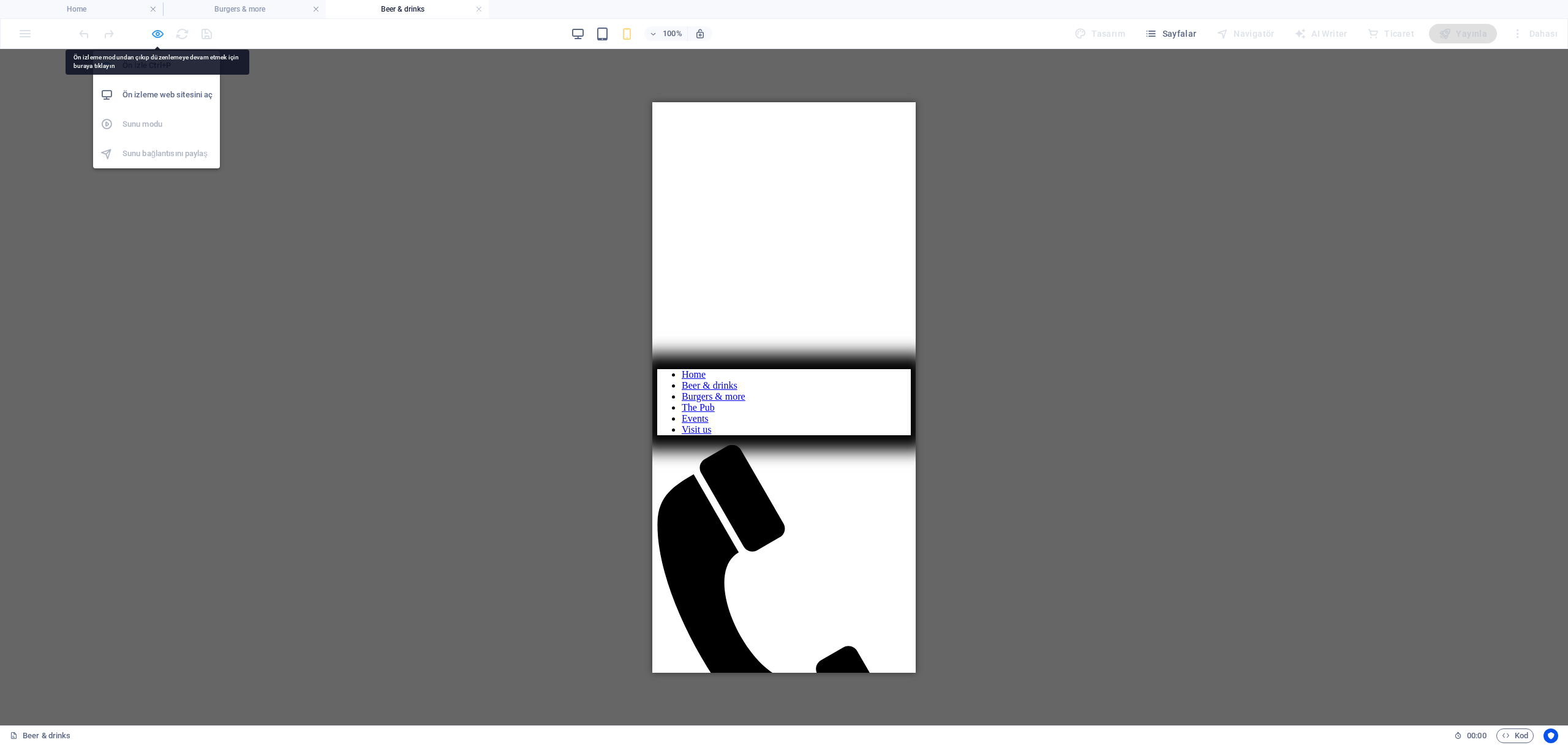
drag, startPoint x: 157, startPoint y: 33, endPoint x: 183, endPoint y: 88, distance: 60.8
click at [158, 34] on icon "button" at bounding box center [158, 34] width 14 height 14
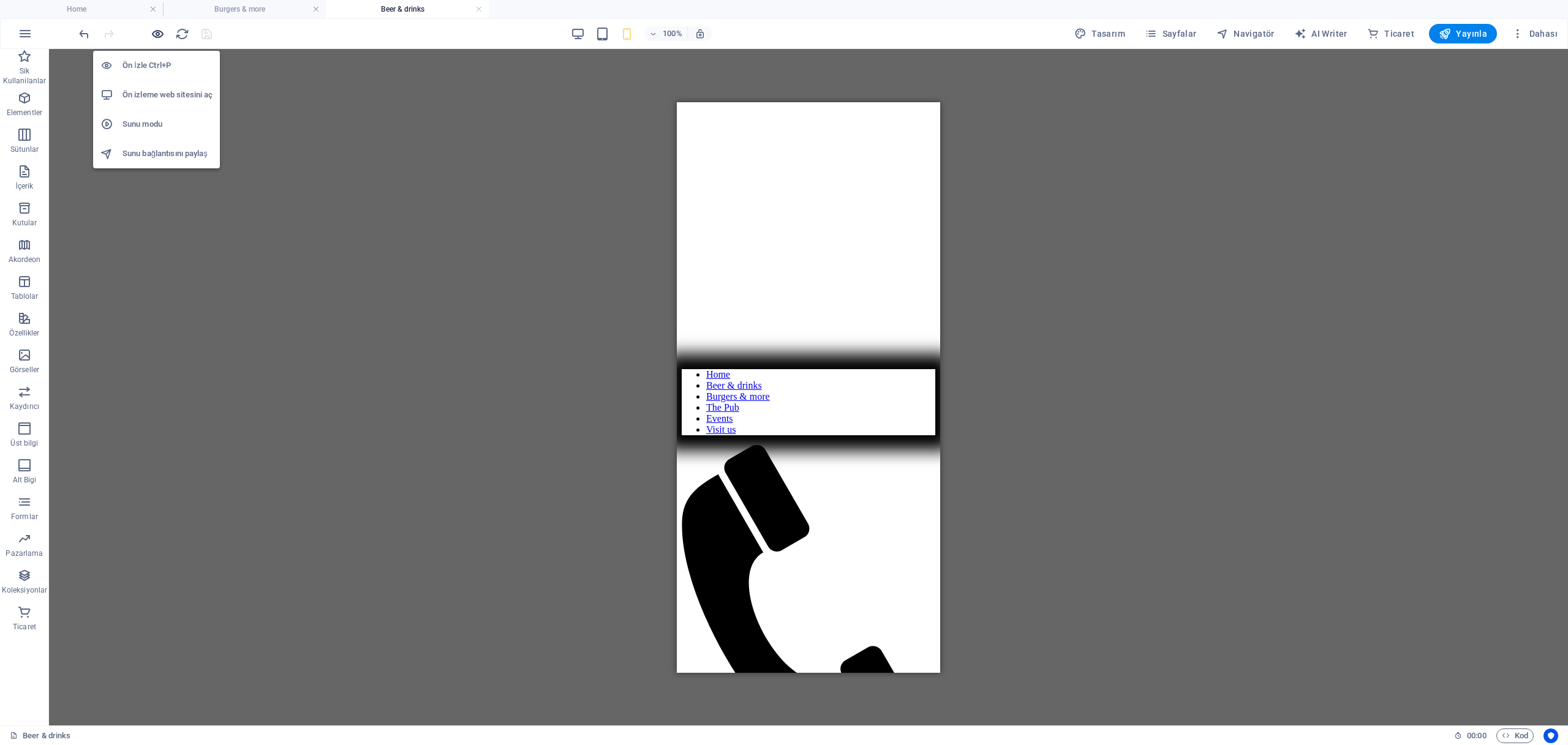
click at [158, 34] on icon "button" at bounding box center [158, 34] width 14 height 14
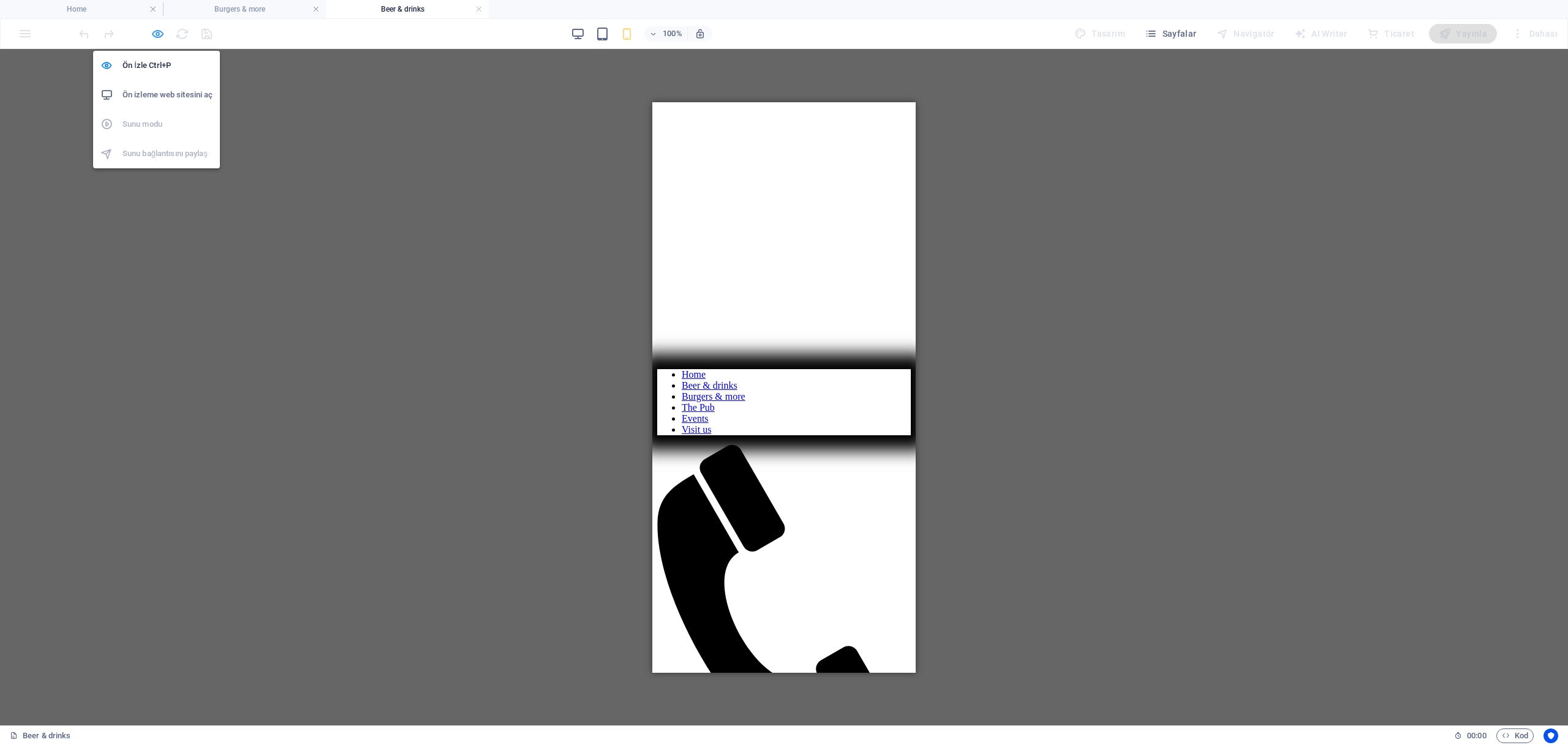
click at [158, 34] on icon "button" at bounding box center [158, 34] width 14 height 14
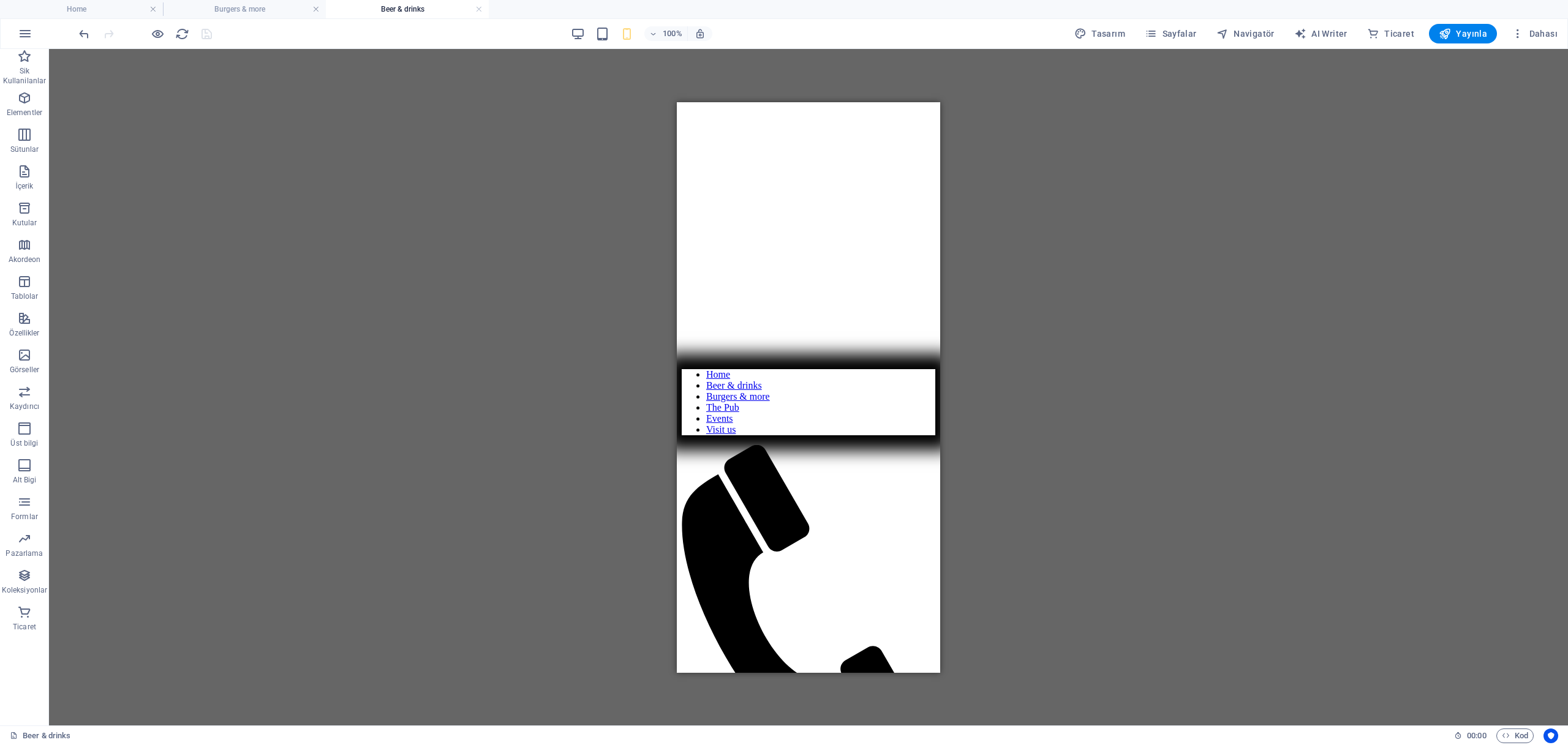
click at [596, 33] on div "100%" at bounding box center [642, 34] width 142 height 20
click at [572, 33] on div "100% Tasarım [PERSON_NAME] AI Writer Ticaret Yayınla Dahası" at bounding box center [819, 34] width 1486 height 20
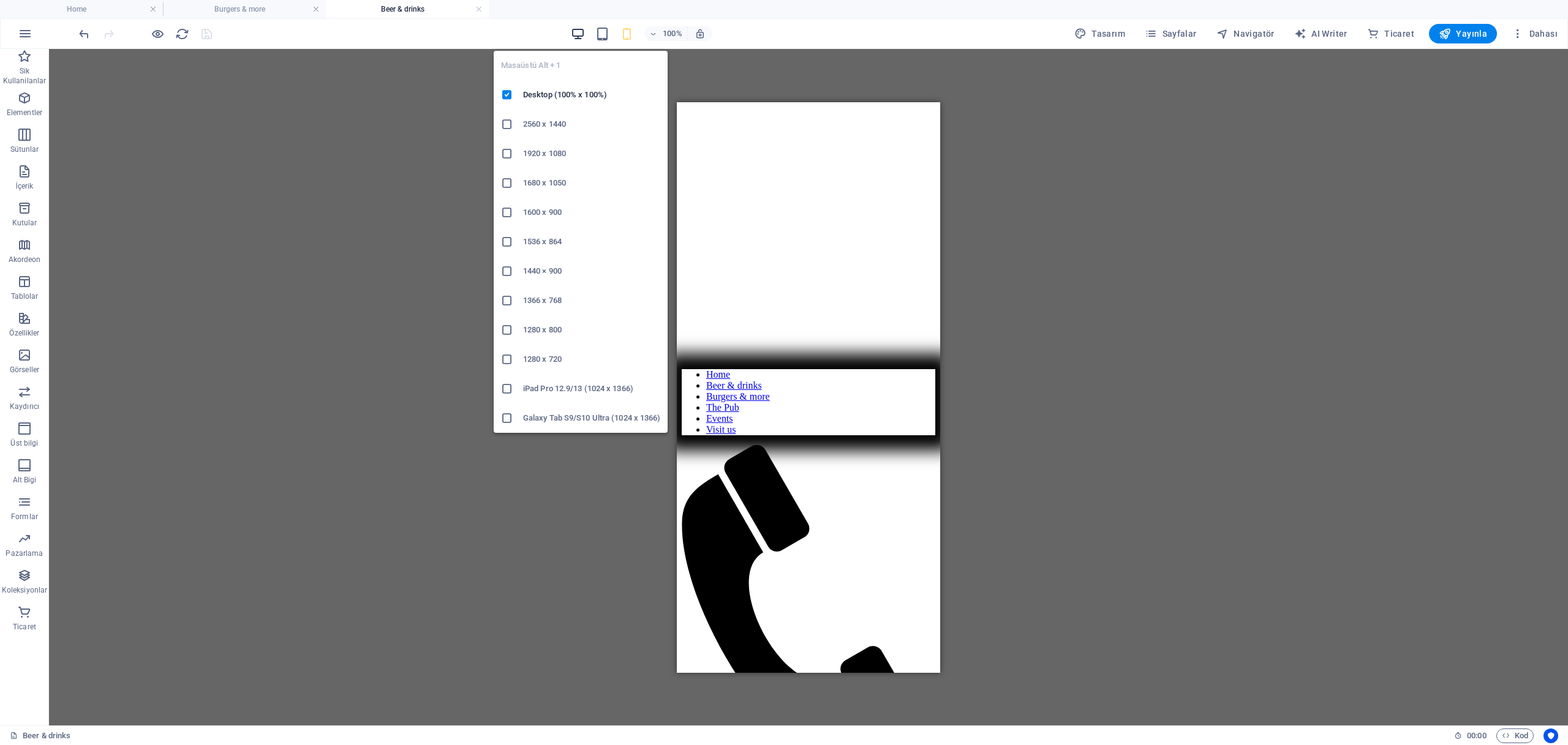
click at [583, 33] on icon "button" at bounding box center [578, 34] width 14 height 14
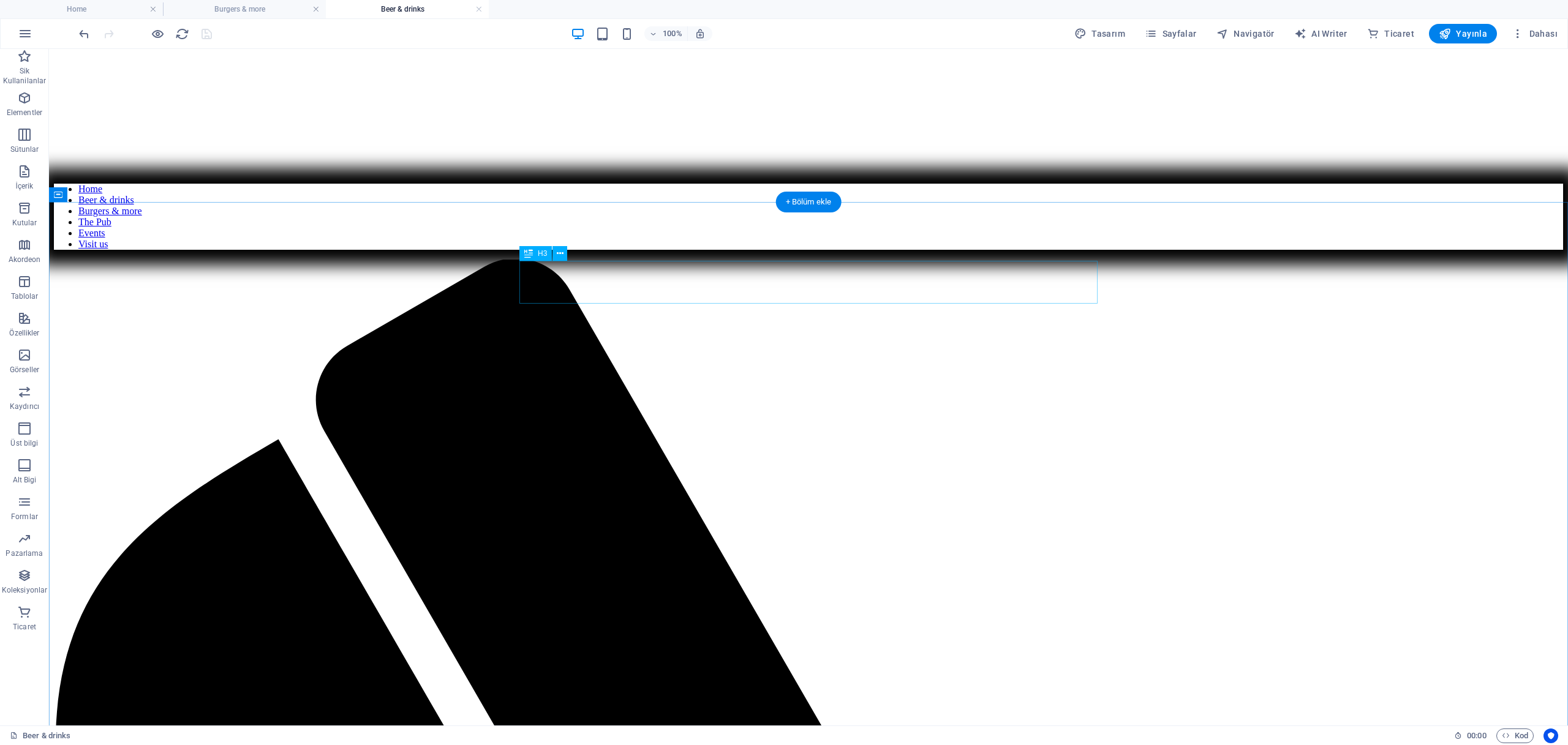
scroll to position [795, 0]
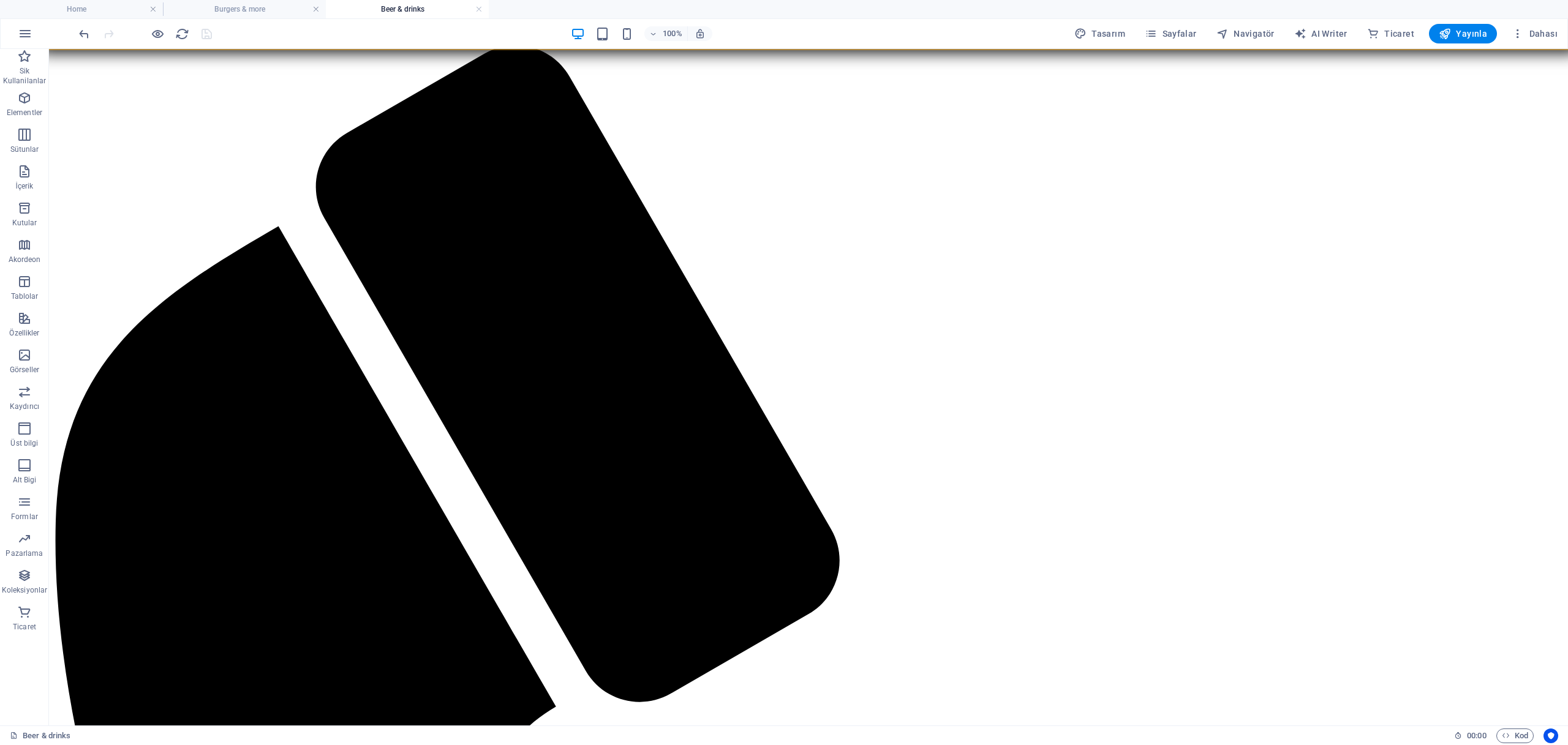
click at [124, 37] on nav "Home Beer & drinks Burgers & more The Pub Events Visit us" at bounding box center [809, 4] width 1510 height 66
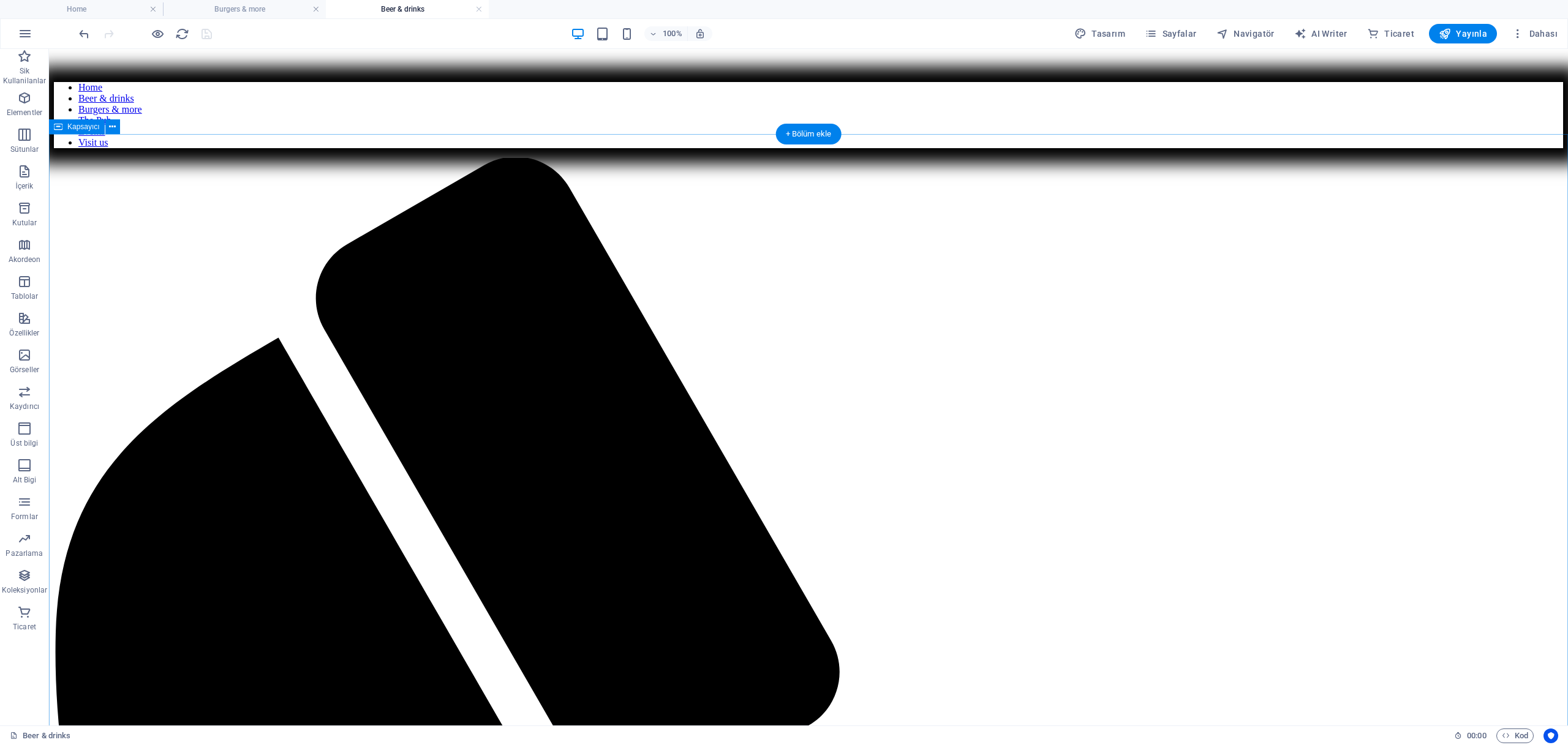
scroll to position [681, 0]
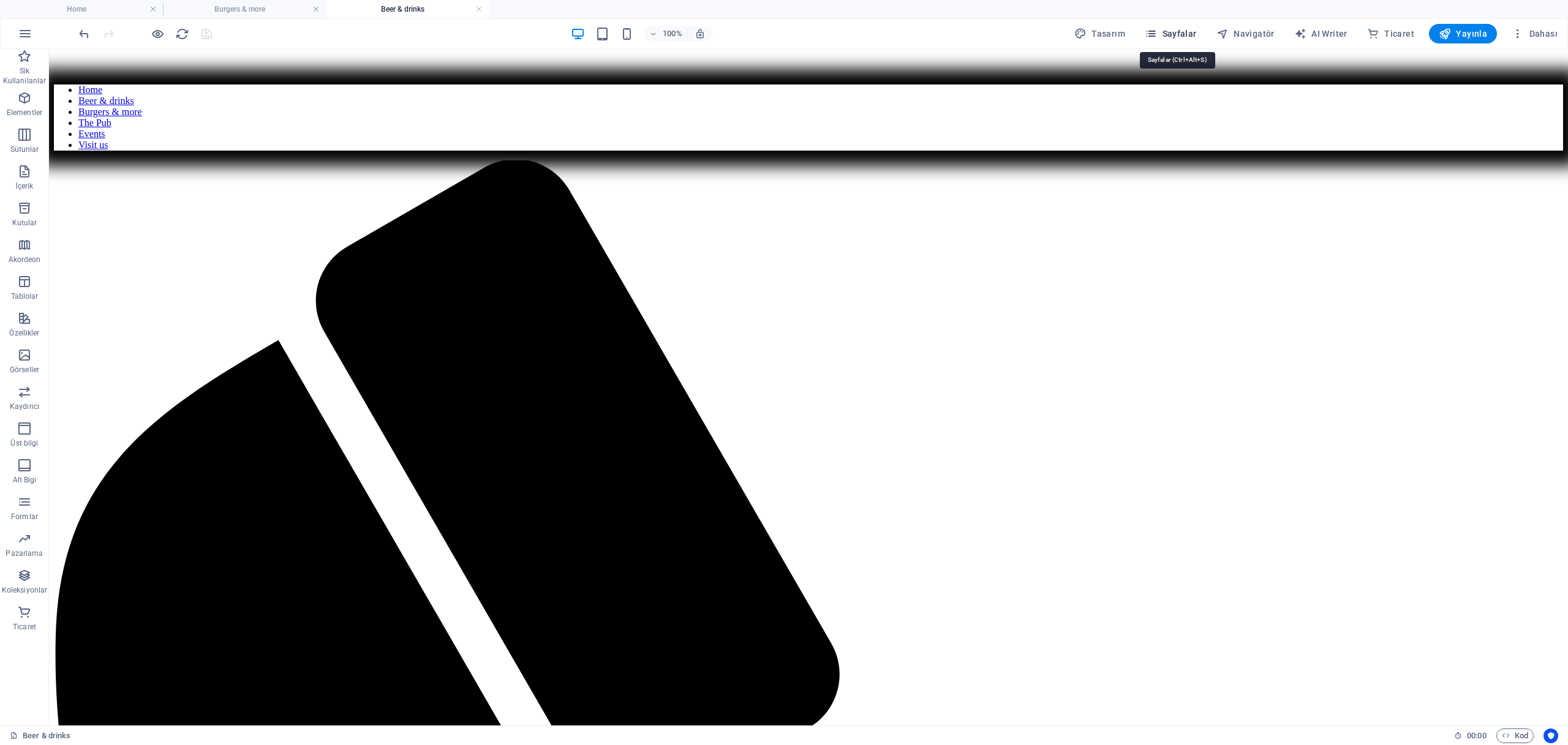
click at [1195, 33] on span "Sayfalar" at bounding box center [1171, 34] width 52 height 12
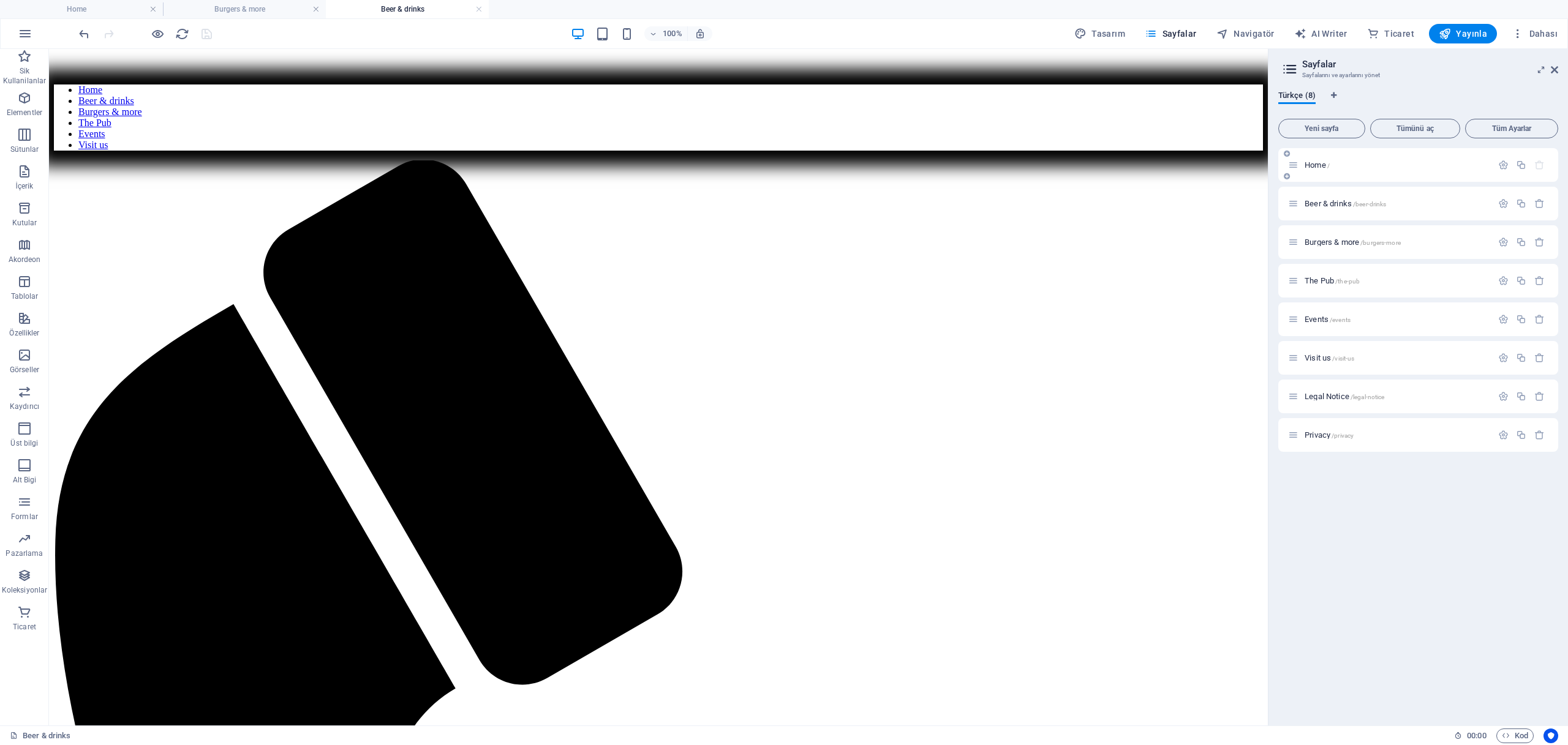
click at [1298, 161] on icon at bounding box center [1293, 165] width 11 height 11
click at [1314, 165] on span "Home /" at bounding box center [1317, 165] width 25 height 9
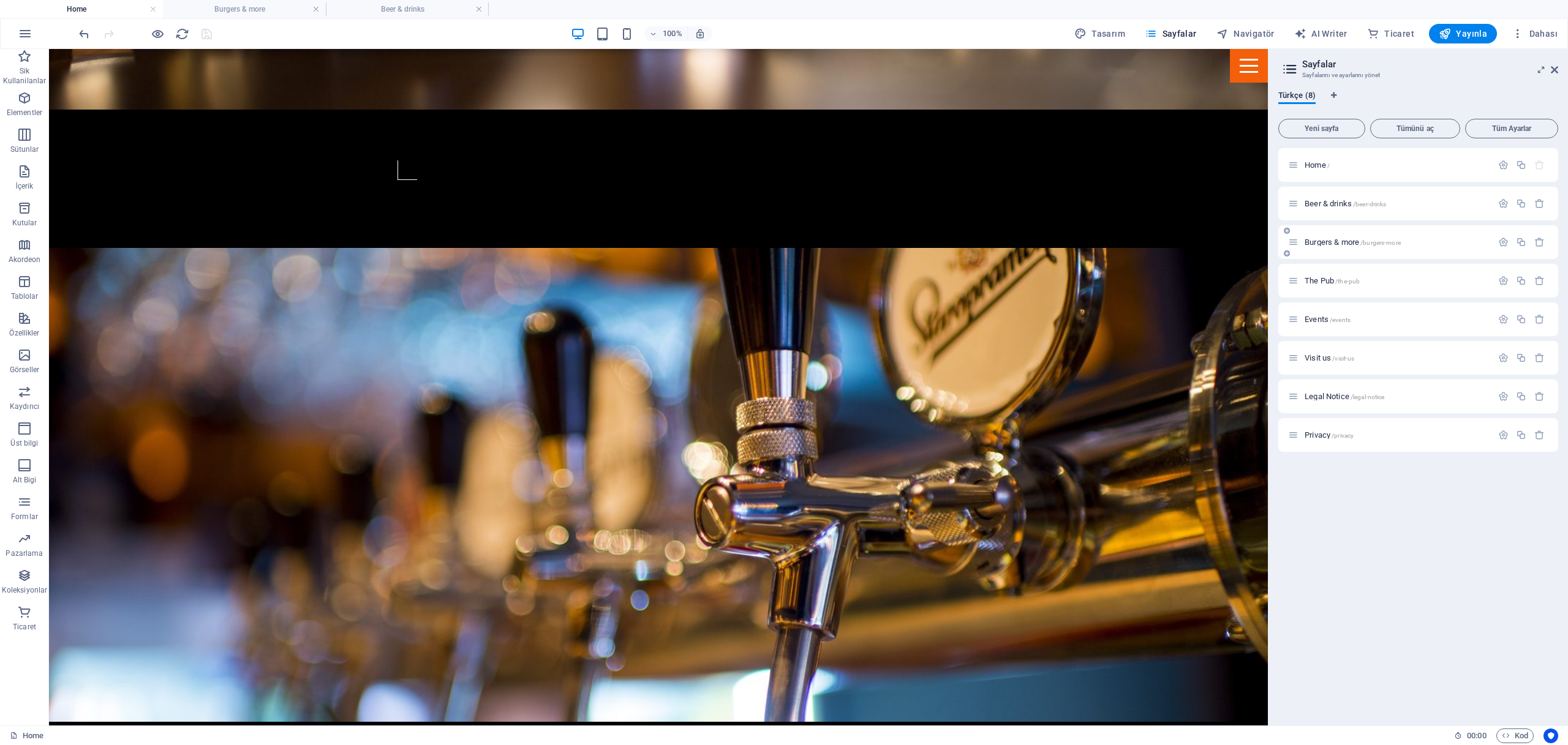
scroll to position [1287, 0]
